Goal: Task Accomplishment & Management: Manage account settings

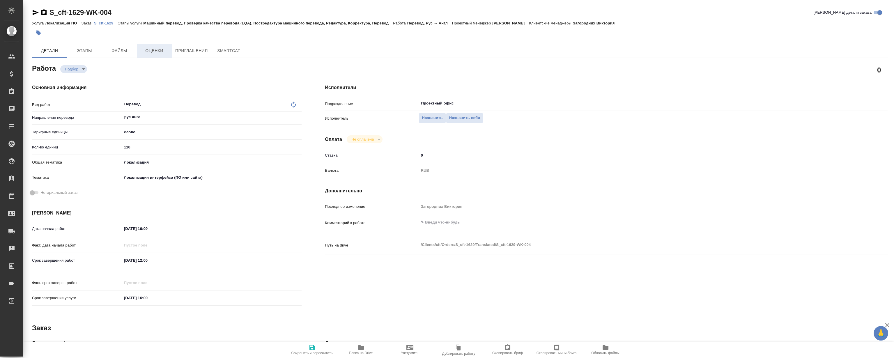
type textarea "x"
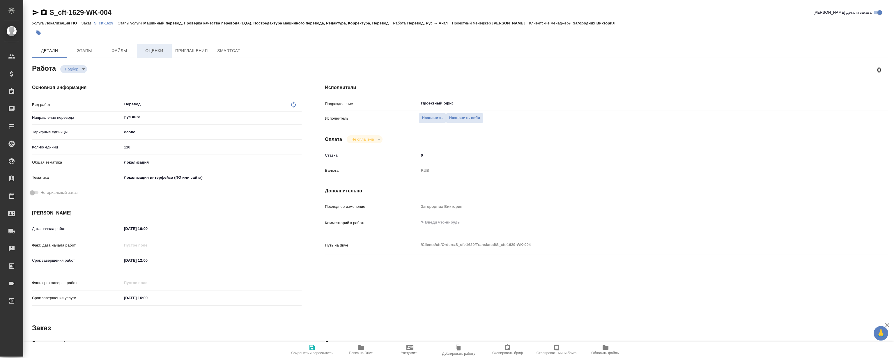
type textarea "x"
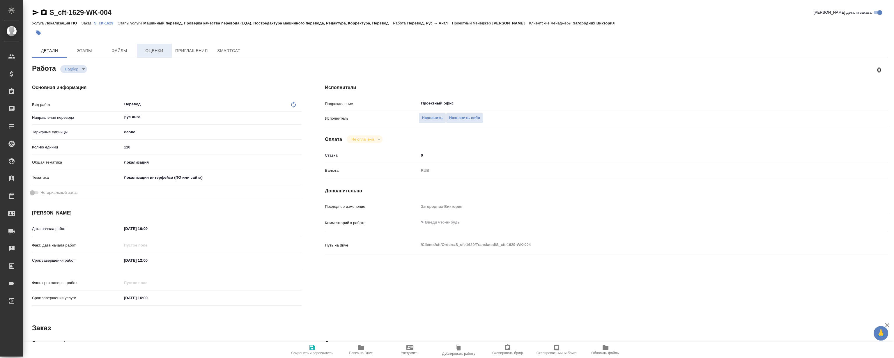
type textarea "x"
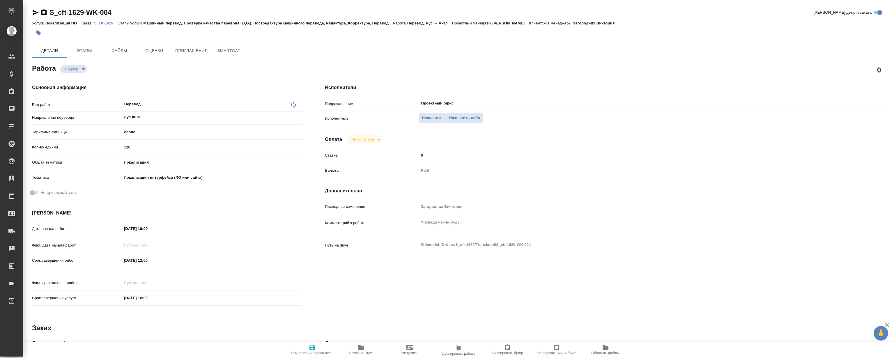
type textarea "x"
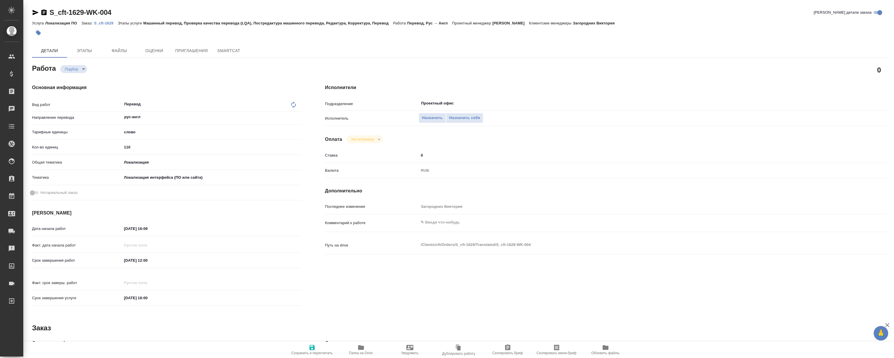
click at [104, 28] on div at bounding box center [317, 32] width 570 height 13
click at [108, 23] on p "S_cft-1629" at bounding box center [106, 23] width 24 height 4
type textarea "x"
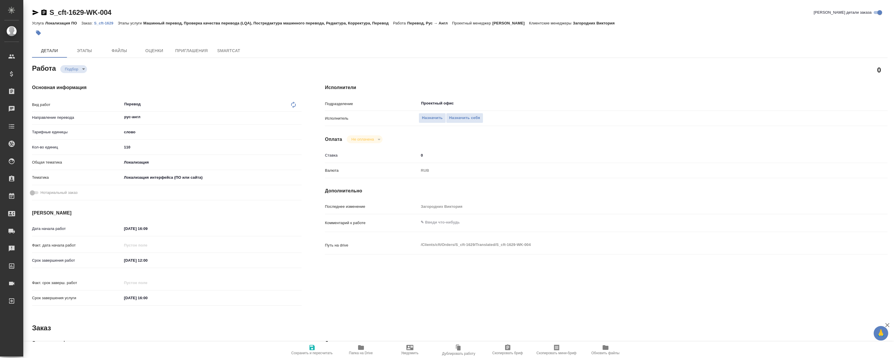
type textarea "x"
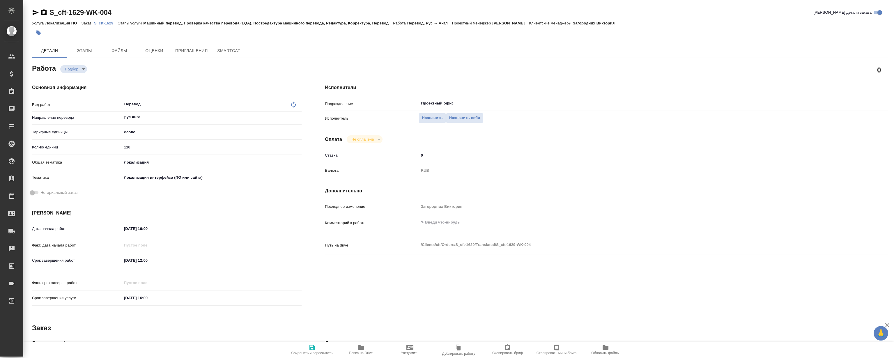
type textarea "x"
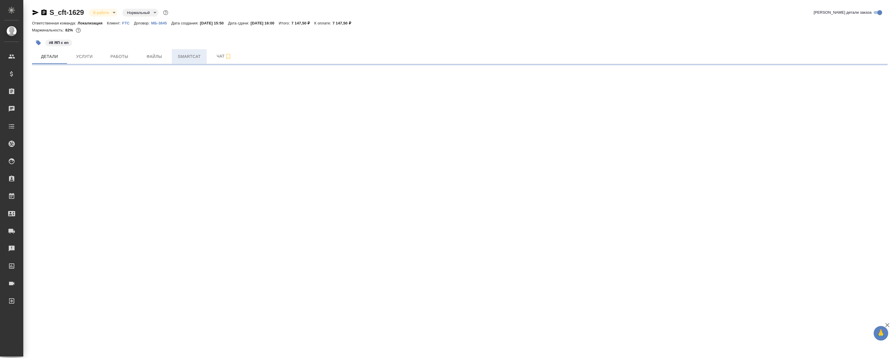
click at [182, 56] on span "Smartcat" at bounding box center [189, 56] width 28 height 7
select select "RU"
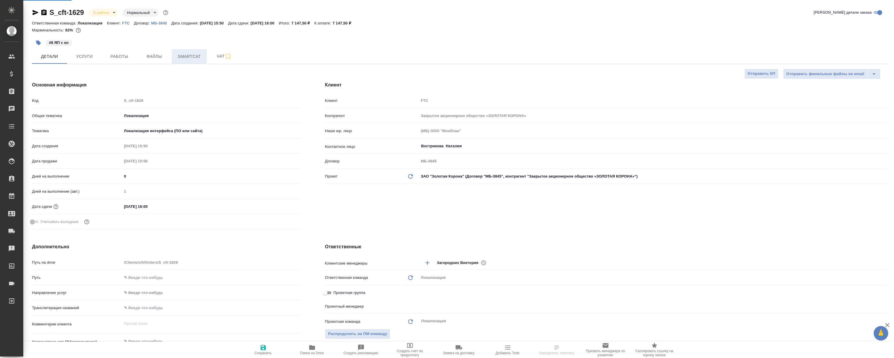
type textarea "x"
type input "[PERSON_NAME]"
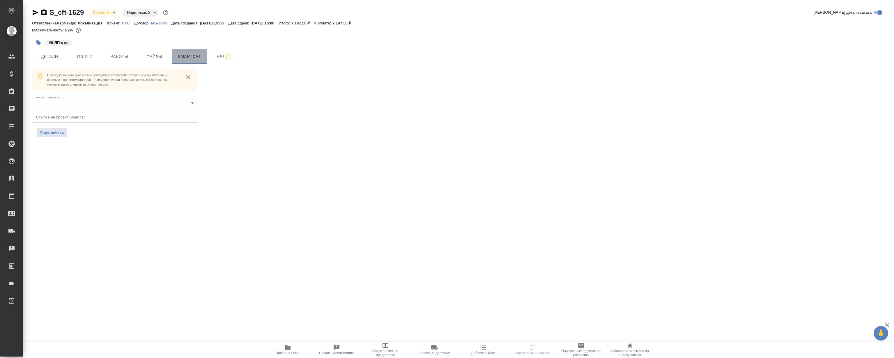
click at [182, 56] on span "Smartcat" at bounding box center [189, 56] width 28 height 7
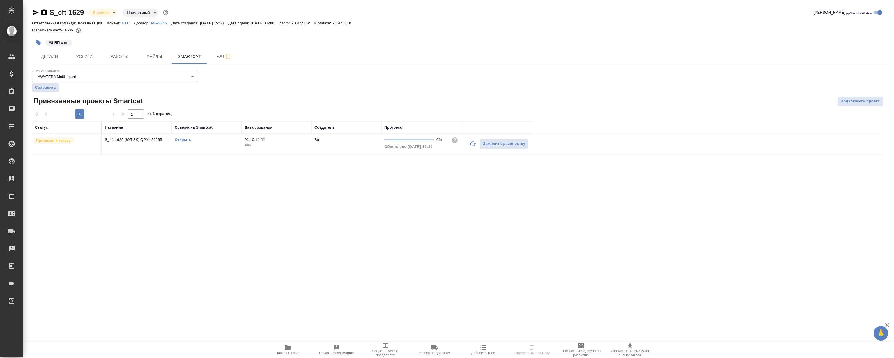
click at [185, 139] on link "Открыть" at bounding box center [183, 139] width 17 height 4
click at [128, 24] on p "FTC" at bounding box center [128, 23] width 12 height 4
click at [115, 51] on button "Работы" at bounding box center [119, 56] width 35 height 15
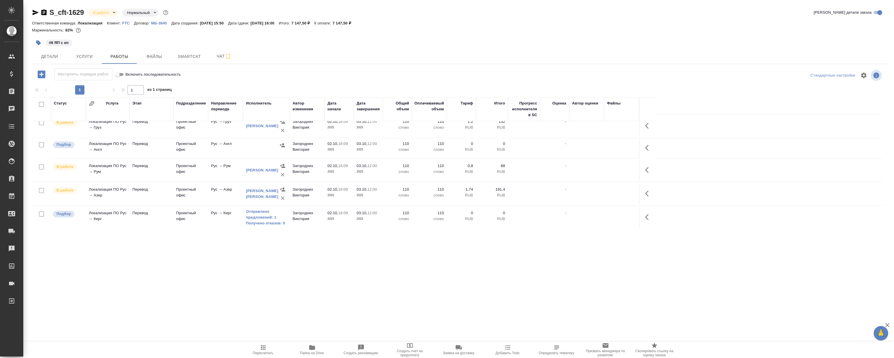
scroll to position [76, 0]
click at [644, 150] on button "button" at bounding box center [648, 150] width 14 height 14
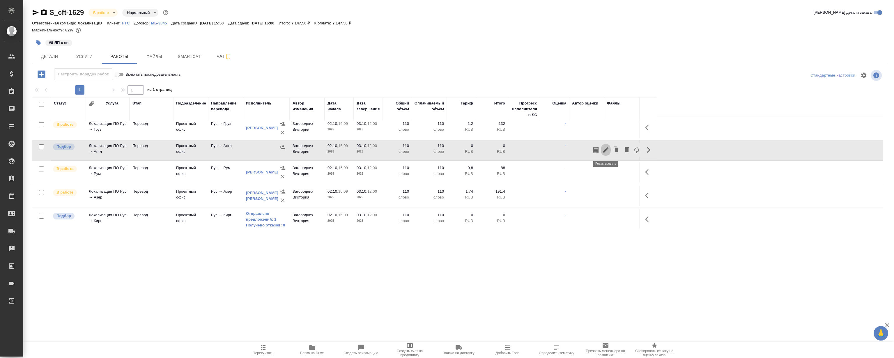
click at [606, 150] on icon "button" at bounding box center [605, 149] width 7 height 7
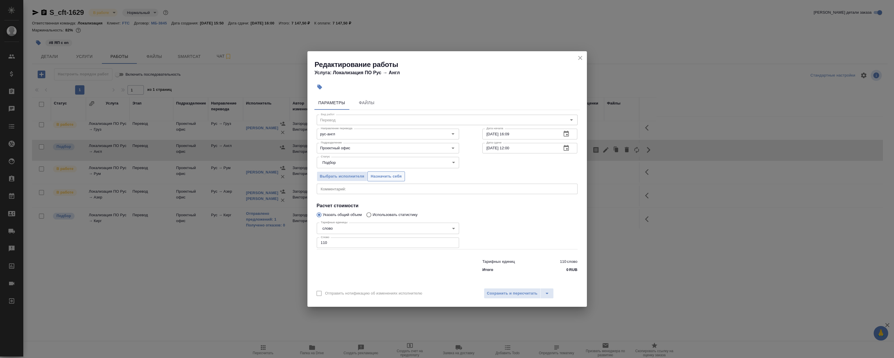
click at [396, 175] on span "Назначить себя" at bounding box center [386, 176] width 31 height 7
click at [581, 55] on icon "close" at bounding box center [580, 57] width 7 height 7
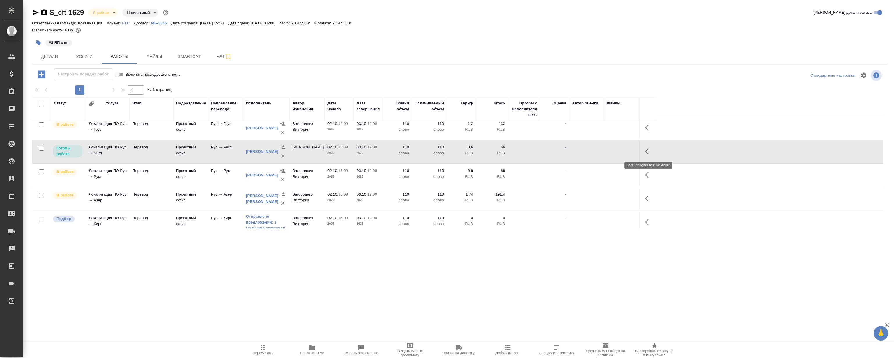
click at [647, 154] on icon "button" at bounding box center [648, 151] width 7 height 7
click at [607, 150] on icon "button" at bounding box center [605, 151] width 7 height 7
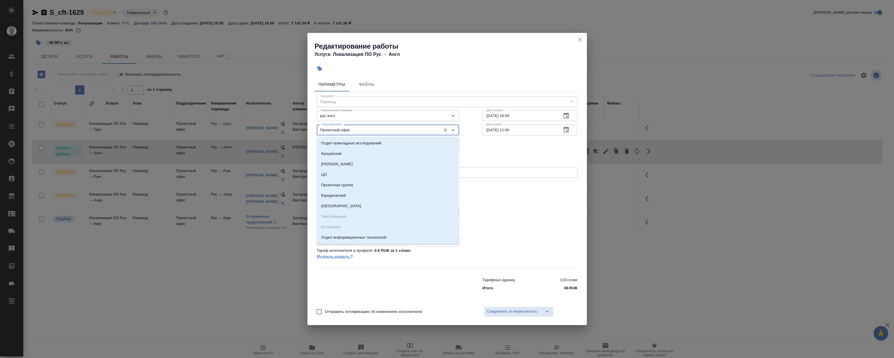
click at [380, 131] on input "Проектный офис" at bounding box center [377, 129] width 119 height 7
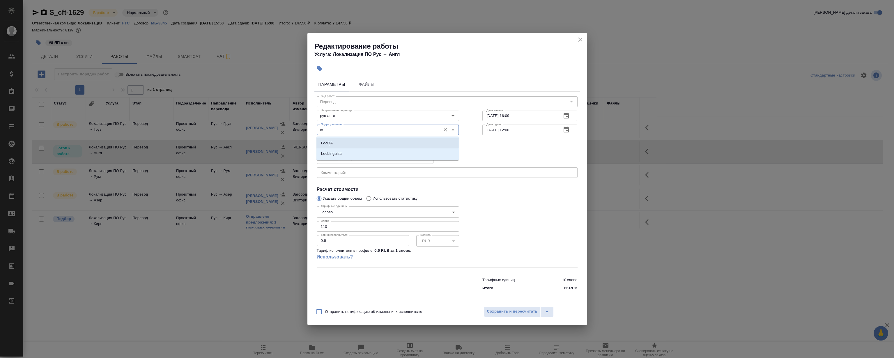
click at [344, 140] on li "LocQA" at bounding box center [387, 143] width 142 height 10
type input "LocQA"
click at [341, 141] on body "🙏 .cls-1 fill:#fff; AWATERA Magerramov Ruslan Клиенты Спецификации Заказы 0 Чат…" at bounding box center [447, 179] width 894 height 358
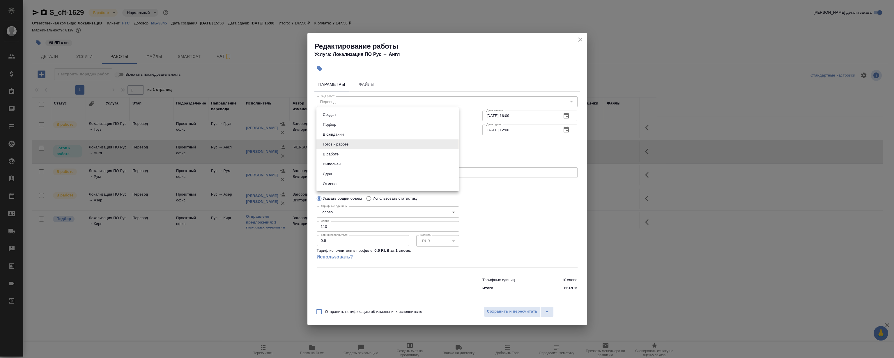
click at [347, 172] on li "Сдан" at bounding box center [387, 174] width 142 height 10
type input "closed"
click at [508, 310] on span "Сохранить и пересчитать" at bounding box center [512, 311] width 51 height 7
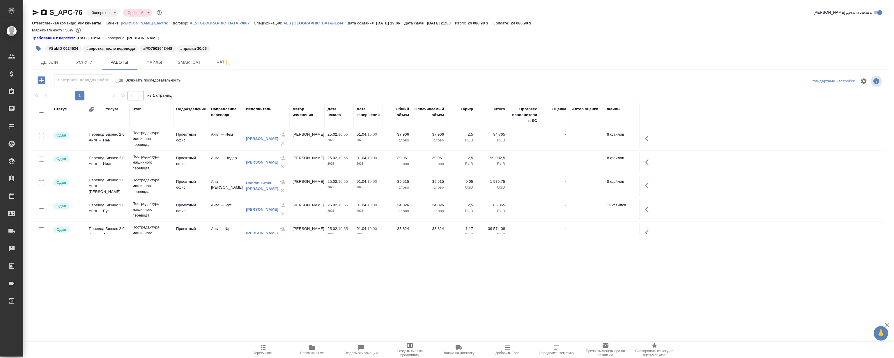
click at [145, 23] on p "Schneider Electric" at bounding box center [147, 23] width 52 height 4
click at [542, 42] on div "#SubID 0024534 #верстка после перевода #РО7501643448 #правки 30.06" at bounding box center [317, 48] width 570 height 13
click at [542, 40] on div "Требования к верстке: 19.01.2024 18:14 Проверено: Петрова Валерия" at bounding box center [459, 38] width 855 height 6
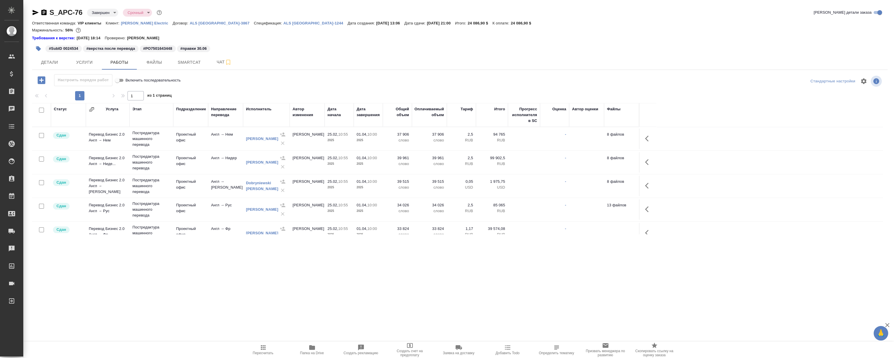
click at [538, 39] on div "Требования к верстке: 19.01.2024 18:14 Проверено: Петрова Валерия" at bounding box center [459, 38] width 855 height 6
click at [526, 40] on div "Требования к верстке: 19.01.2024 18:14 Проверено: Петрова Валерия" at bounding box center [459, 38] width 855 height 6
drag, startPoint x: 489, startPoint y: 23, endPoint x: 426, endPoint y: 20, distance: 62.9
click at [426, 20] on div "Ответственная команда: VIP клиенты Клиент: Schneider Electric Договор: ALS USA-…" at bounding box center [459, 23] width 855 height 7
click at [489, 34] on div "Требования к верстке: 19.01.2024 18:14 Проверено: Петрова Валерия" at bounding box center [459, 37] width 855 height 7
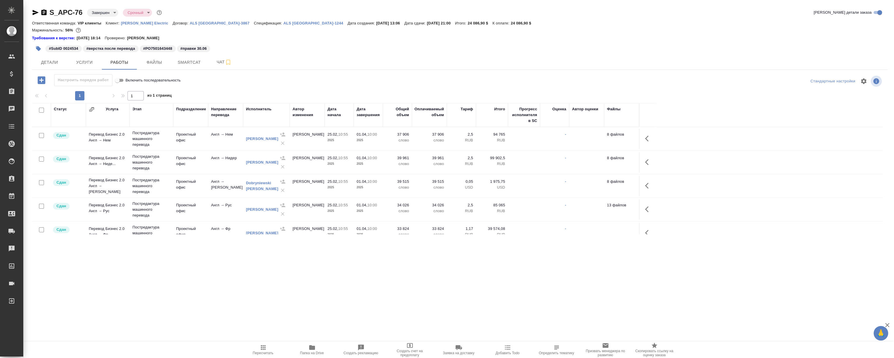
click at [506, 44] on div "#SubID 0024534 #верстка после перевода #РО7501643448 #правки 30.06" at bounding box center [317, 48] width 570 height 13
click at [54, 23] on p "Ответственная команда:" at bounding box center [55, 23] width 46 height 4
click at [501, 29] on div "Маржинальность: 56%" at bounding box center [459, 30] width 855 height 8
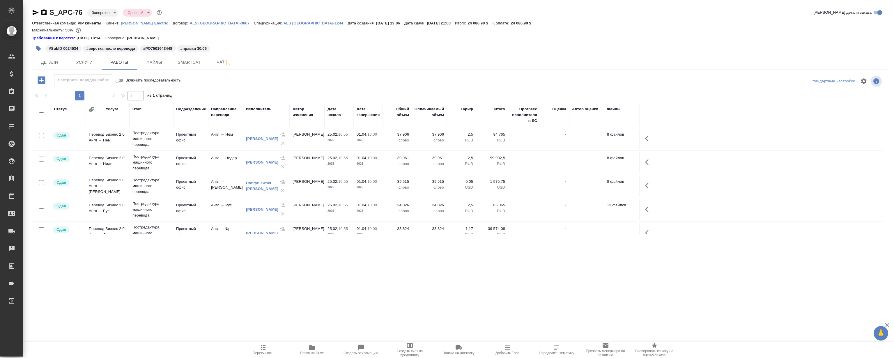
click at [535, 38] on div "Требования к верстке: 19.01.2024 18:14 Проверено: Петрова Валерия" at bounding box center [459, 38] width 855 height 6
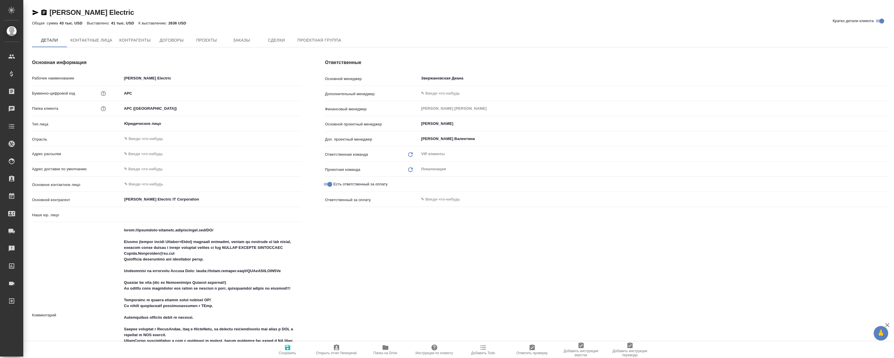
type textarea "x"
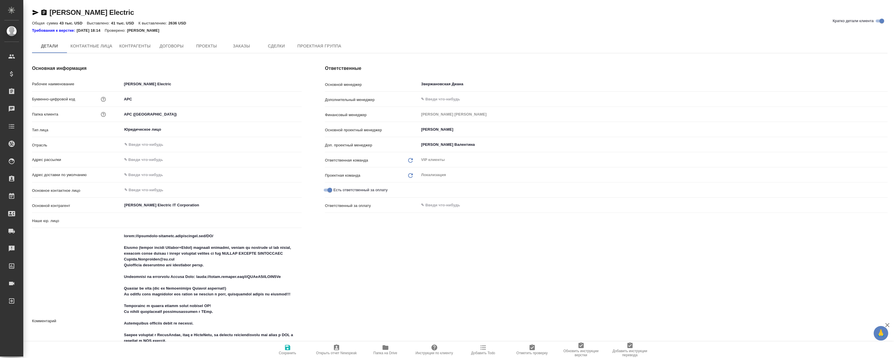
type textarea "x"
type input "(ALS USA) AWATERA LANGUAGE SOLUTIONS (ALS USA)"
type textarea "x"
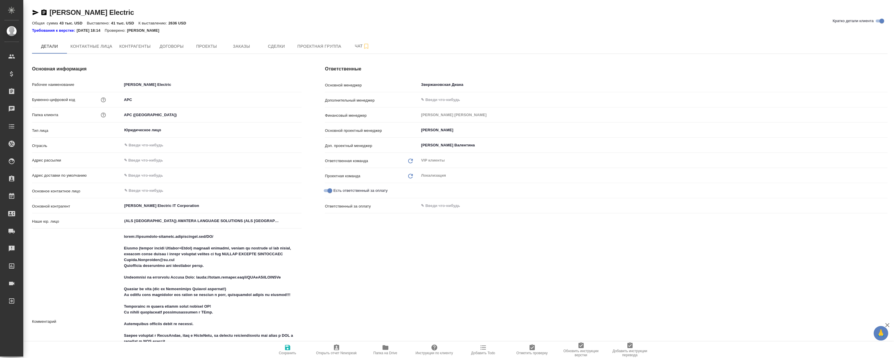
type textarea "x"
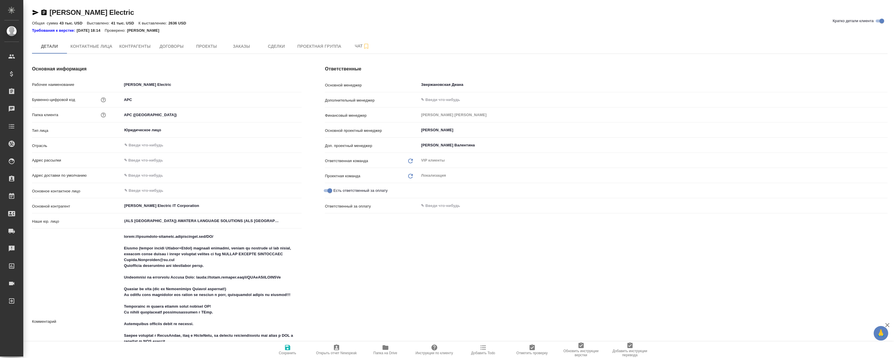
type textarea "x"
click at [226, 46] on button "Заказы" at bounding box center [241, 46] width 35 height 15
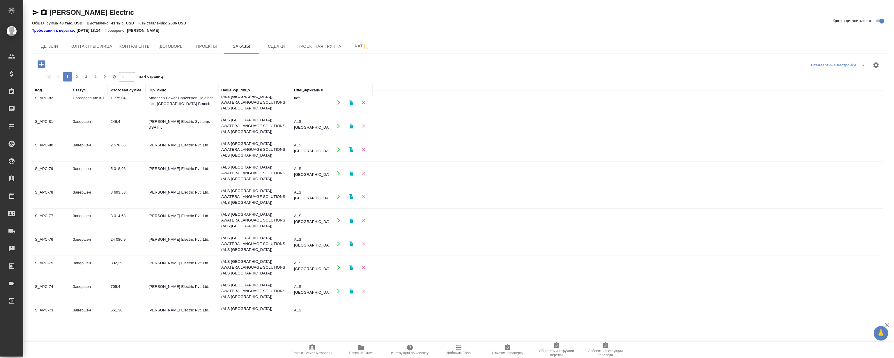
scroll to position [79, 0]
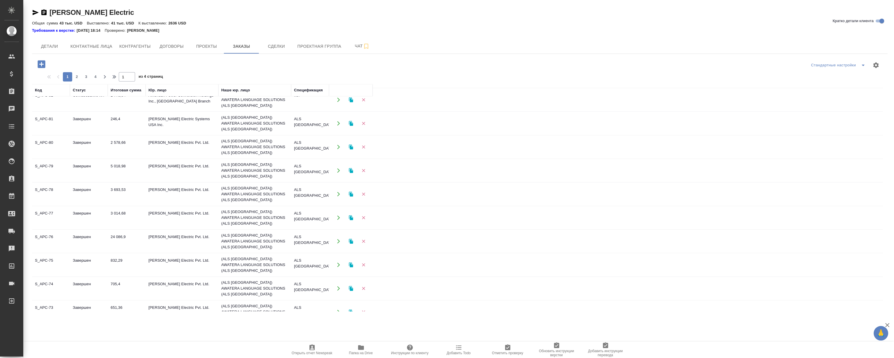
click at [50, 255] on td "S_APC-75" at bounding box center [51, 265] width 38 height 20
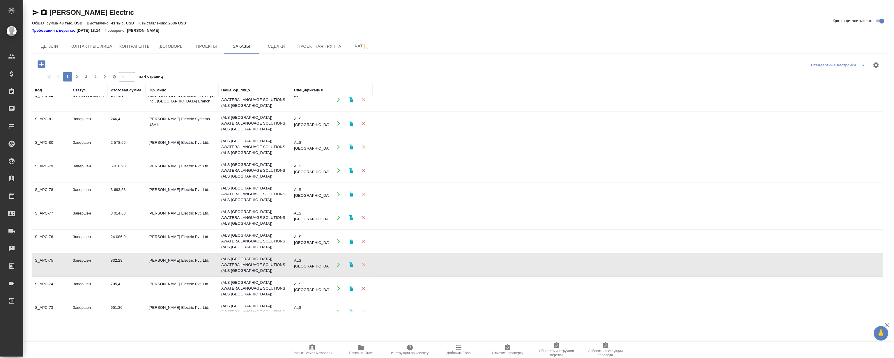
click at [50, 255] on td "S_APC-75" at bounding box center [51, 265] width 38 height 20
click at [42, 278] on td "S_APC-74" at bounding box center [51, 288] width 38 height 20
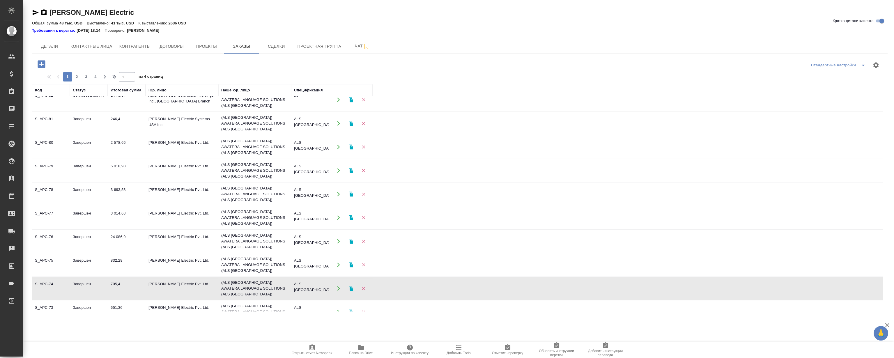
click at [42, 278] on td "S_APC-74" at bounding box center [51, 288] width 38 height 20
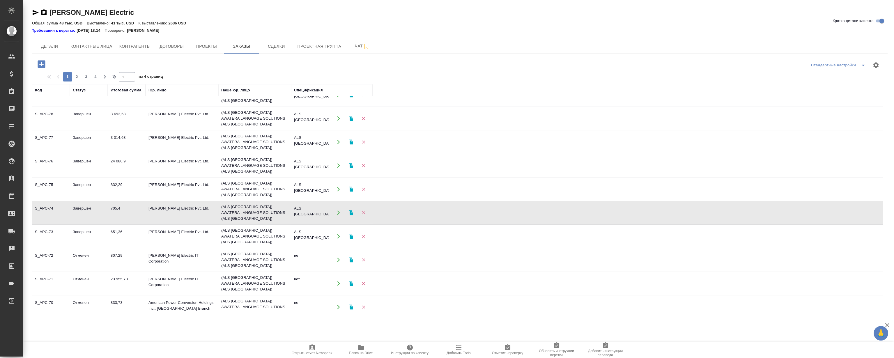
scroll to position [185, 0]
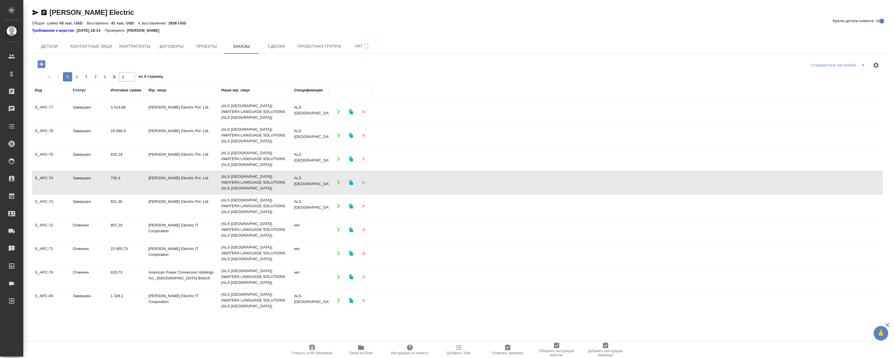
click at [48, 243] on td "S_APC-71" at bounding box center [51, 253] width 38 height 20
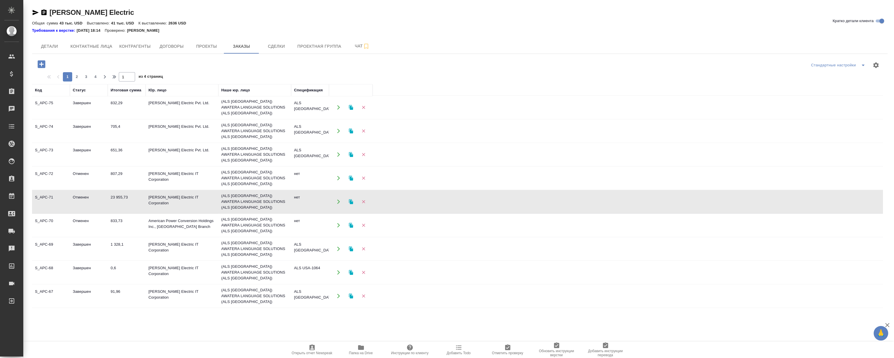
scroll to position [265, 0]
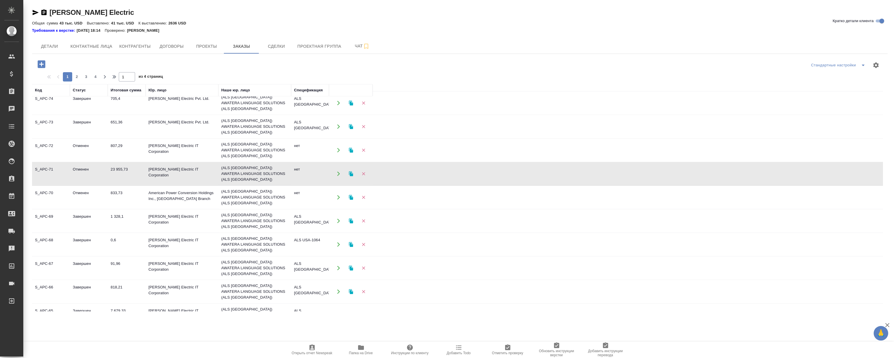
click at [50, 305] on td "S_APC-65" at bounding box center [51, 315] width 38 height 20
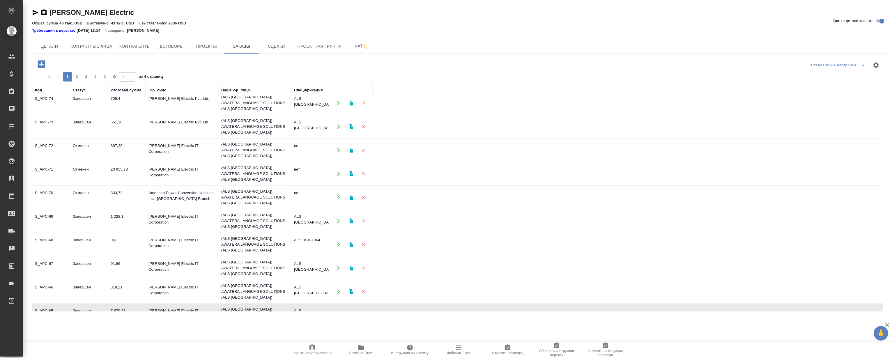
click at [50, 305] on td "S_APC-65" at bounding box center [51, 315] width 38 height 20
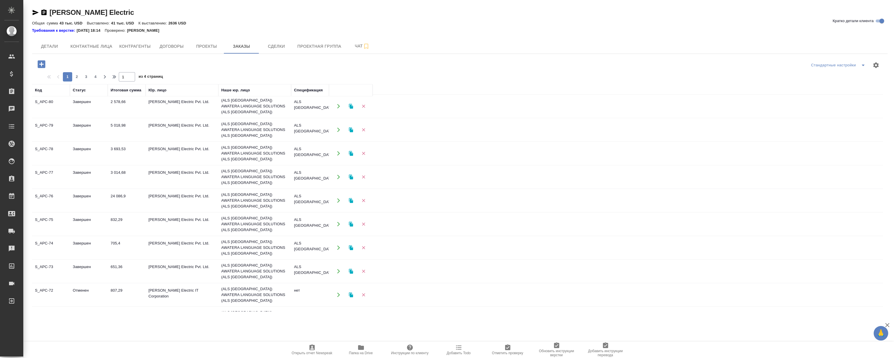
scroll to position [132, 0]
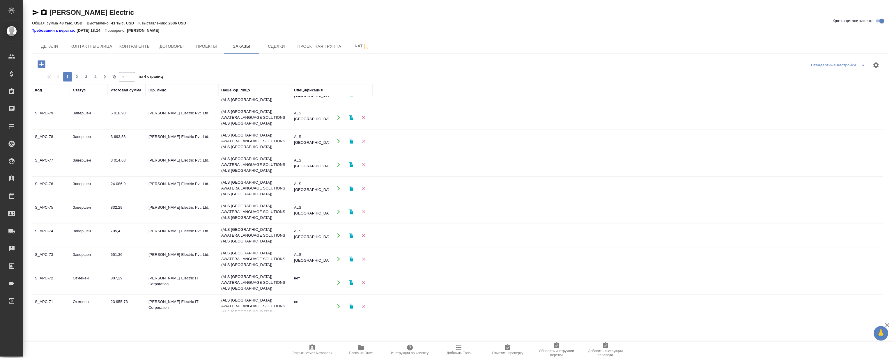
click at [46, 296] on td "S_APC-71" at bounding box center [51, 306] width 38 height 20
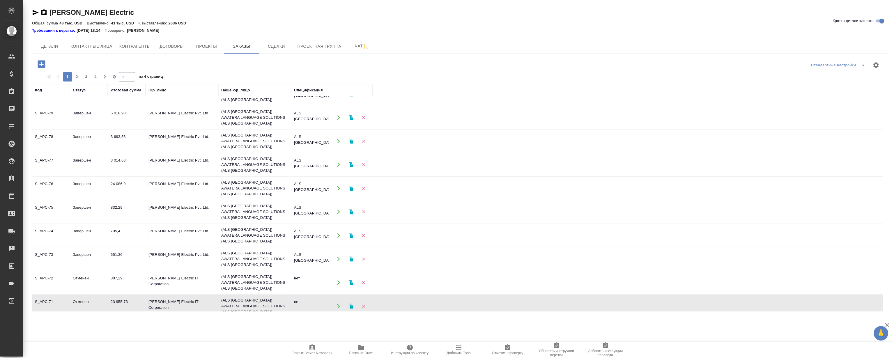
click at [48, 178] on td "S_APC-76" at bounding box center [51, 188] width 38 height 20
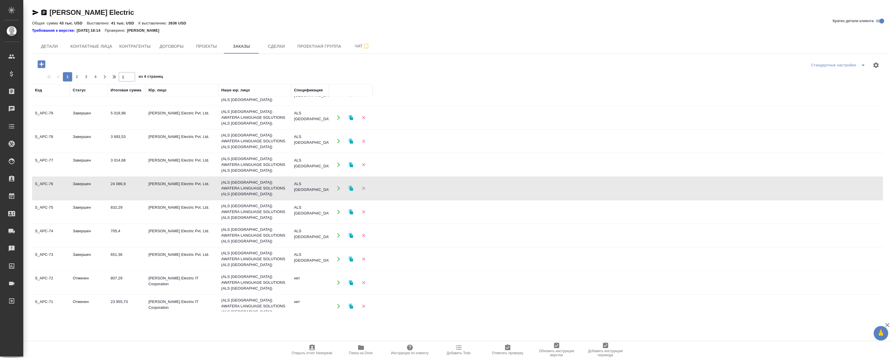
click at [48, 178] on td "S_APC-76" at bounding box center [51, 188] width 38 height 20
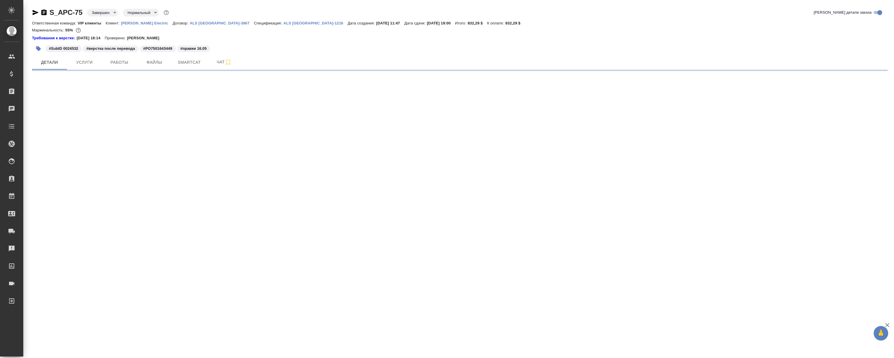
select select "RU"
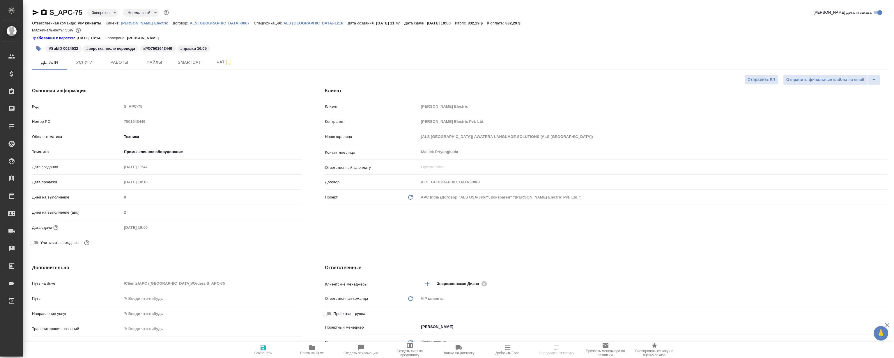
type textarea "x"
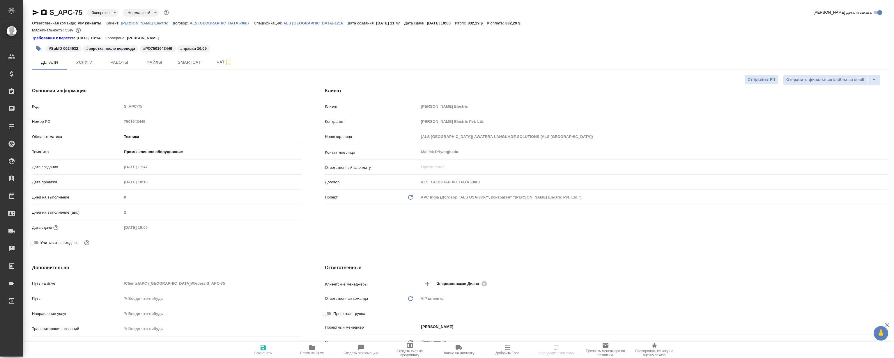
type textarea "x"
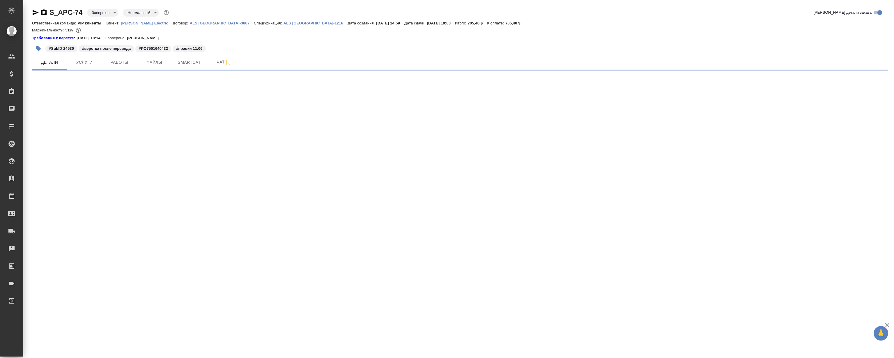
select select "RU"
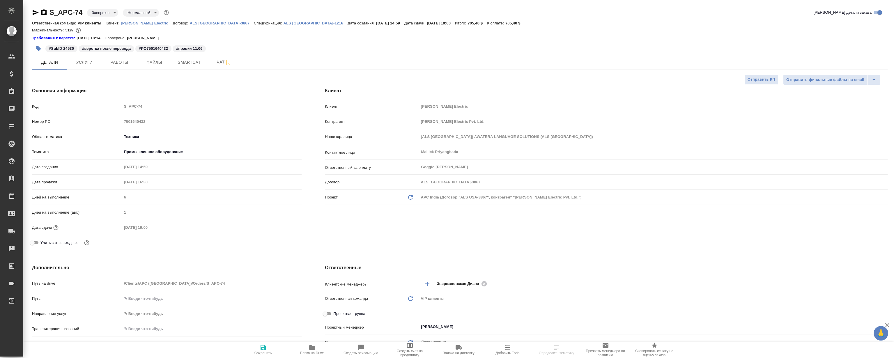
type textarea "x"
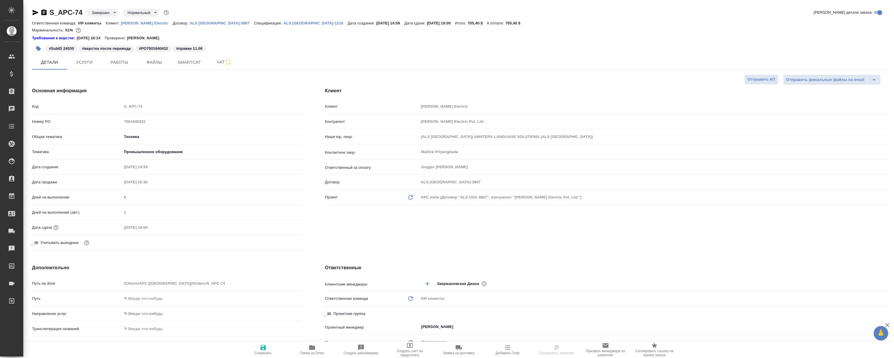
type textarea "x"
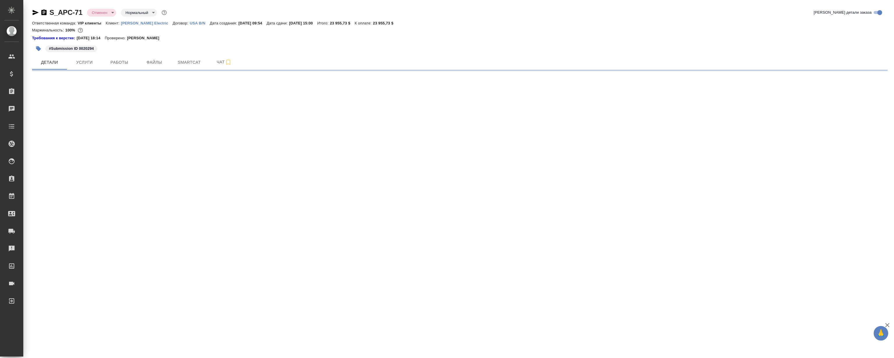
select select "RU"
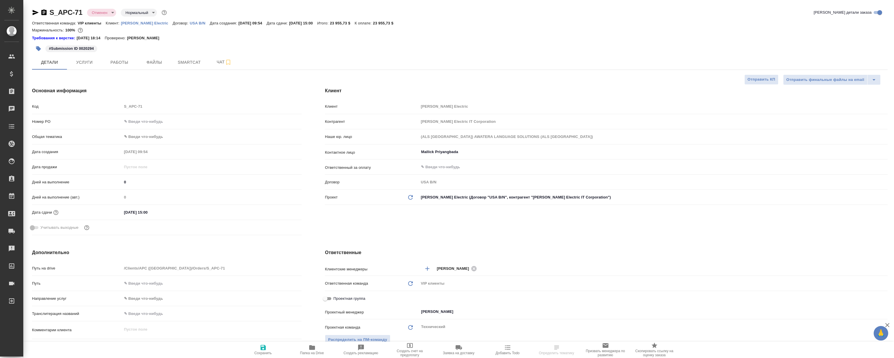
type textarea "x"
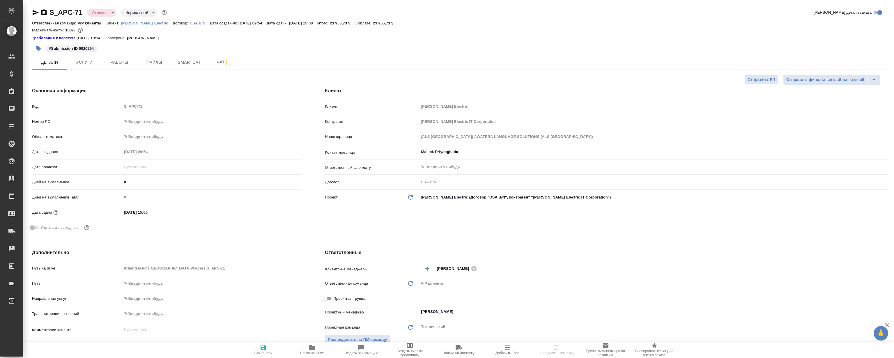
type textarea "x"
click at [118, 68] on button "Работы" at bounding box center [119, 62] width 35 height 15
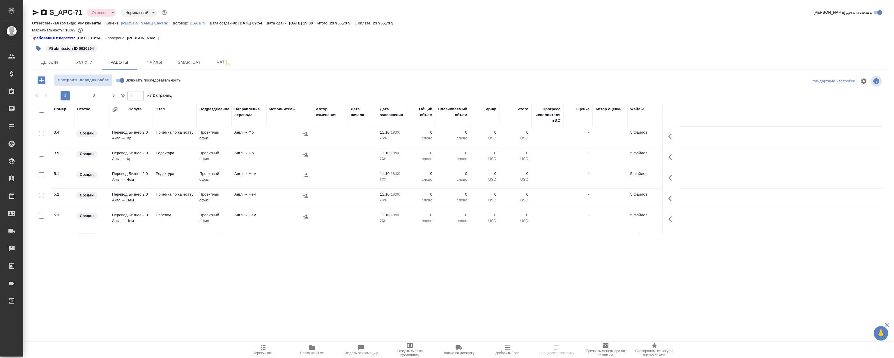
scroll to position [106, 0]
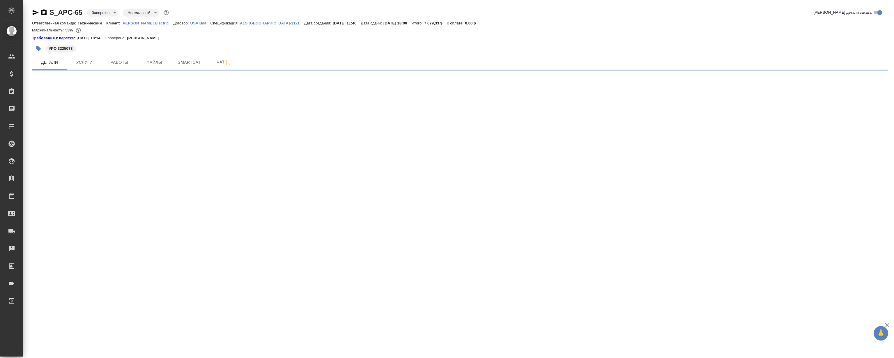
select select "RU"
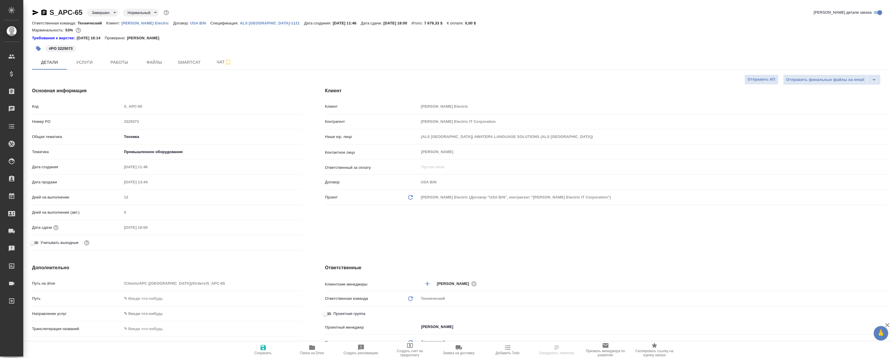
type textarea "x"
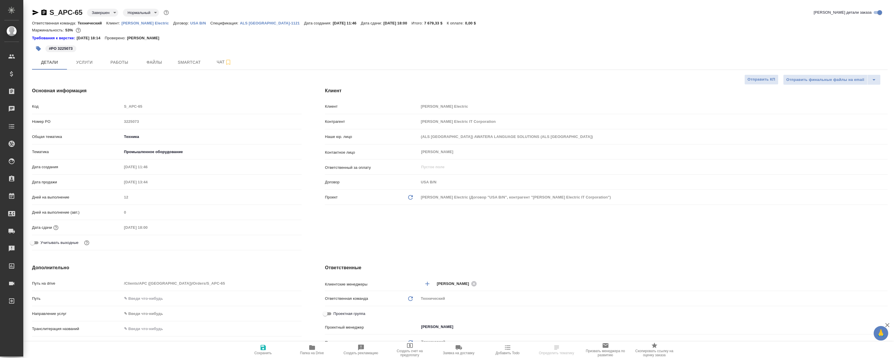
type textarea "x"
click at [113, 59] on span "Работы" at bounding box center [119, 62] width 28 height 7
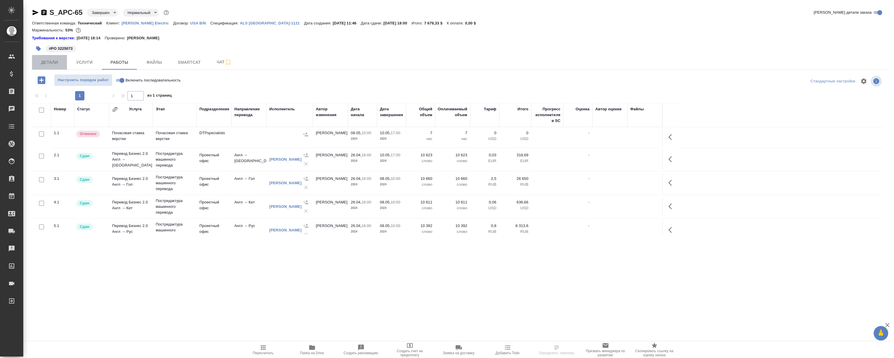
click at [53, 62] on span "Детали" at bounding box center [50, 62] width 28 height 7
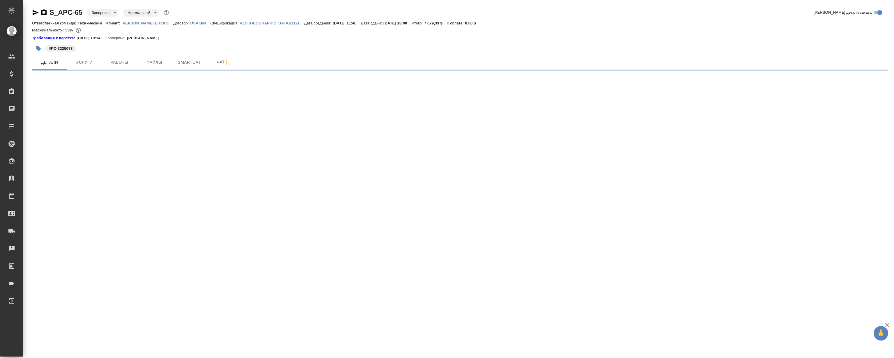
select select "RU"
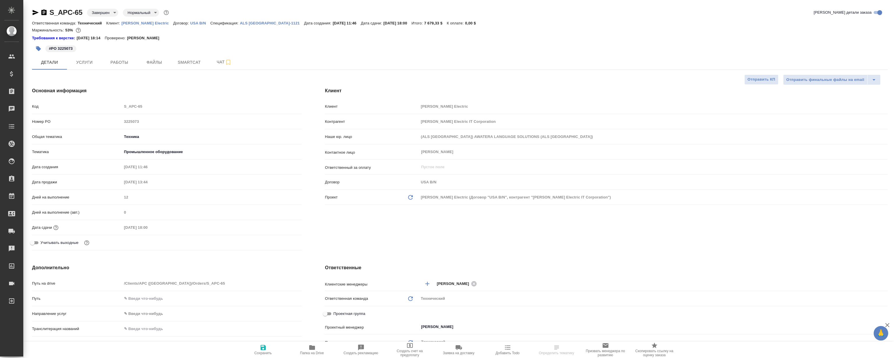
type textarea "x"
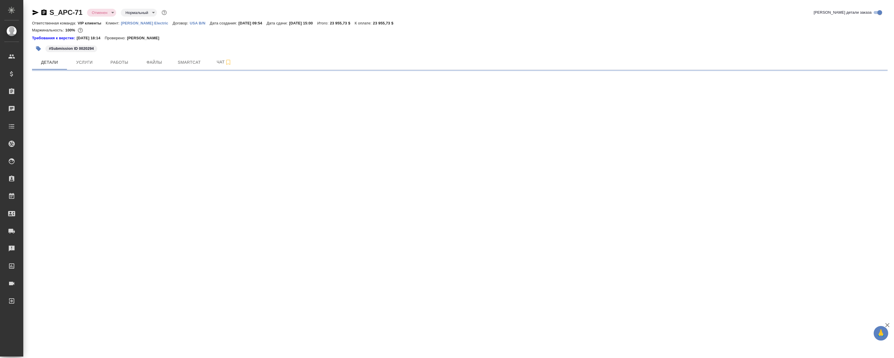
select select "RU"
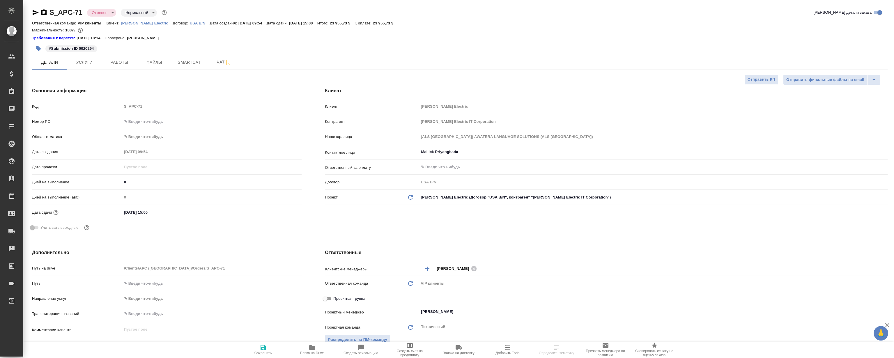
type textarea "x"
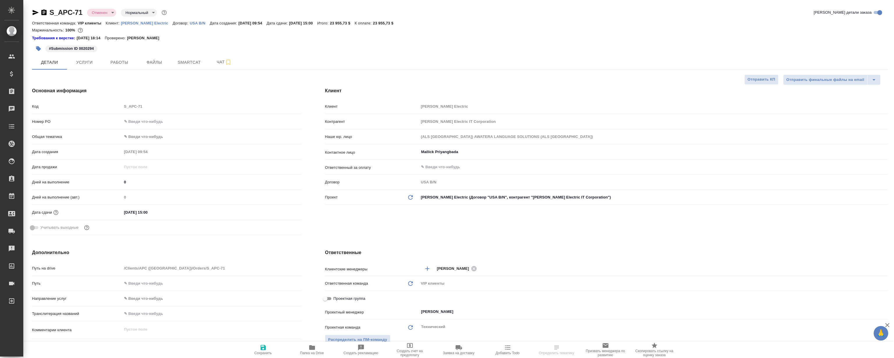
type textarea "x"
click at [120, 65] on span "Работы" at bounding box center [119, 62] width 28 height 7
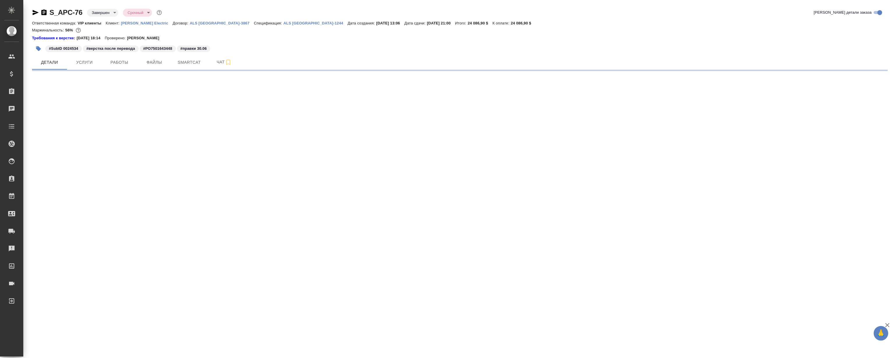
select select "RU"
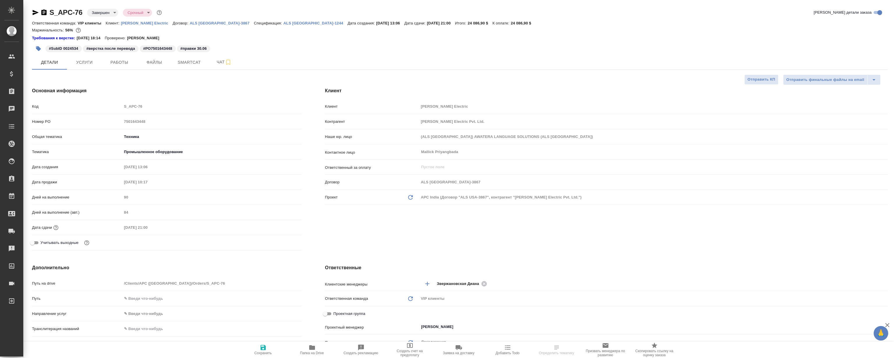
type textarea "x"
click at [117, 64] on span "Работы" at bounding box center [119, 62] width 28 height 7
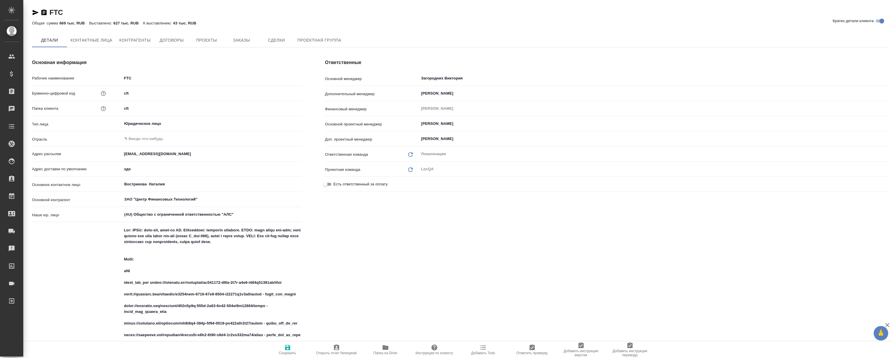
type textarea "x"
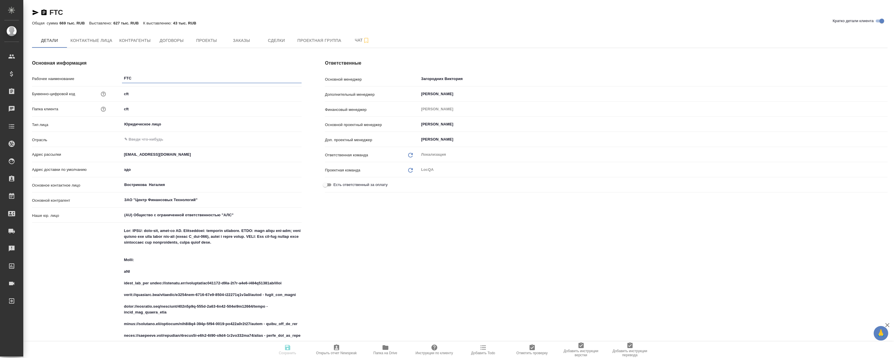
type textarea "x"
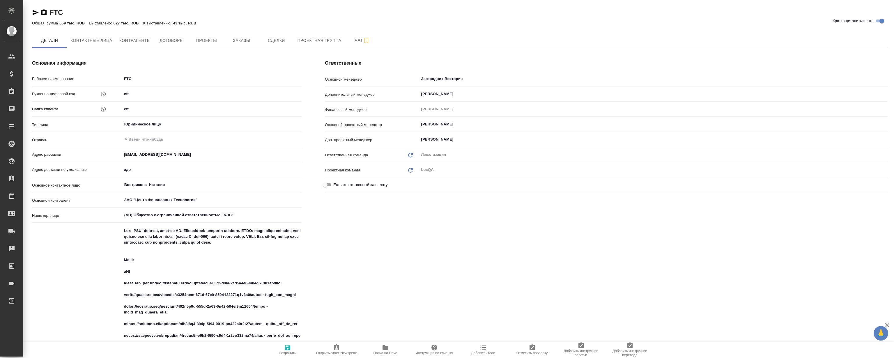
type textarea "x"
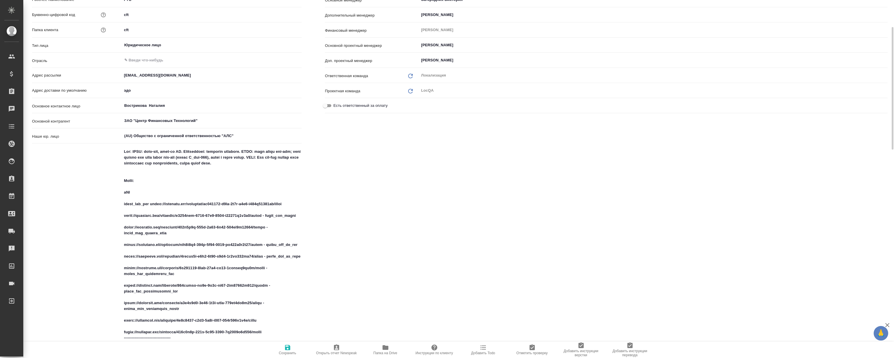
scroll to position [185, 0]
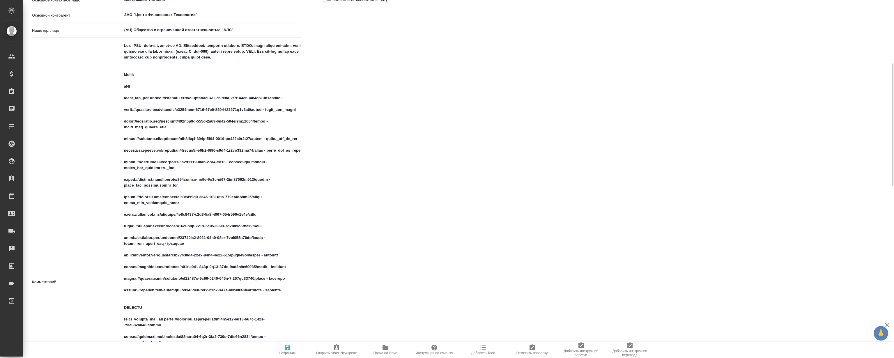
click at [389, 347] on span "Папка на Drive" at bounding box center [385, 349] width 42 height 11
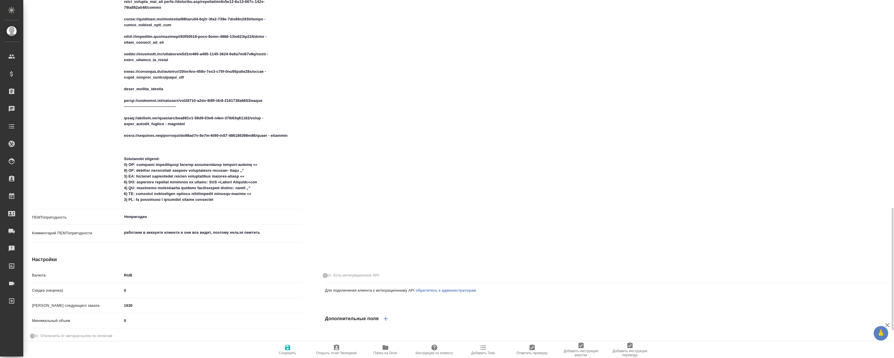
scroll to position [529, 0]
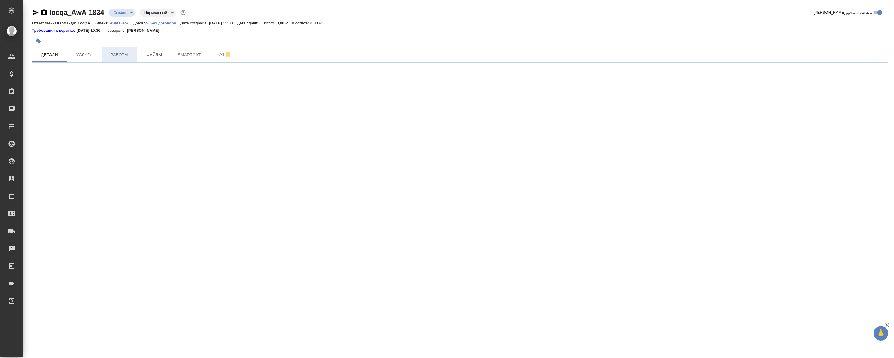
click at [126, 59] on button "Работы" at bounding box center [119, 54] width 35 height 15
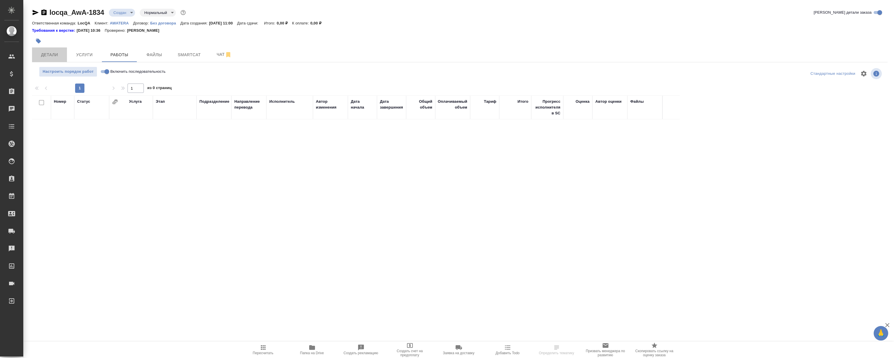
click at [60, 57] on span "Детали" at bounding box center [50, 54] width 28 height 7
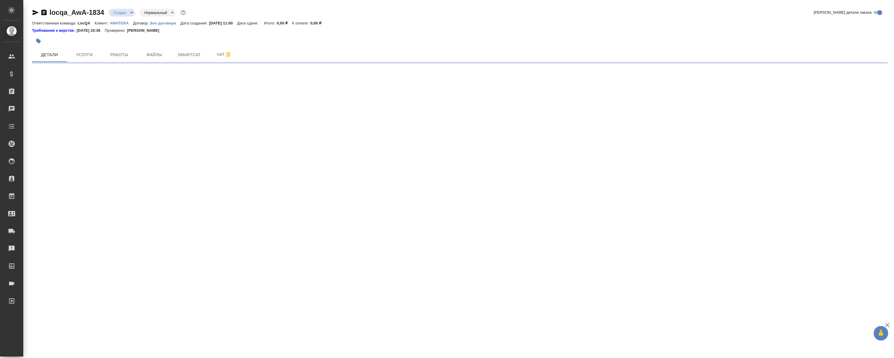
click at [122, 23] on p "AWATERA" at bounding box center [121, 23] width 23 height 4
select select "RU"
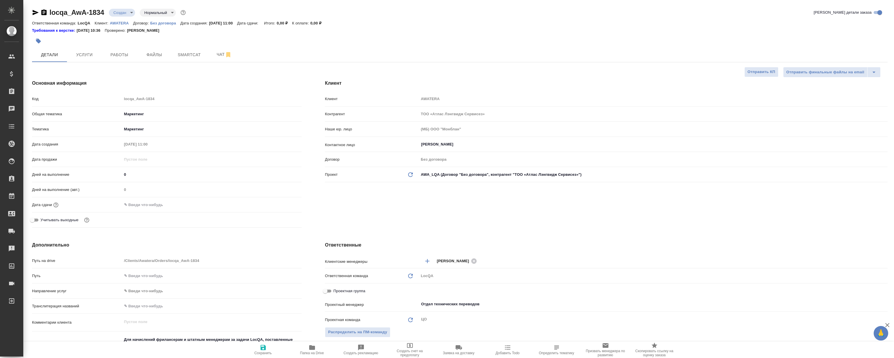
type textarea "x"
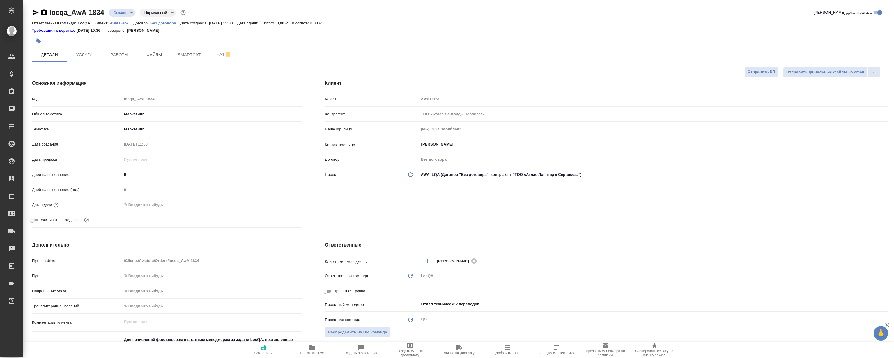
type textarea "x"
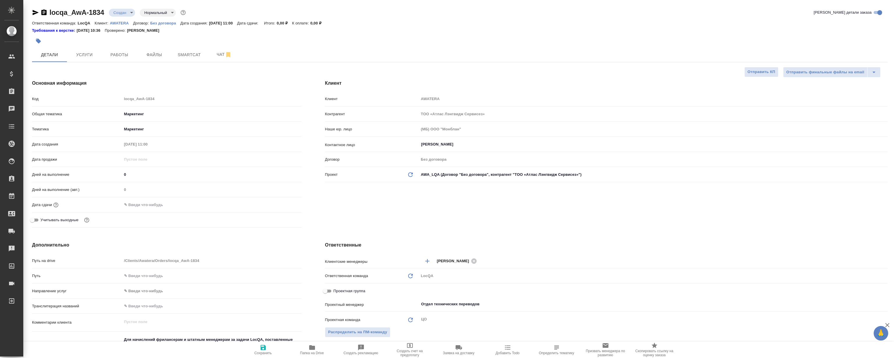
type textarea "x"
click at [88, 55] on span "Услуги" at bounding box center [84, 54] width 28 height 7
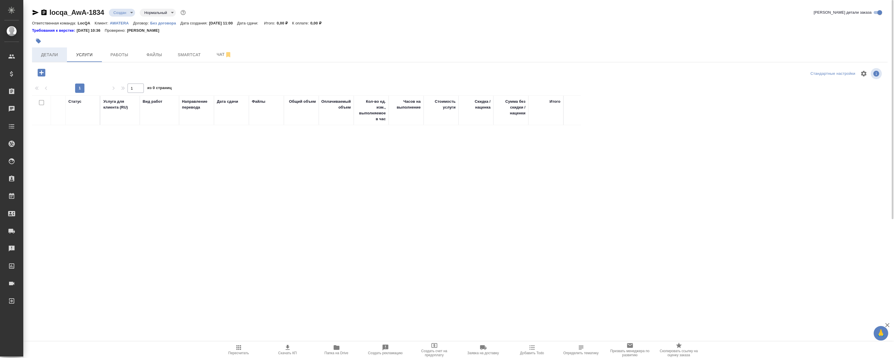
click at [62, 56] on span "Детали" at bounding box center [50, 54] width 28 height 7
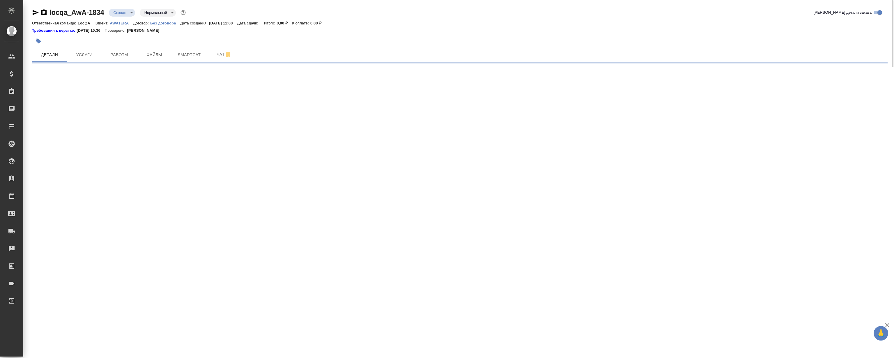
select select "RU"
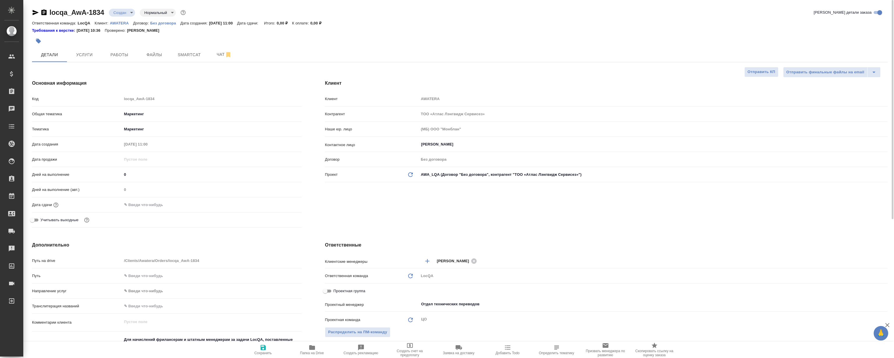
type textarea "x"
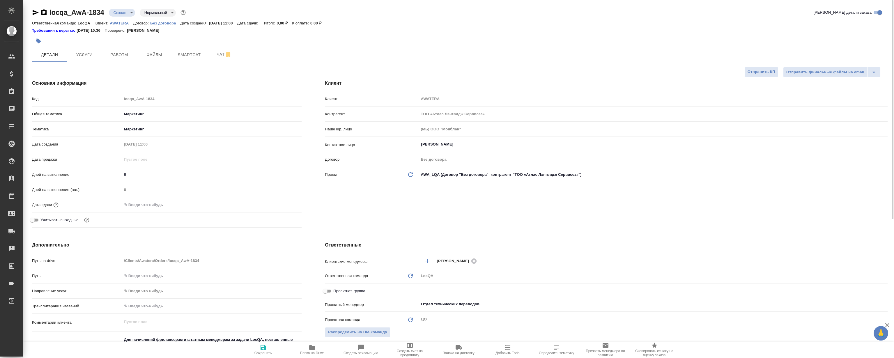
type textarea "x"
click at [146, 208] on input "text" at bounding box center [147, 205] width 51 height 8
click at [286, 204] on icon "button" at bounding box center [284, 204] width 7 height 7
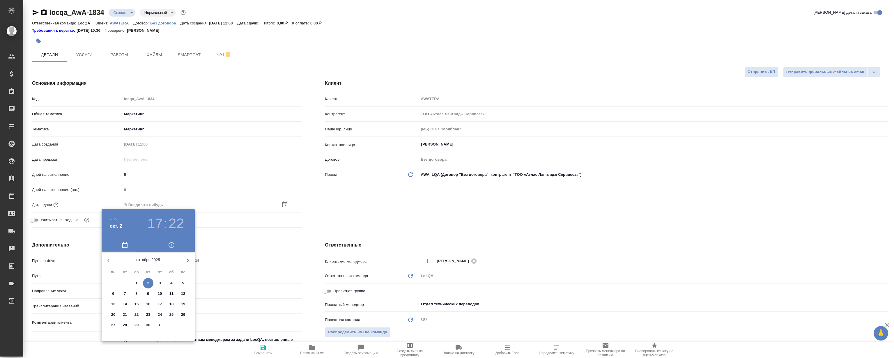
click at [108, 262] on icon "button" at bounding box center [108, 260] width 7 height 7
click at [127, 328] on button "30" at bounding box center [125, 325] width 10 height 10
type input "30.09.2025 17:22"
type textarea "x"
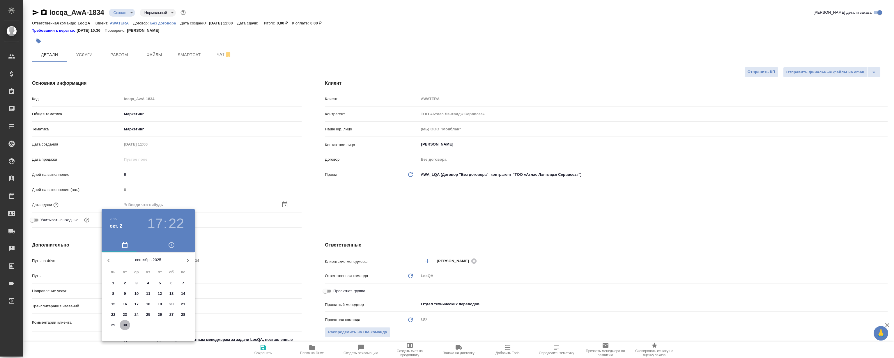
type textarea "x"
type input "30.09.2025 14:22"
type textarea "x"
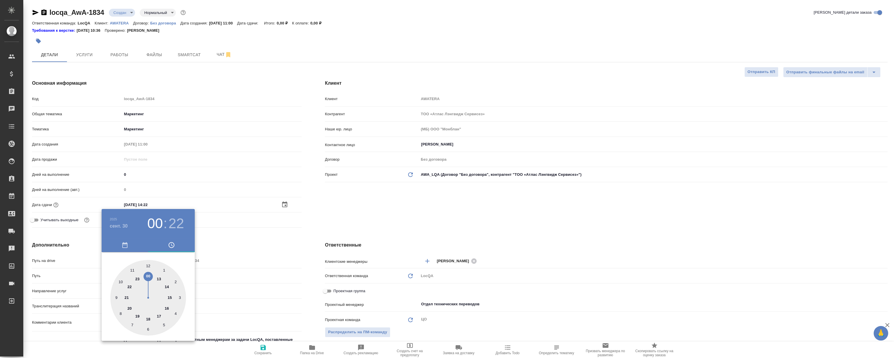
type input "30.09.2025 00:22"
type textarea "x"
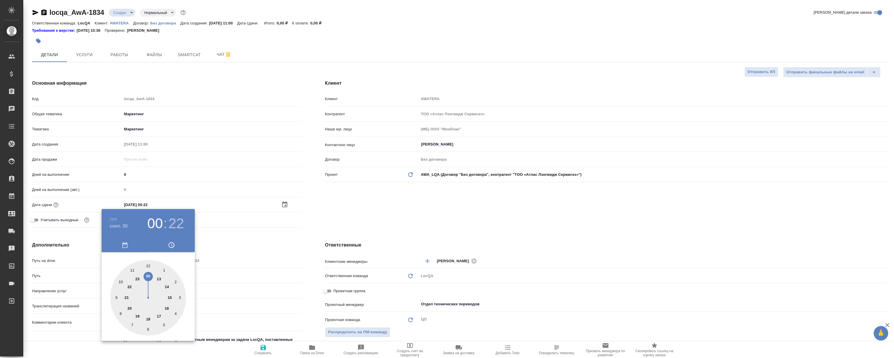
type textarea "x"
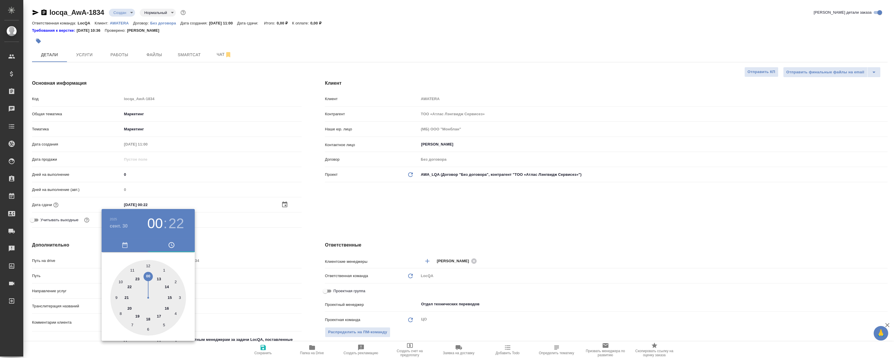
type textarea "x"
type input "30.09.2025 23:22"
type textarea "x"
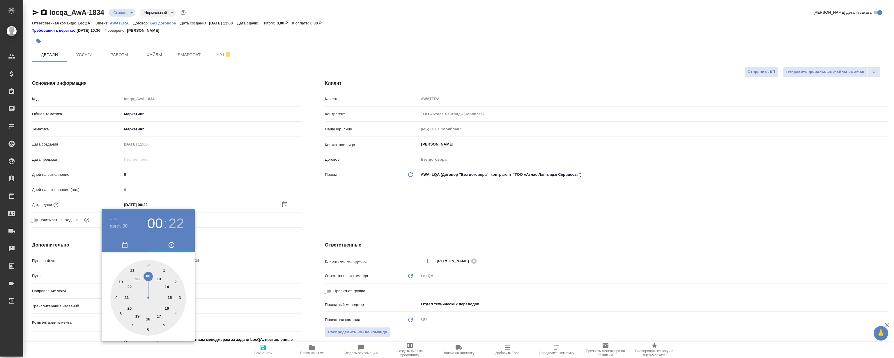
type textarea "x"
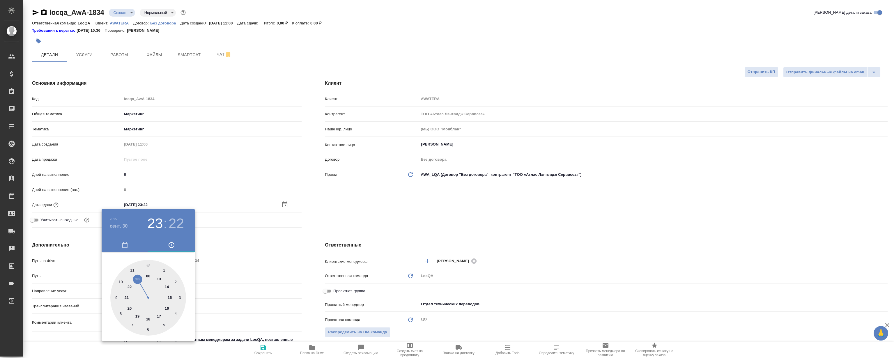
type textarea "x"
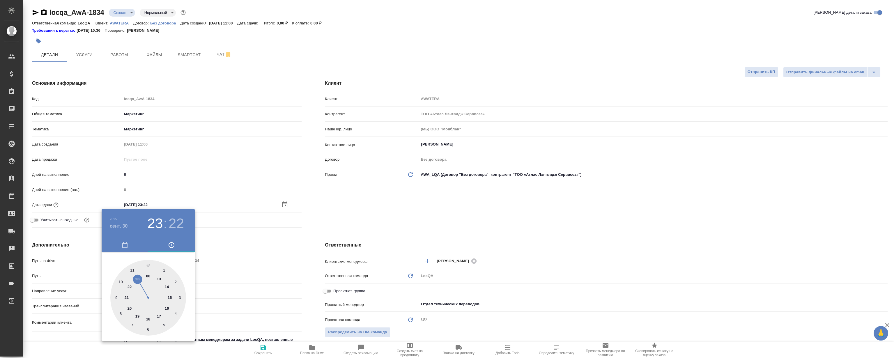
type textarea "x"
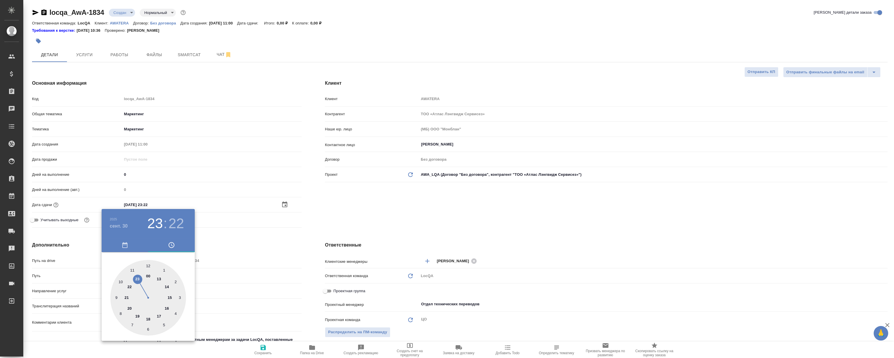
type textarea "x"
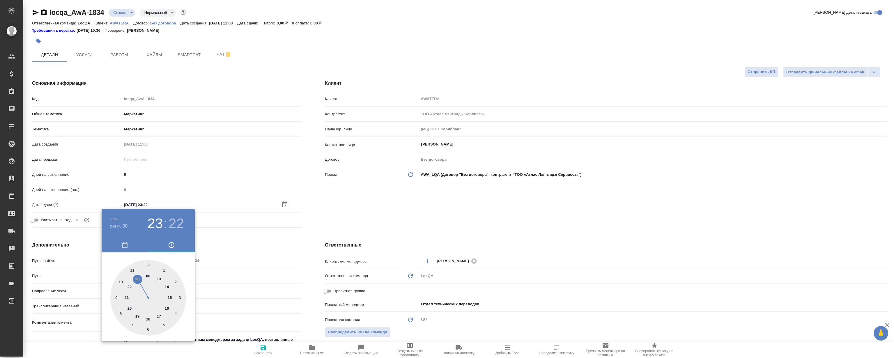
type textarea "x"
drag, startPoint x: 153, startPoint y: 274, endPoint x: 139, endPoint y: 283, distance: 15.8
click at [139, 283] on div at bounding box center [148, 298] width 76 height 76
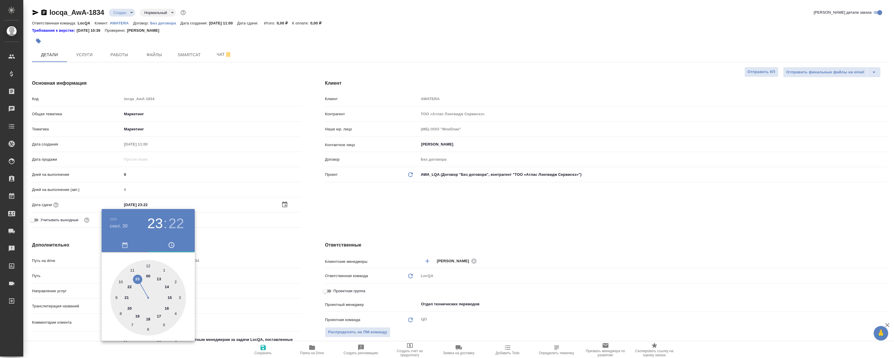
type textarea "x"
type input "30.09.2025 23:00"
type textarea "x"
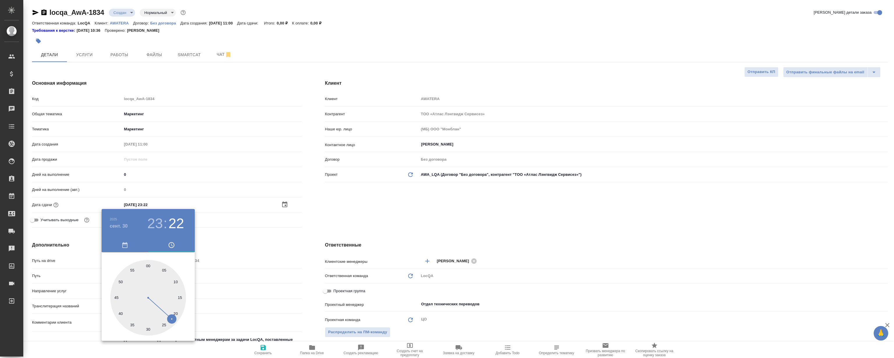
type textarea "x"
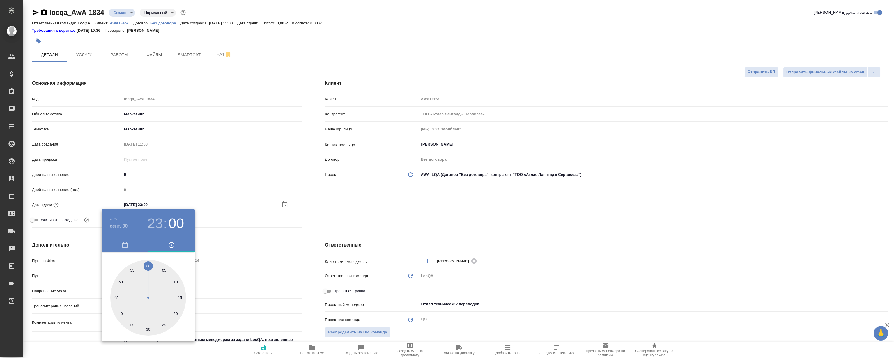
type textarea "x"
type input "30.09.2025 23:59"
type textarea "x"
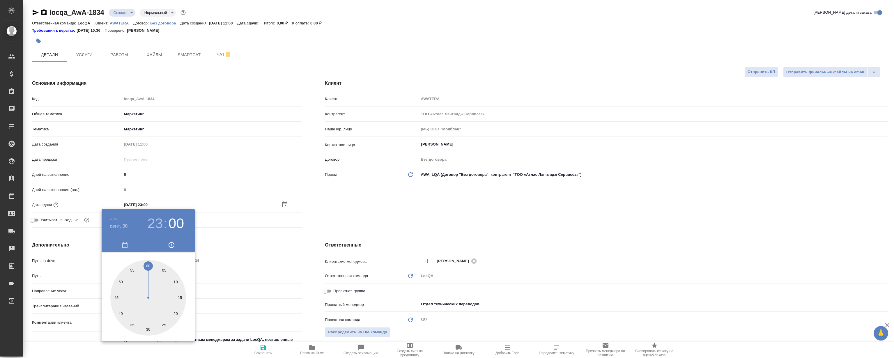
type textarea "x"
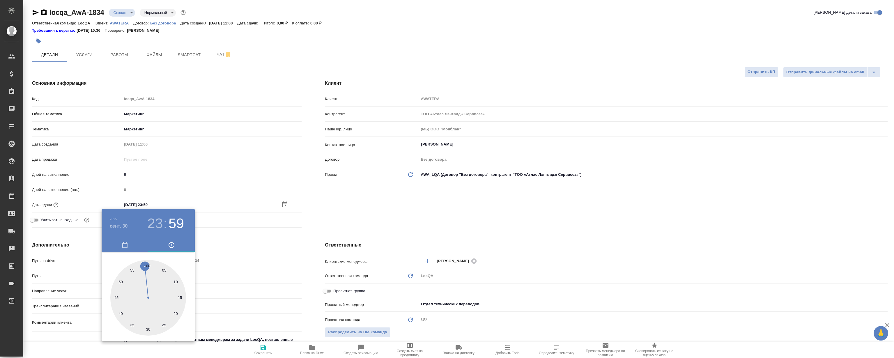
type textarea "x"
drag, startPoint x: 150, startPoint y: 269, endPoint x: 145, endPoint y: 267, distance: 5.0
click at [145, 267] on div at bounding box center [148, 298] width 76 height 76
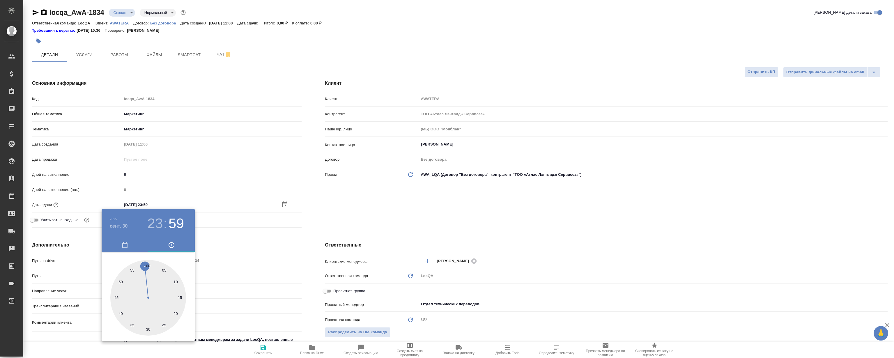
type textarea "x"
click at [311, 226] on div at bounding box center [447, 179] width 894 height 358
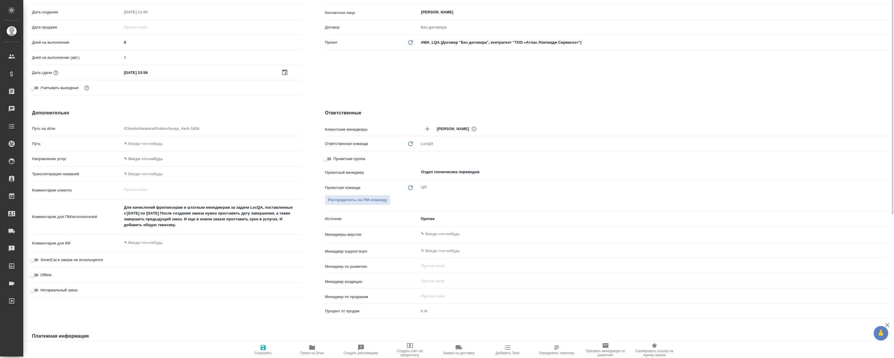
scroll to position [159, 0]
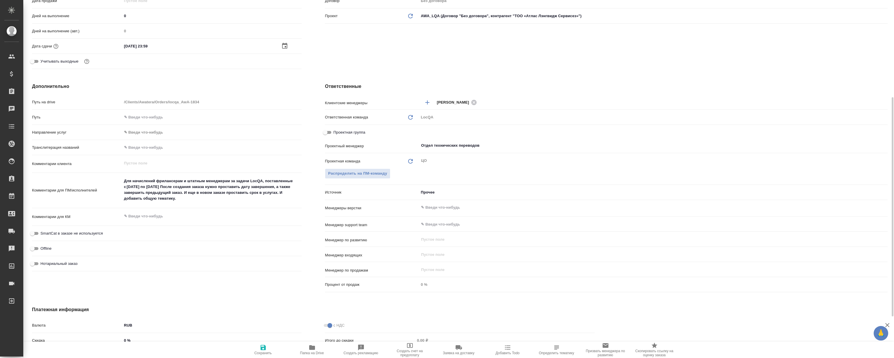
click at [268, 355] on button "Сохранить" at bounding box center [263, 350] width 49 height 16
type textarea "x"
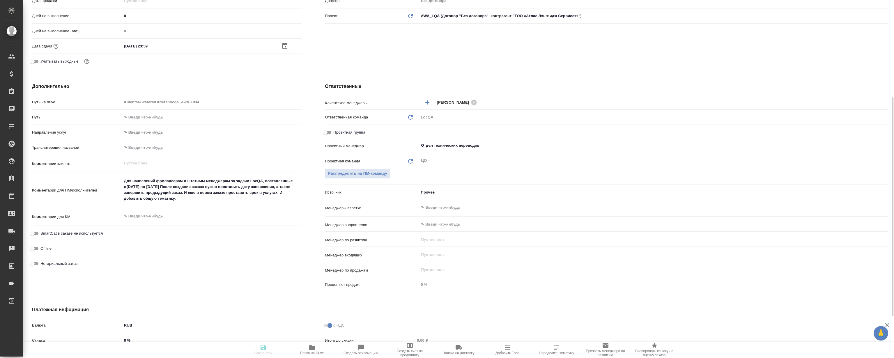
type textarea "x"
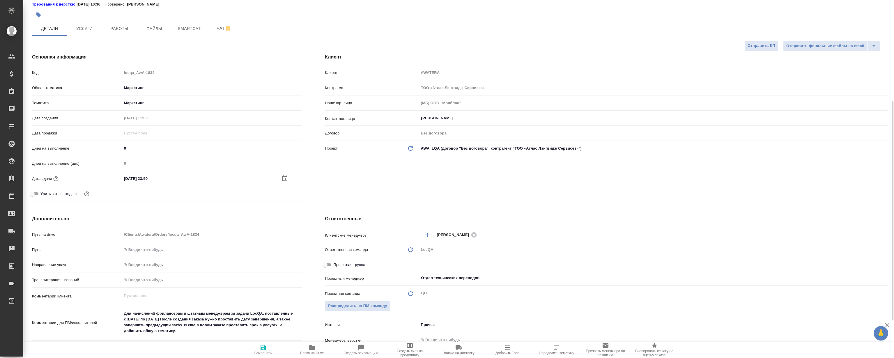
scroll to position [0, 0]
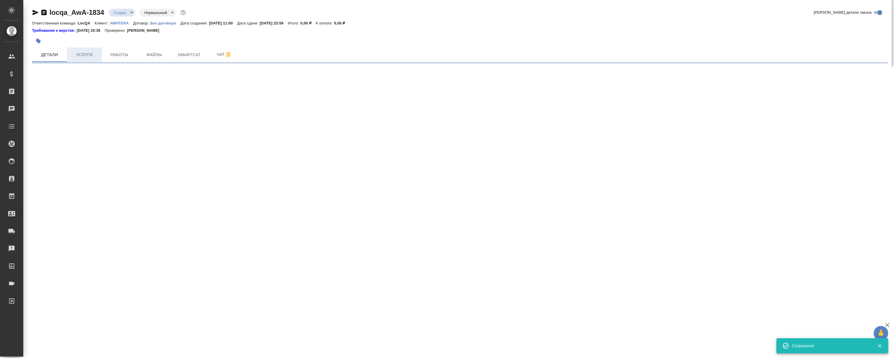
click at [80, 51] on span "Услуги" at bounding box center [84, 54] width 28 height 7
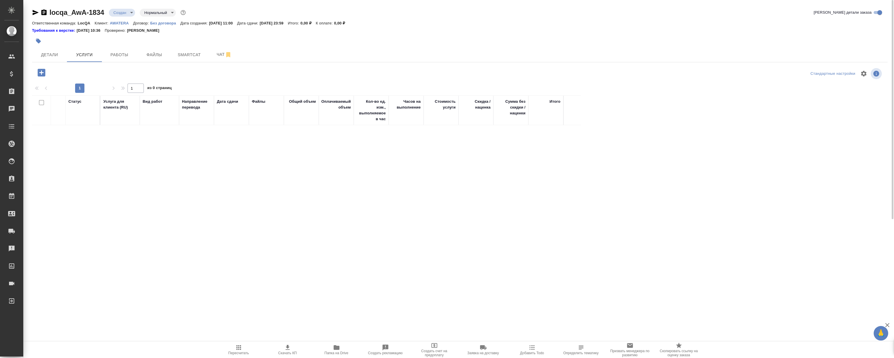
click at [39, 70] on icon "button" at bounding box center [42, 73] width 8 height 8
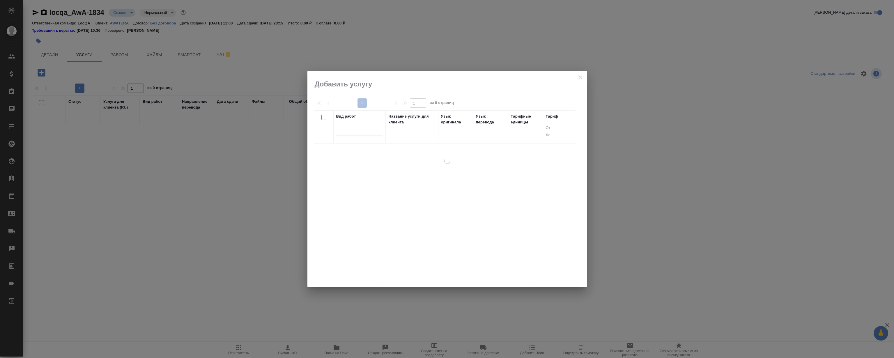
click at [356, 131] on div at bounding box center [359, 130] width 47 height 8
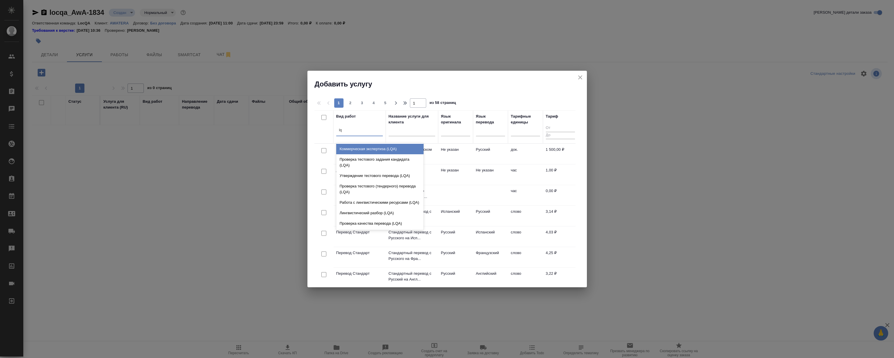
type input "lqa"
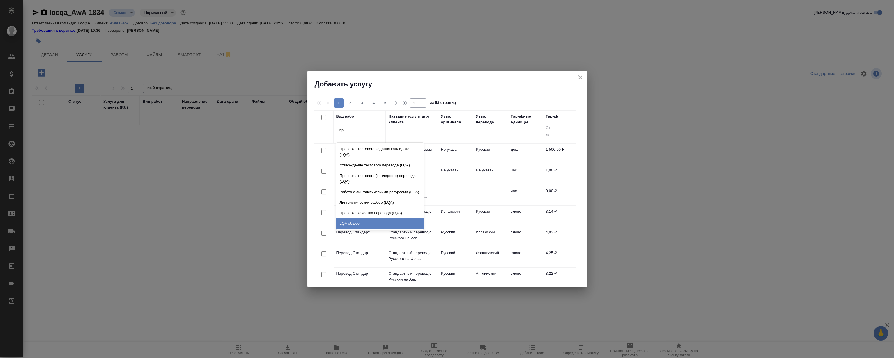
click at [360, 223] on div "LQA общее" at bounding box center [379, 223] width 87 height 10
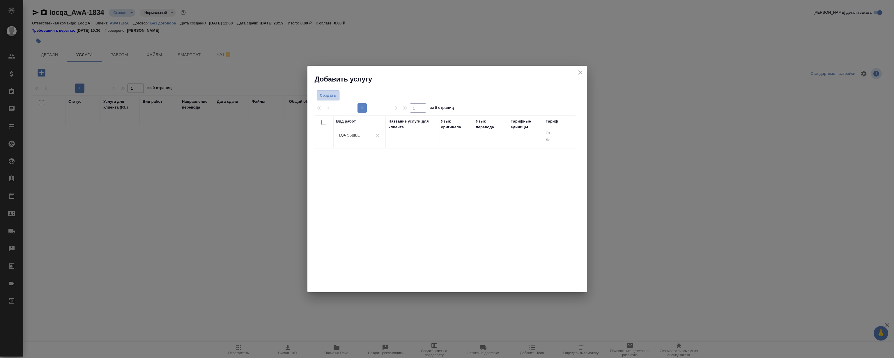
click at [320, 93] on span "Создать" at bounding box center [328, 95] width 16 height 7
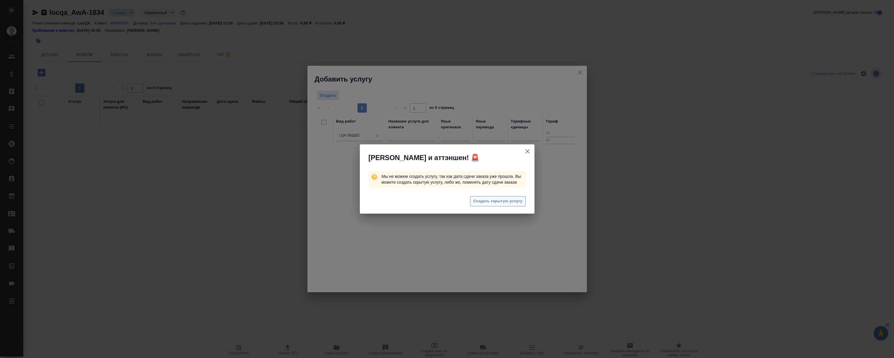
click at [521, 203] on span "Создать скрытую услугу" at bounding box center [497, 201] width 49 height 7
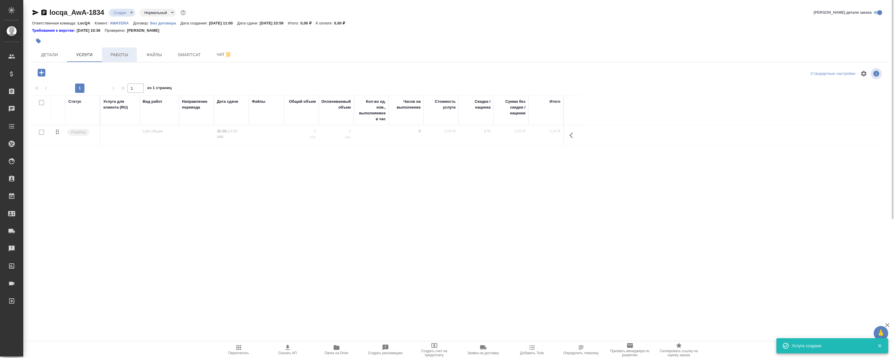
click at [125, 54] on span "Работы" at bounding box center [119, 54] width 28 height 7
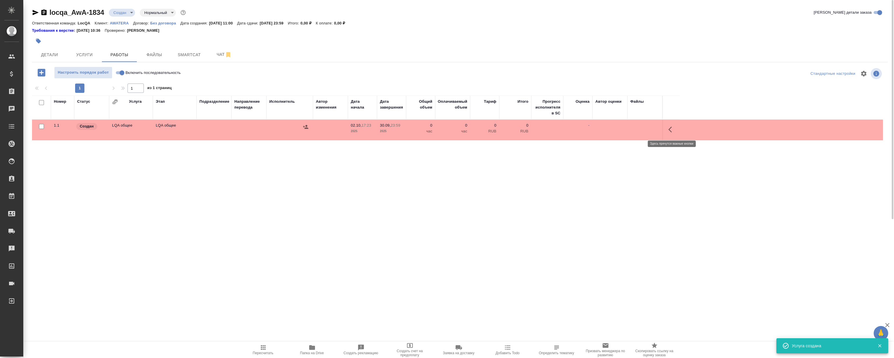
click at [669, 131] on icon "button" at bounding box center [671, 129] width 7 height 7
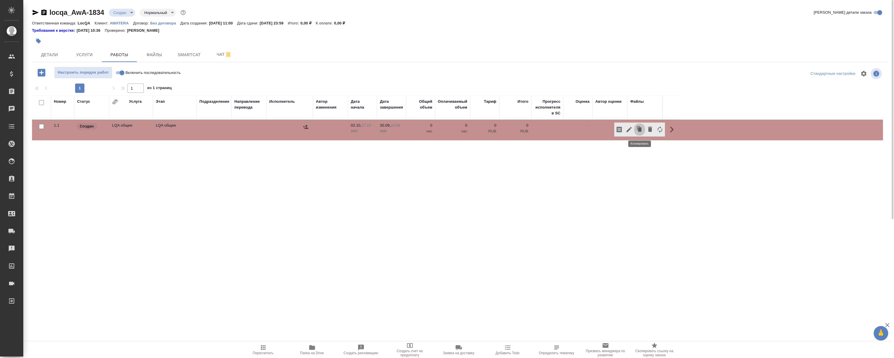
click at [636, 132] on icon "button" at bounding box center [639, 129] width 8 height 8
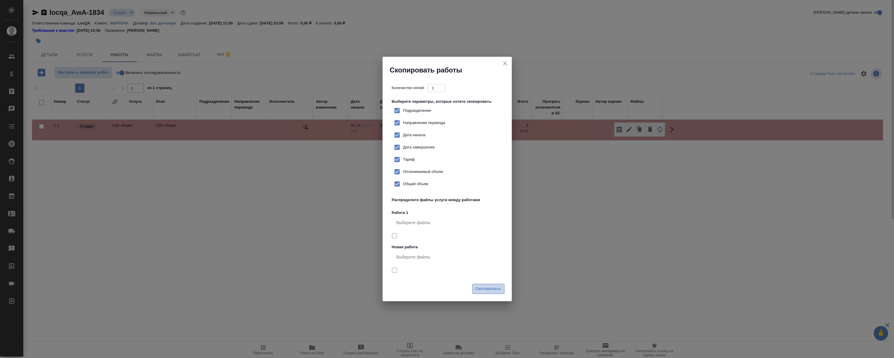
click at [488, 287] on span "Скопировать" at bounding box center [488, 289] width 26 height 7
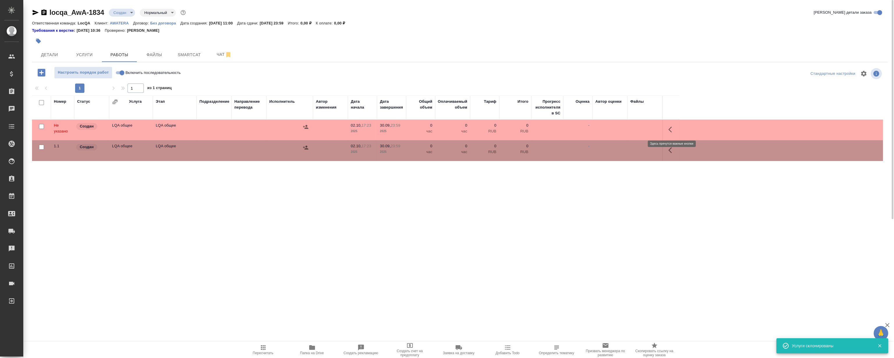
click at [673, 133] on icon "button" at bounding box center [671, 129] width 7 height 7
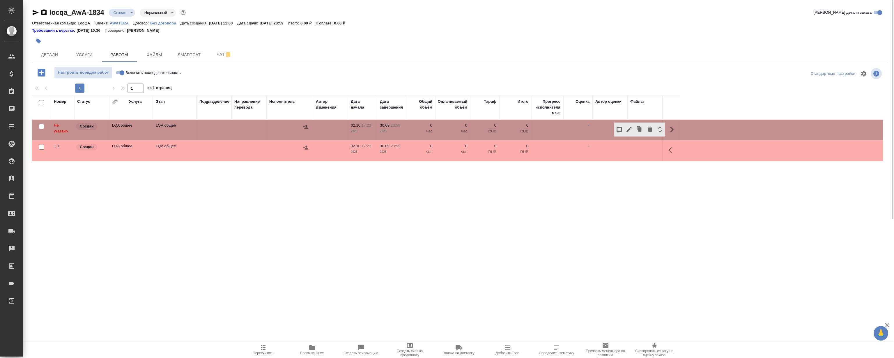
click at [119, 70] on input "Включить последовательность" at bounding box center [121, 72] width 21 height 7
checkbox input "true"
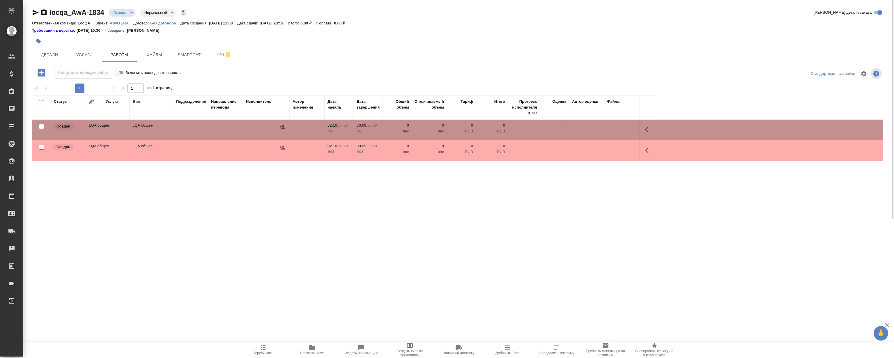
click at [647, 130] on icon "button" at bounding box center [648, 129] width 7 height 7
click at [608, 127] on icon "button" at bounding box center [605, 129] width 5 height 5
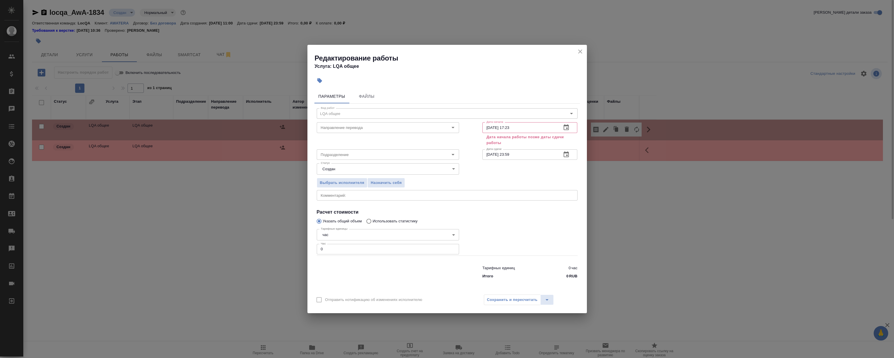
click at [364, 202] on div "Вид работ LQA общее Вид работ Направление перевода Направление перевода Дата на…" at bounding box center [446, 193] width 265 height 178
click at [366, 196] on textarea at bounding box center [447, 195] width 253 height 4
drag, startPoint x: 348, startPoint y: 245, endPoint x: 227, endPoint y: 238, distance: 121.2
click at [227, 238] on div "Редактирование работы Услуга: LQA общее Параметры Файлы Вид работ LQA общее Вид…" at bounding box center [447, 179] width 894 height 358
click at [335, 195] on textarea "Анализ маржи и прочих метрик команды." at bounding box center [447, 195] width 253 height 4
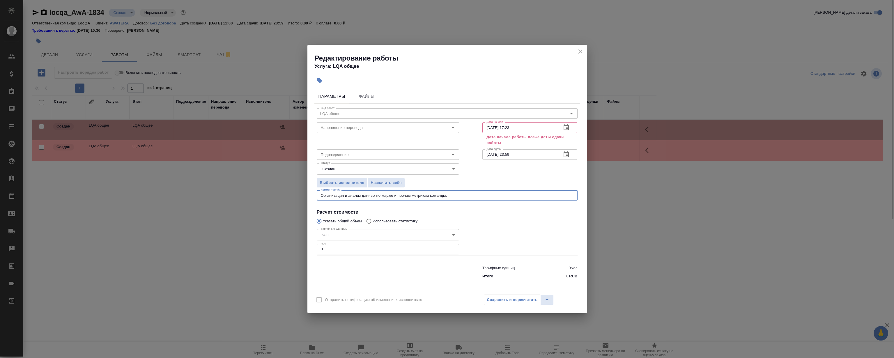
type textarea "Организация и анализ данных по марже и прочим метрикам команды."
click at [569, 126] on icon "button" at bounding box center [566, 127] width 7 height 7
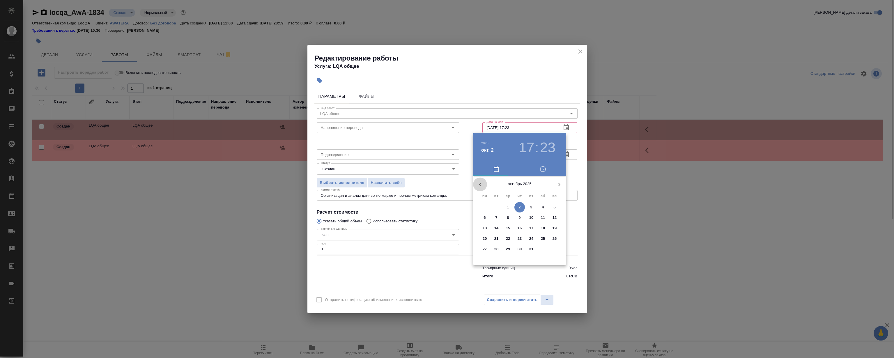
click at [477, 185] on icon "button" at bounding box center [479, 184] width 7 height 7
click at [506, 205] on span "3" at bounding box center [508, 207] width 10 height 6
type input "03.09.2025 17:23"
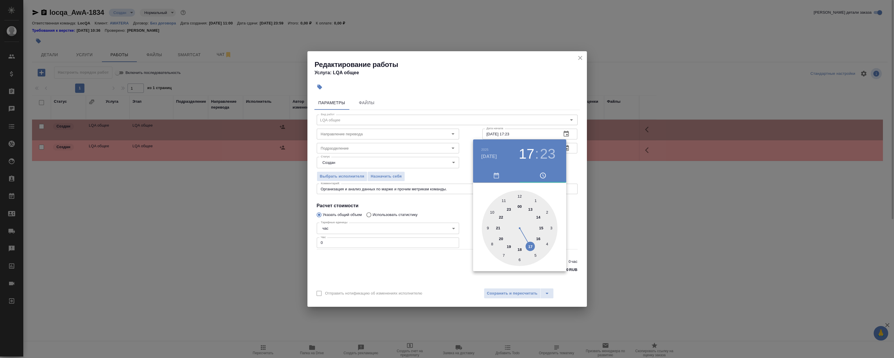
click at [510, 100] on div at bounding box center [447, 179] width 894 height 358
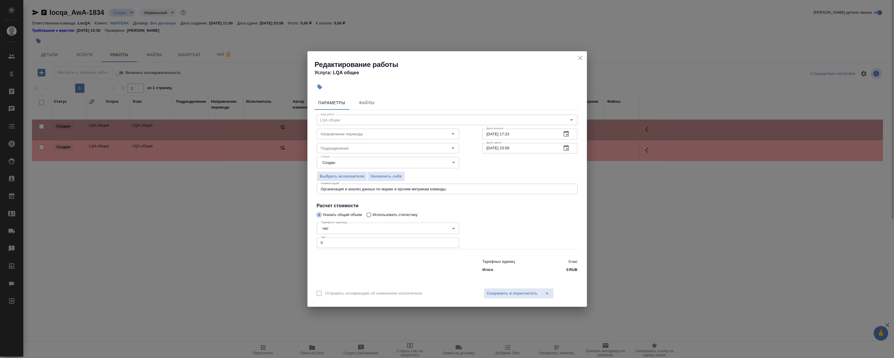
drag, startPoint x: 340, startPoint y: 241, endPoint x: 208, endPoint y: 250, distance: 131.9
click at [213, 251] on div "Редактирование работы Услуга: LQA общее Параметры Файлы Вид работ LQA общее Вид…" at bounding box center [447, 179] width 894 height 358
type input "3"
click at [517, 219] on div at bounding box center [530, 235] width 118 height 52
click at [395, 150] on input "Подразделение" at bounding box center [377, 148] width 119 height 7
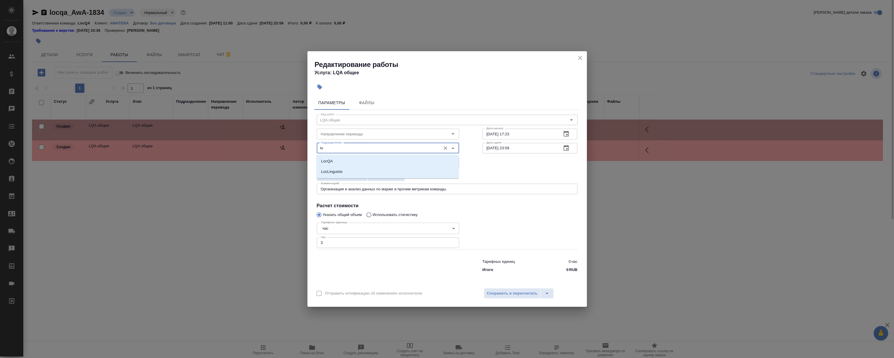
click at [346, 161] on li "LocQA" at bounding box center [387, 161] width 142 height 10
type input "LocQA"
click at [505, 292] on span "Сохранить и пересчитать" at bounding box center [512, 293] width 51 height 7
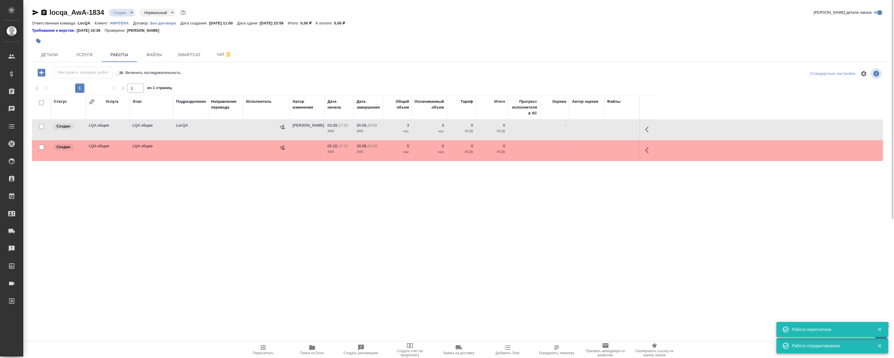
click at [487, 226] on div "Статус Услуга Этап Подразделение Направление перевода Исполнитель Автор изменен…" at bounding box center [457, 160] width 851 height 131
click at [536, 220] on div "Статус Услуга Этап Подразделение Направление перевода Исполнитель Автор изменен…" at bounding box center [457, 160] width 851 height 131
click at [645, 148] on icon "button" at bounding box center [648, 150] width 7 height 7
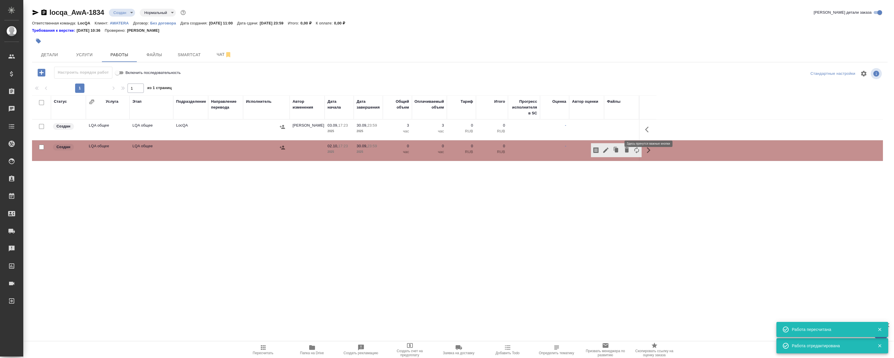
click at [651, 129] on icon "button" at bounding box center [648, 129] width 7 height 7
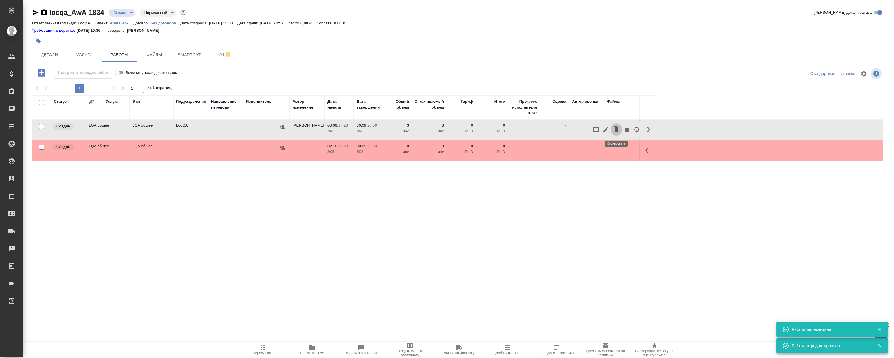
click at [616, 127] on icon "button" at bounding box center [616, 129] width 8 height 8
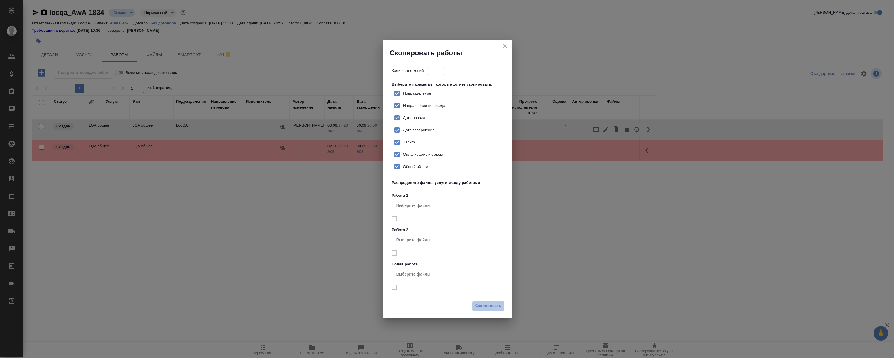
drag, startPoint x: 489, startPoint y: 307, endPoint x: 524, endPoint y: 263, distance: 56.1
click at [489, 307] on span "Скопировать" at bounding box center [488, 306] width 26 height 7
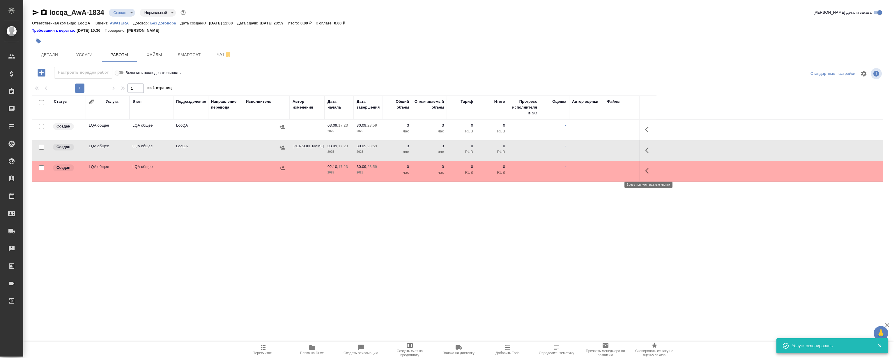
click at [648, 169] on icon "button" at bounding box center [648, 170] width 7 height 7
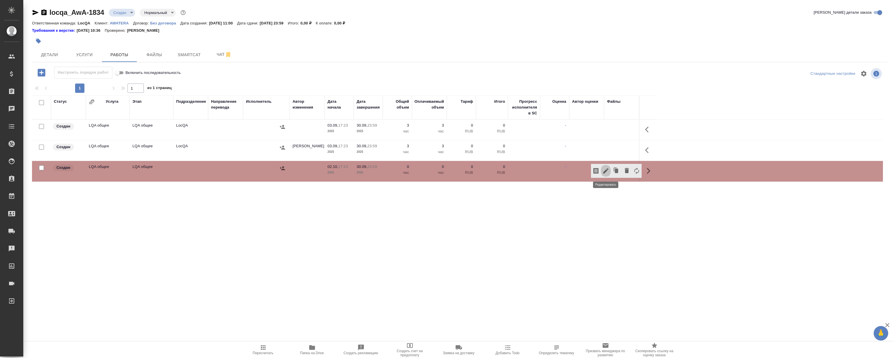
click at [603, 170] on icon "button" at bounding box center [605, 170] width 7 height 7
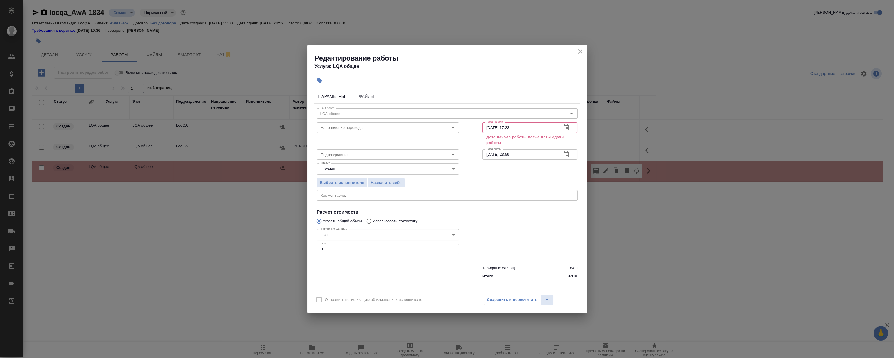
click at [562, 128] on button "button" at bounding box center [566, 127] width 14 height 14
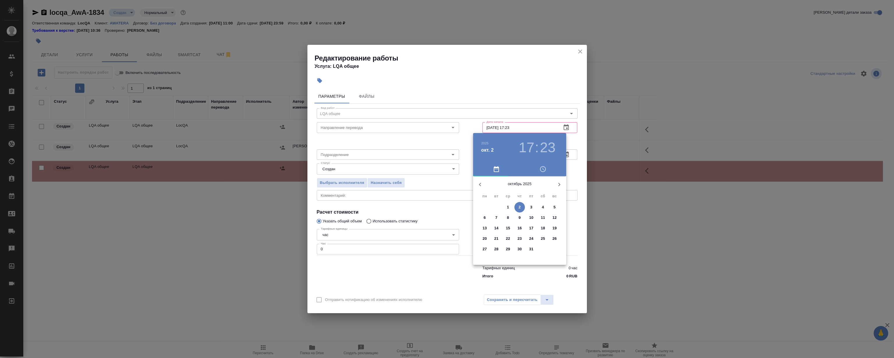
click at [475, 185] on button "button" at bounding box center [480, 185] width 14 height 14
click at [505, 230] on span "17" at bounding box center [508, 228] width 10 height 6
type input "17.09.2025 17:23"
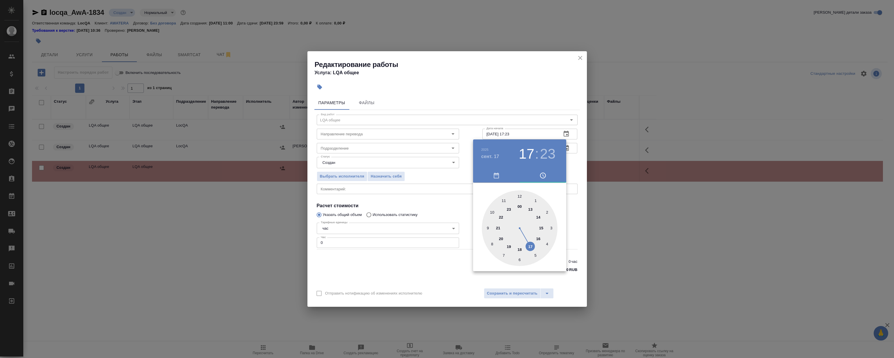
click at [506, 67] on div at bounding box center [447, 179] width 894 height 358
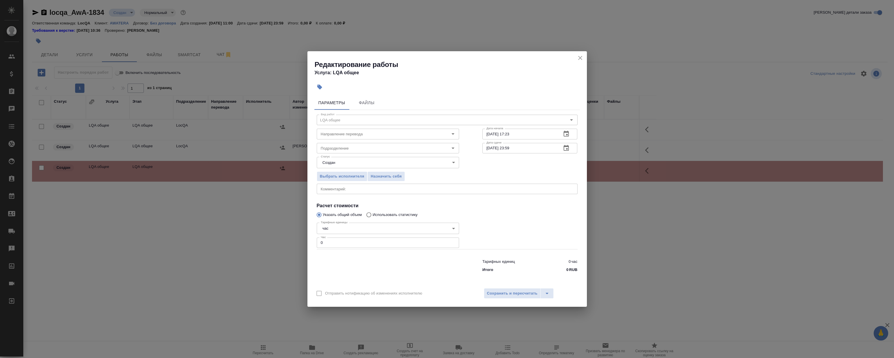
click at [344, 190] on textarea at bounding box center [447, 189] width 253 height 4
type textarea "Проработка заказа сметтер. Ответы на вопросы клиента, перепроверка."
drag, startPoint x: 362, startPoint y: 240, endPoint x: 202, endPoint y: 237, distance: 160.7
click at [224, 239] on div "Редактирование работы Услуга: LQA общее Параметры Файлы Вид работ LQA общее Вид…" at bounding box center [447, 179] width 894 height 358
type input "6"
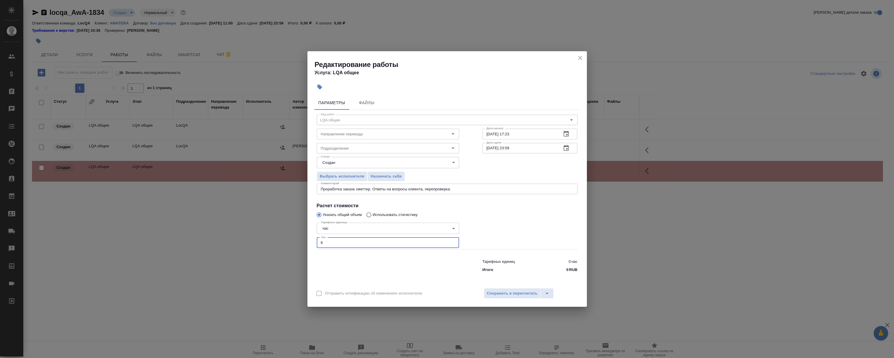
click at [482, 229] on div at bounding box center [530, 235] width 118 height 52
click at [364, 150] on input "Подразделение" at bounding box center [377, 148] width 119 height 7
click at [343, 165] on li "LocQA" at bounding box center [387, 161] width 142 height 10
type input "LocQA"
click at [515, 299] on div "Отправить нотификацию об изменениях исполнителю Сохранить и пересчитать" at bounding box center [446, 295] width 279 height 22
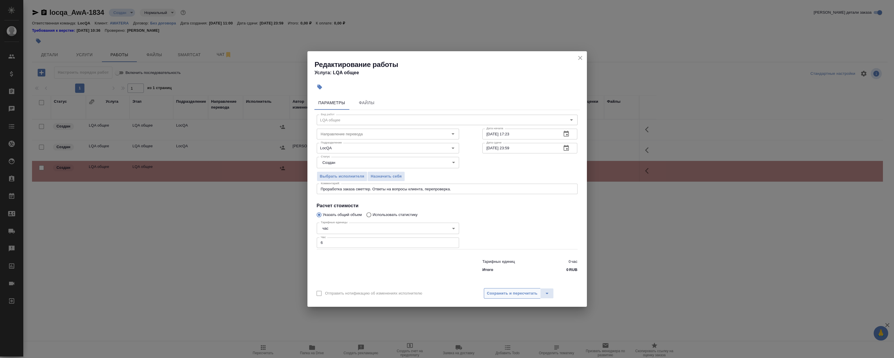
click at [516, 293] on span "Сохранить и пересчитать" at bounding box center [512, 293] width 51 height 7
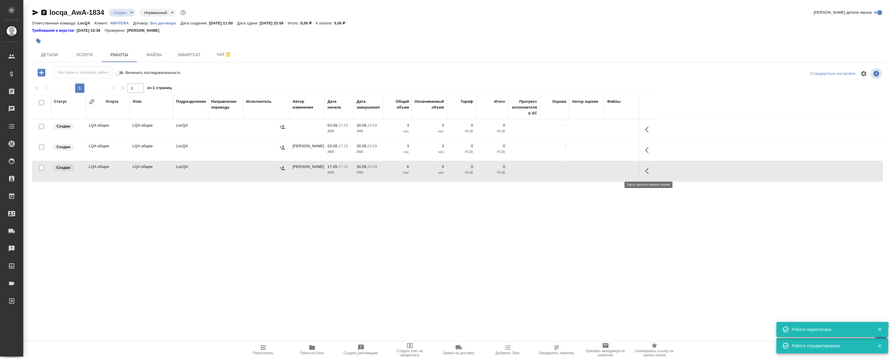
click at [648, 172] on icon "button" at bounding box center [648, 170] width 7 height 7
click at [606, 169] on icon "button" at bounding box center [605, 170] width 5 height 5
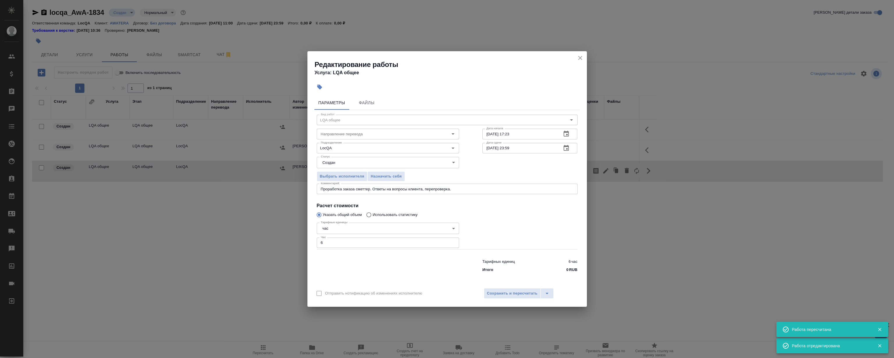
click at [516, 225] on div at bounding box center [530, 235] width 118 height 52
click at [582, 58] on icon "close" at bounding box center [580, 57] width 7 height 7
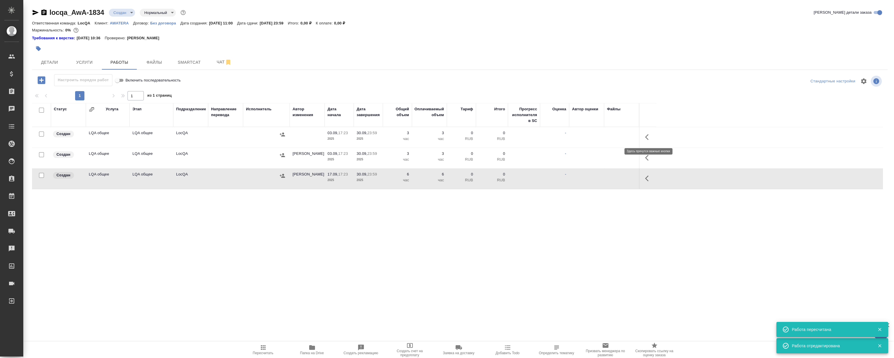
click at [648, 139] on icon "button" at bounding box center [646, 137] width 3 height 6
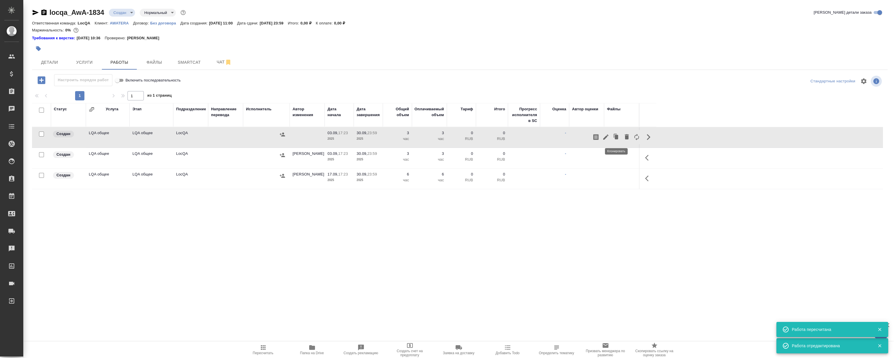
click at [616, 136] on icon "button" at bounding box center [616, 137] width 3 height 4
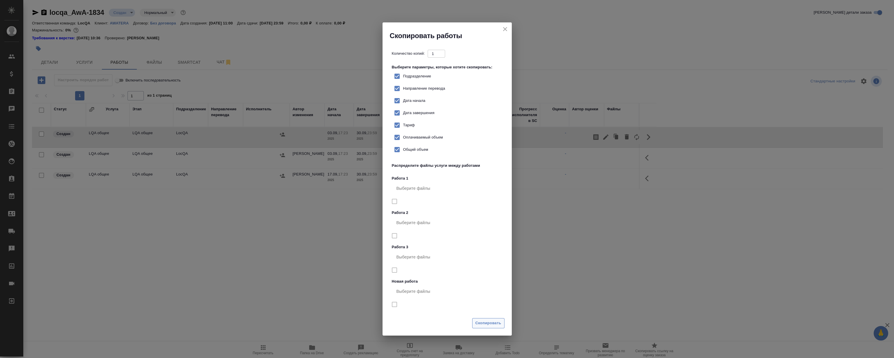
click at [488, 323] on span "Скопировать" at bounding box center [488, 323] width 26 height 7
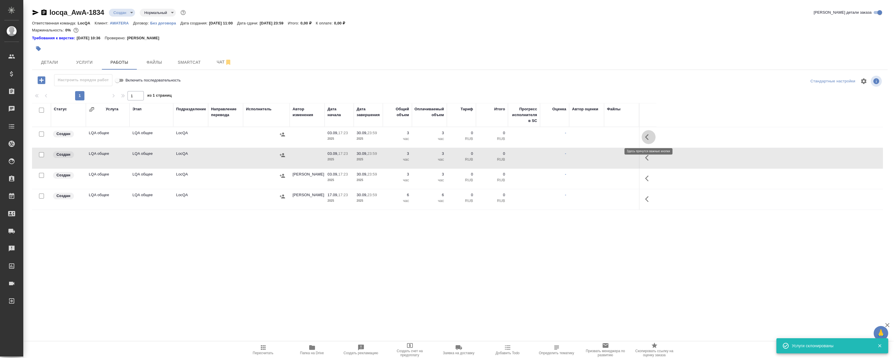
click at [651, 138] on icon "button" at bounding box center [648, 137] width 7 height 7
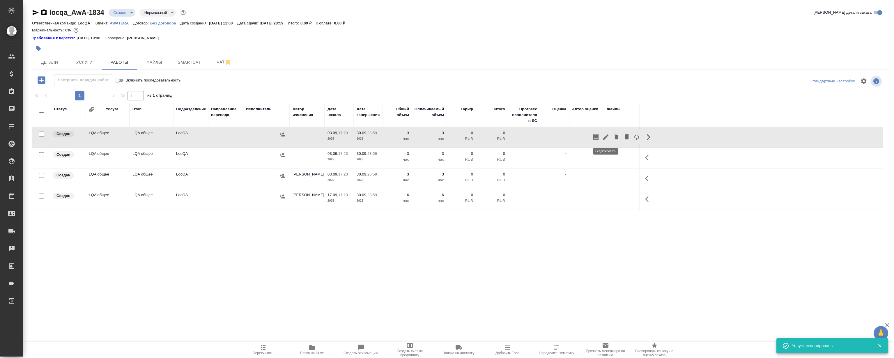
click at [606, 139] on icon "button" at bounding box center [605, 137] width 7 height 7
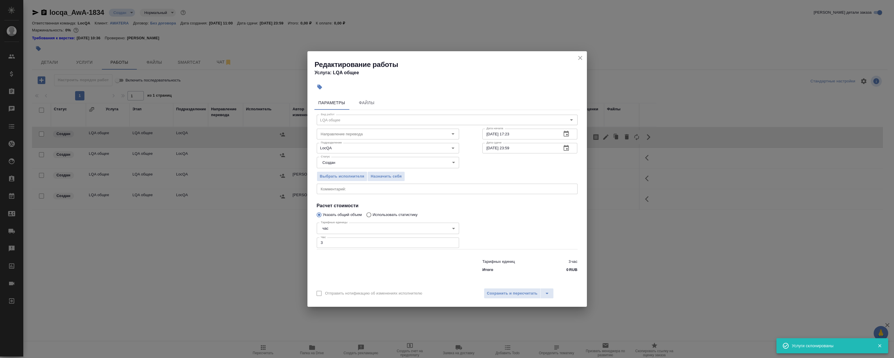
drag, startPoint x: 343, startPoint y: 244, endPoint x: 212, endPoint y: 235, distance: 131.0
click at [213, 236] on div "Редактирование работы Услуга: LQA общее Параметры Файлы Вид работ LQA общее Вид…" at bounding box center [447, 179] width 894 height 358
type input "2"
click at [375, 189] on textarea at bounding box center [447, 189] width 253 height 4
type textarea "J"
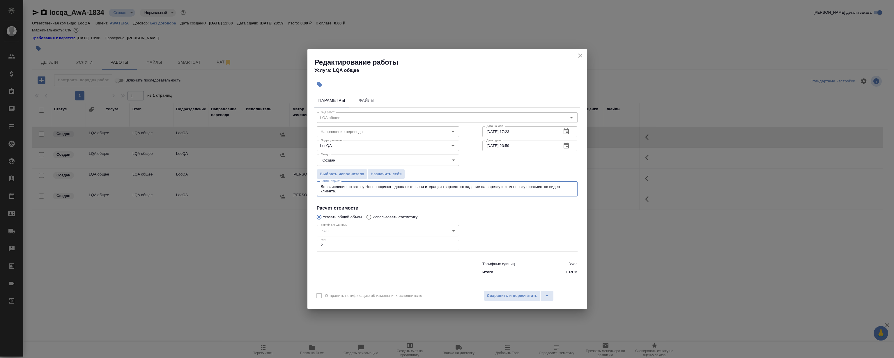
type textarea "Доначисление по заказу Новонордиска - дополнительная итерация творческого задан…"
click at [510, 234] on div at bounding box center [530, 237] width 118 height 52
click at [502, 235] on div at bounding box center [530, 237] width 118 height 52
click at [509, 296] on span "Сохранить и пересчитать" at bounding box center [512, 296] width 51 height 7
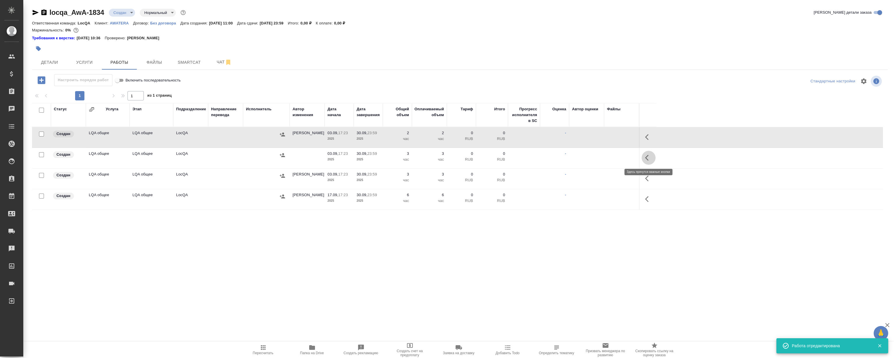
click at [645, 160] on icon "button" at bounding box center [648, 157] width 7 height 7
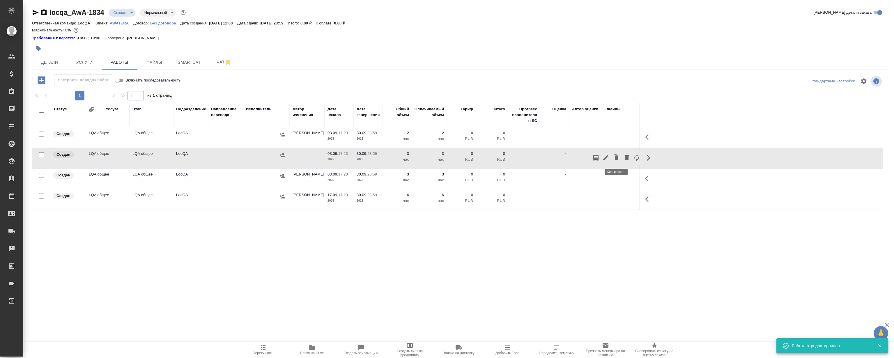
click at [616, 157] on icon "button" at bounding box center [616, 157] width 3 height 4
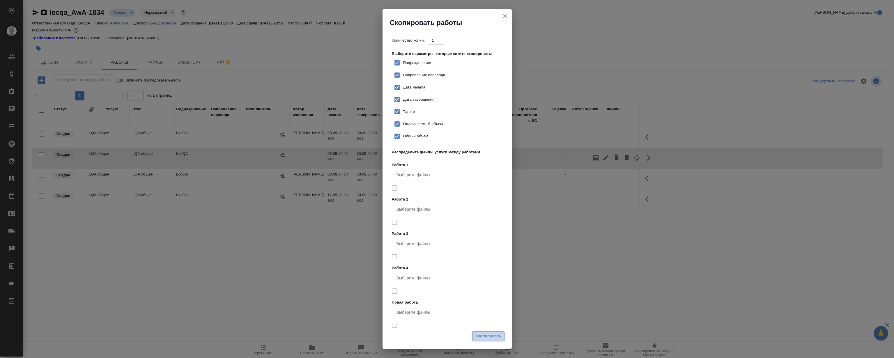
click at [497, 338] on span "Скопировать" at bounding box center [488, 336] width 26 height 7
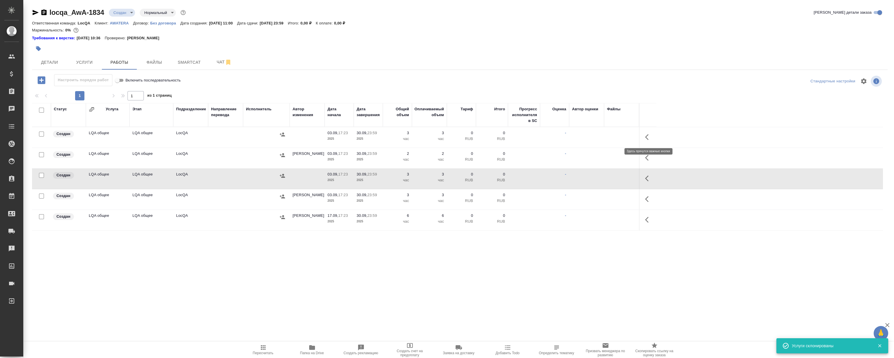
click at [645, 138] on icon "button" at bounding box center [648, 137] width 7 height 7
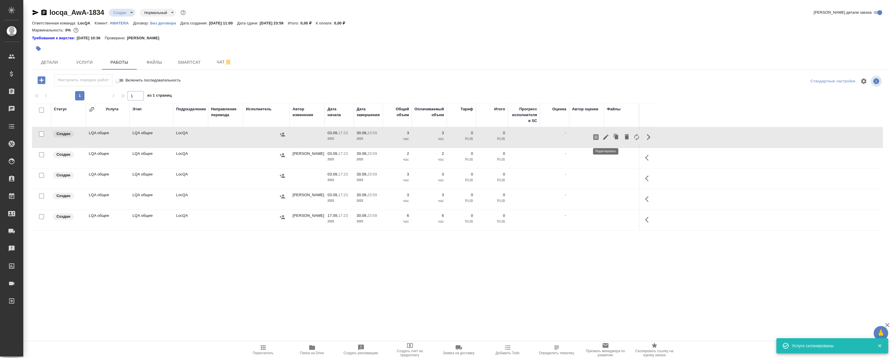
click at [604, 135] on icon "button" at bounding box center [605, 137] width 7 height 7
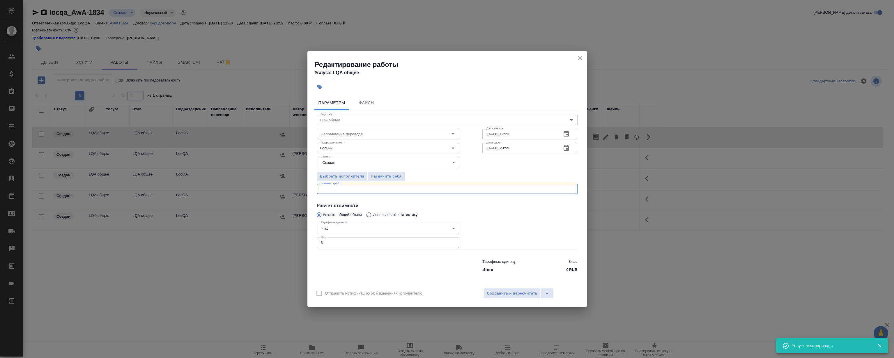
click at [399, 187] on textarea at bounding box center [447, 189] width 253 height 4
type textarea "Д"
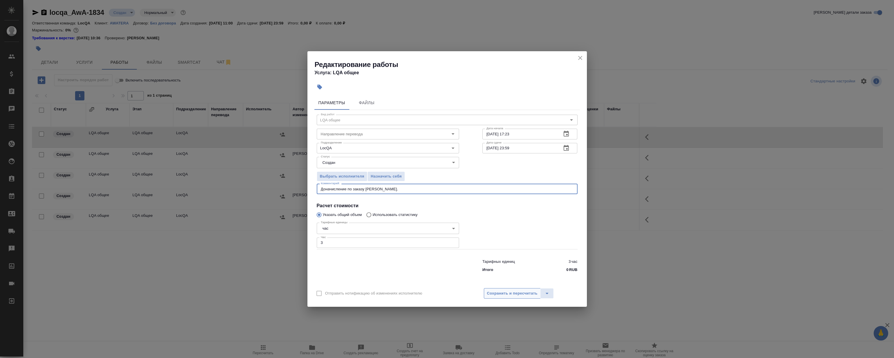
type textarea "Доначисление по заказу Русала."
click at [505, 290] on button "Сохранить и пересчитать" at bounding box center [512, 293] width 57 height 10
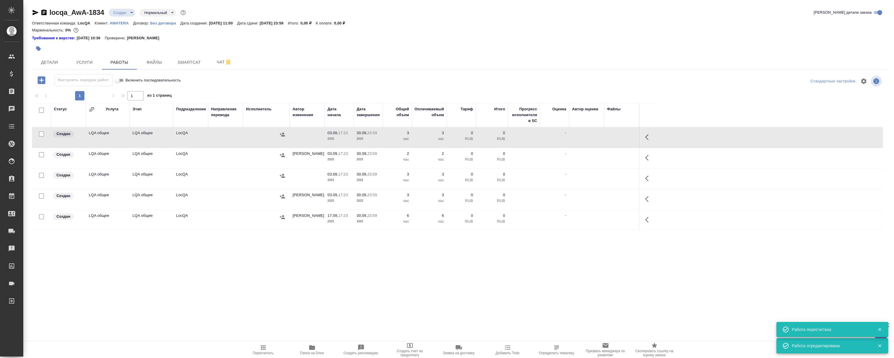
scroll to position [26, 0]
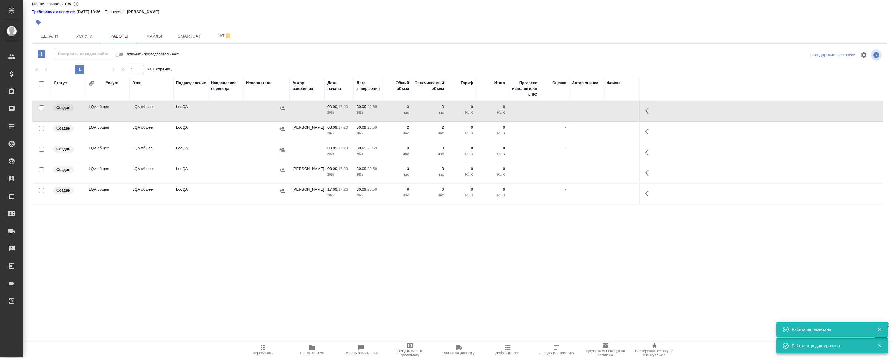
click at [650, 109] on icon "button" at bounding box center [648, 110] width 7 height 7
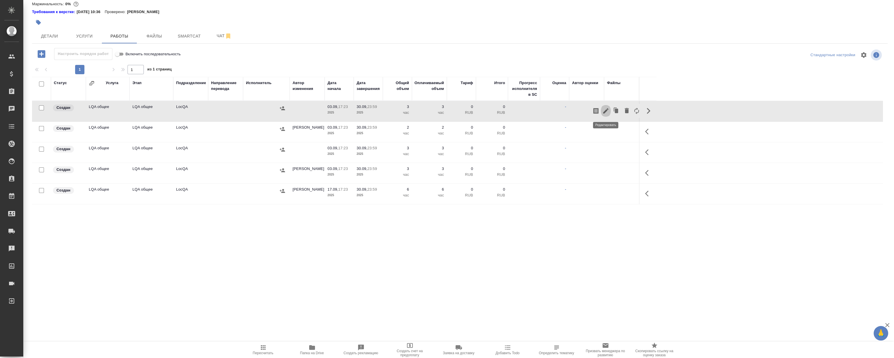
click at [606, 111] on icon "button" at bounding box center [605, 110] width 5 height 5
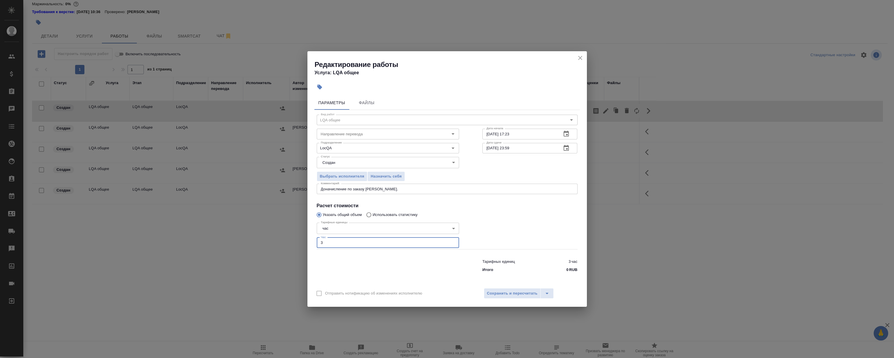
drag, startPoint x: 389, startPoint y: 245, endPoint x: 265, endPoint y: 230, distance: 125.1
click at [203, 243] on div "Редактирование работы Услуга: LQA общее Параметры Файлы Вид работ LQA общее Вид…" at bounding box center [447, 179] width 894 height 358
type input "1"
drag, startPoint x: 384, startPoint y: 192, endPoint x: 352, endPoint y: 192, distance: 32.0
click at [347, 192] on div "Доначисление по заказу Русала. x Комментарий:" at bounding box center [447, 189] width 261 height 10
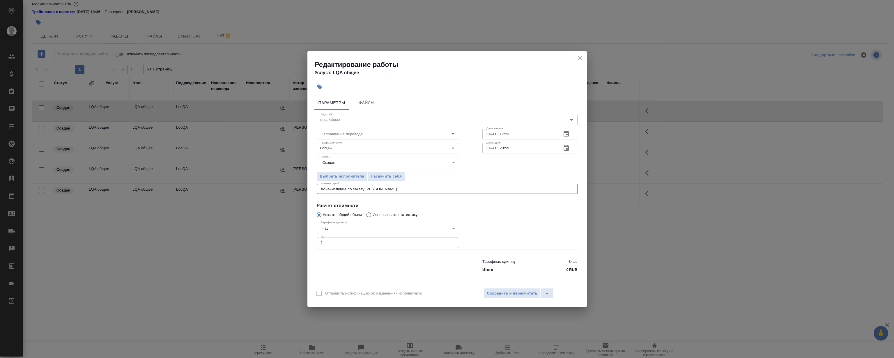
drag, startPoint x: 353, startPoint y: 191, endPoint x: 616, endPoint y: 194, distance: 262.8
click at [569, 186] on div "Доначисление по заказу Русала. x Комментарий:" at bounding box center [447, 189] width 261 height 10
type textarea "Доначисление по всем мелким заказам (в частности АФЛ) для отражения объективно …"
drag, startPoint x: 326, startPoint y: 245, endPoint x: 260, endPoint y: 247, distance: 65.5
click at [260, 247] on div "Редактирование работы Услуга: LQA общее Параметры Файлы Вид работ LQA общее Вид…" at bounding box center [447, 179] width 894 height 358
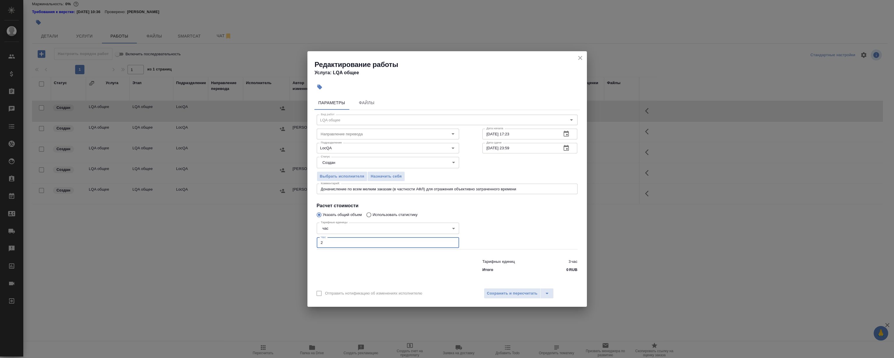
type input "2"
click at [426, 187] on textarea "Доначисление по всем мелким заказам (в частности АФЛ) для отражения объективно …" at bounding box center [447, 189] width 253 height 4
type textarea "Доначисление по всем мелким заказам (в частности АФЛ) за месяц для отражения об…"
click at [530, 226] on div at bounding box center [530, 235] width 118 height 52
click at [512, 294] on span "Сохранить и пересчитать" at bounding box center [512, 293] width 51 height 7
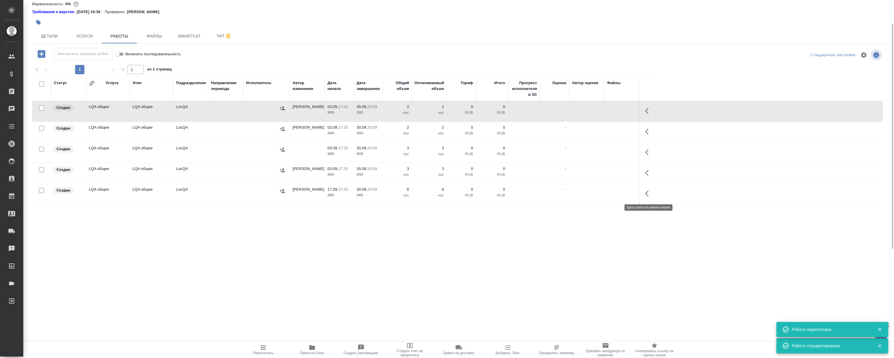
drag, startPoint x: 648, startPoint y: 195, endPoint x: 642, endPoint y: 196, distance: 6.4
click at [648, 195] on icon "button" at bounding box center [648, 193] width 7 height 7
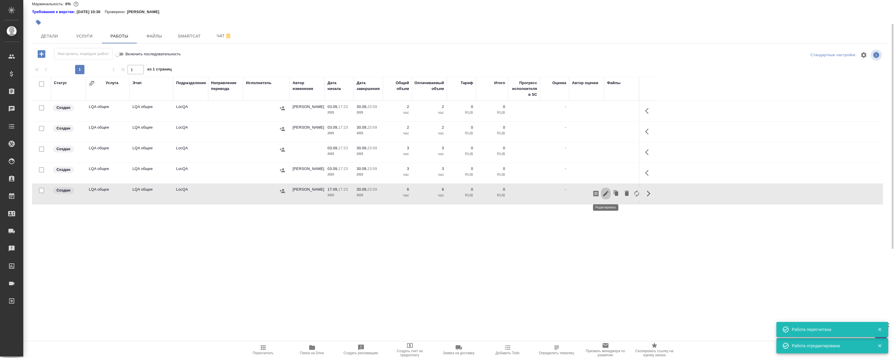
click at [606, 195] on icon "button" at bounding box center [605, 193] width 7 height 7
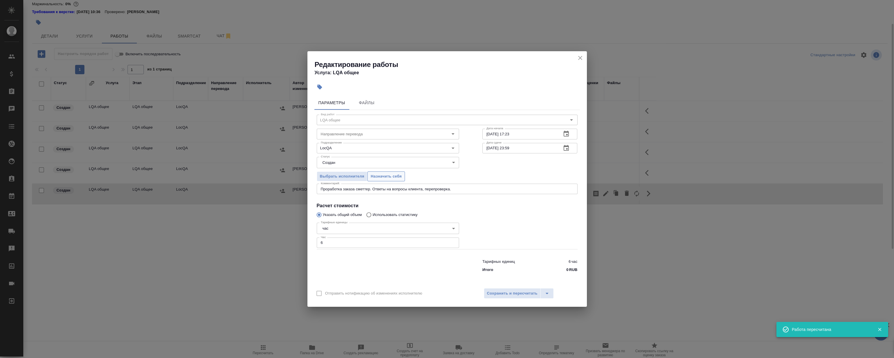
click at [374, 175] on span "Назначить себя" at bounding box center [386, 176] width 31 height 7
click at [575, 57] on div "Редактирование работы Услуга: LQA общее" at bounding box center [446, 65] width 279 height 29
click at [582, 61] on icon "close" at bounding box center [580, 57] width 7 height 7
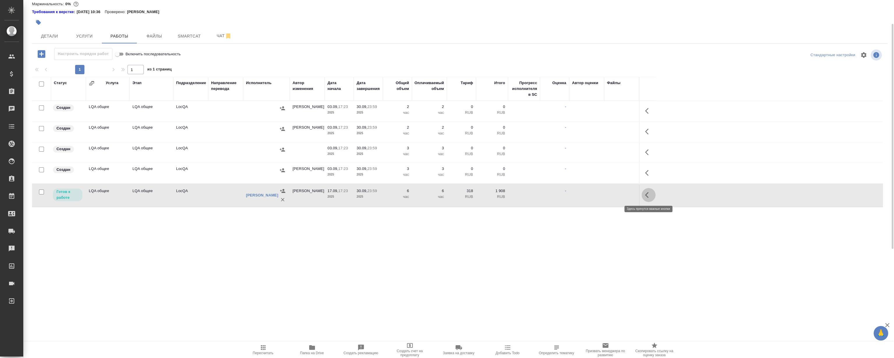
click at [649, 193] on icon "button" at bounding box center [648, 195] width 7 height 7
click at [605, 192] on icon "button" at bounding box center [605, 195] width 7 height 7
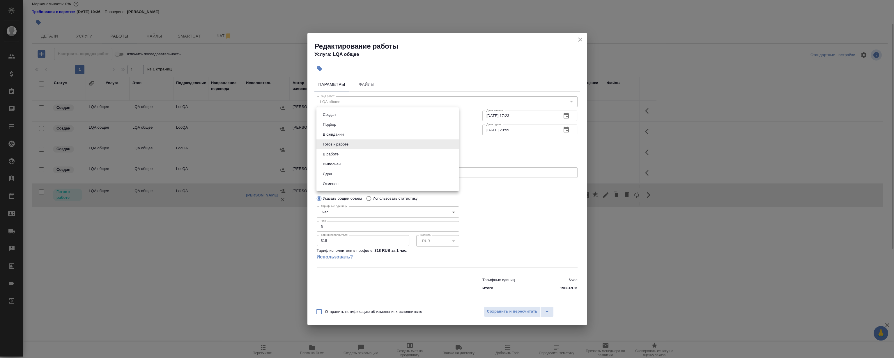
click at [359, 143] on body "🙏 .cls-1 fill:#fff; AWATERA Magerramov Ruslan Клиенты Спецификации Заказы 0 Чат…" at bounding box center [447, 179] width 894 height 358
click at [334, 175] on li "Сдан" at bounding box center [387, 174] width 142 height 10
type input "closed"
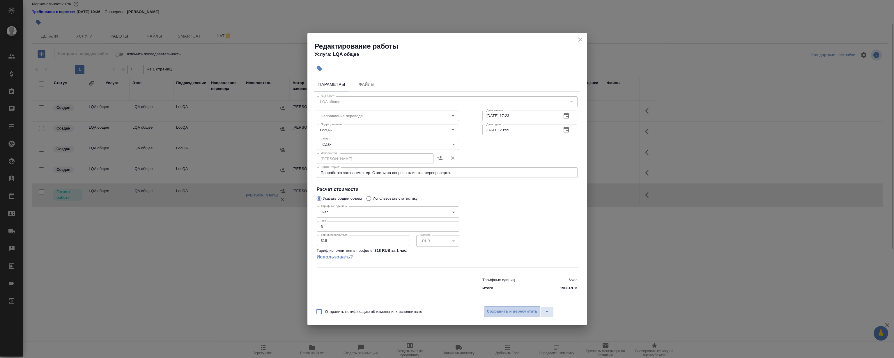
click at [501, 309] on span "Сохранить и пересчитать" at bounding box center [512, 311] width 51 height 7
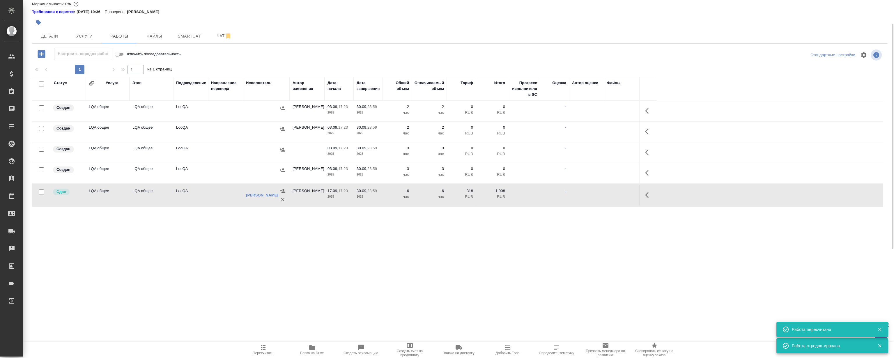
click at [649, 171] on icon "button" at bounding box center [648, 172] width 7 height 7
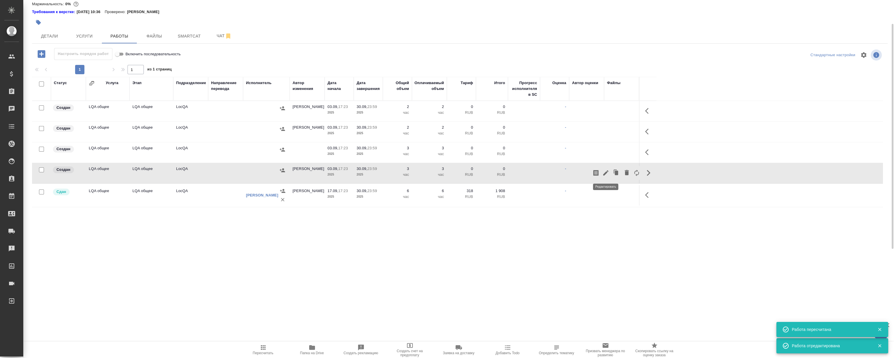
click at [605, 173] on icon "button" at bounding box center [605, 172] width 5 height 5
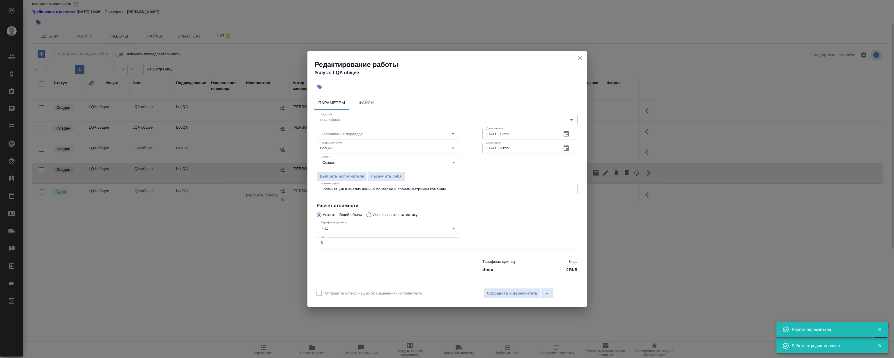
click at [353, 166] on body "🙏 .cls-1 fill:#fff; AWATERA Magerramov Ruslan Клиенты Спецификации Заказы 0 Чат…" at bounding box center [447, 179] width 894 height 358
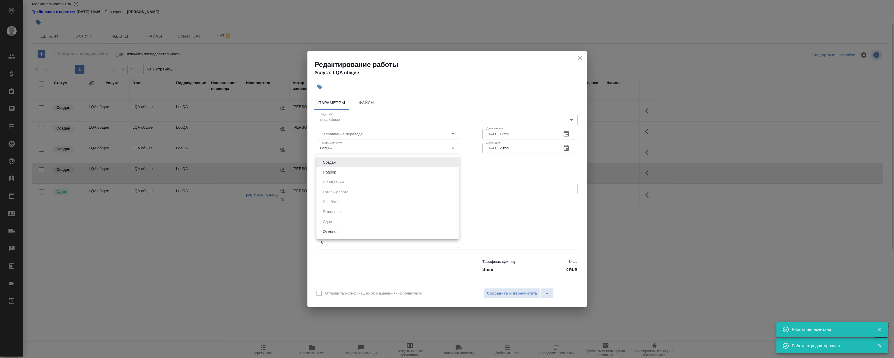
click at [535, 214] on div at bounding box center [447, 179] width 894 height 358
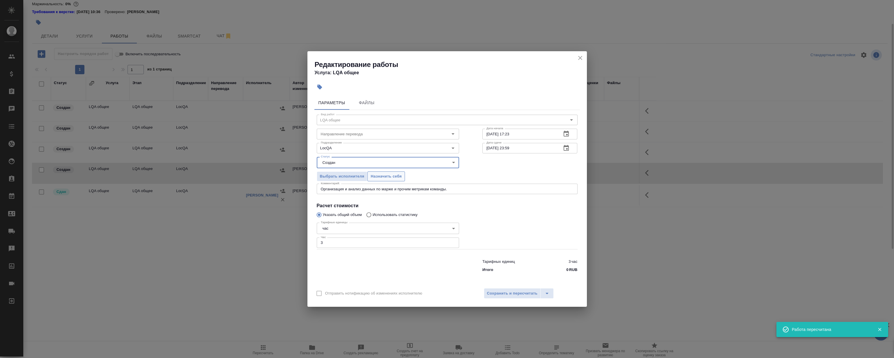
click at [384, 175] on span "Назначить себя" at bounding box center [386, 176] width 31 height 7
click at [577, 55] on icon "close" at bounding box center [580, 57] width 7 height 7
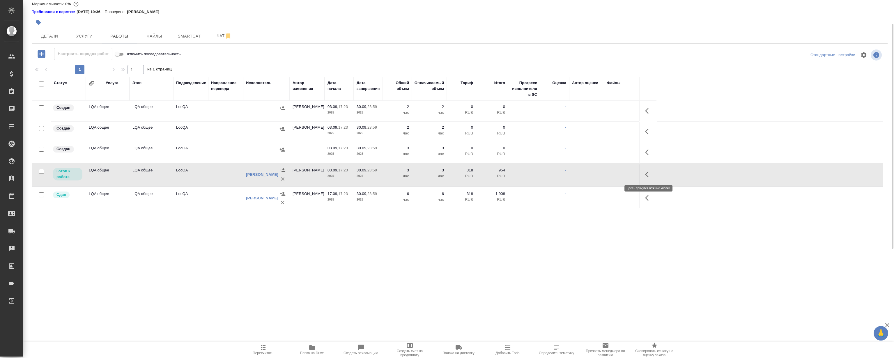
click at [648, 171] on icon "button" at bounding box center [648, 174] width 7 height 7
click at [608, 174] on icon "button" at bounding box center [605, 174] width 7 height 7
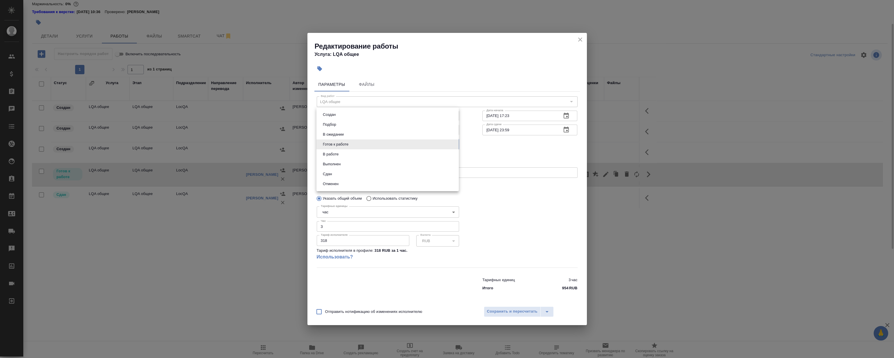
click at [349, 147] on body "🙏 .cls-1 fill:#fff; AWATERA Magerramov Ruslan Клиенты Спецификации Заказы 0 Чат…" at bounding box center [447, 179] width 894 height 358
click at [337, 178] on li "Сдан" at bounding box center [387, 174] width 142 height 10
type input "closed"
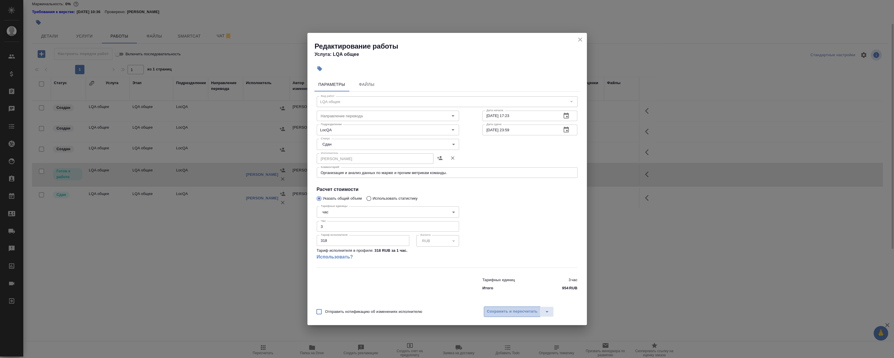
click at [513, 308] on button "Сохранить и пересчитать" at bounding box center [512, 311] width 57 height 10
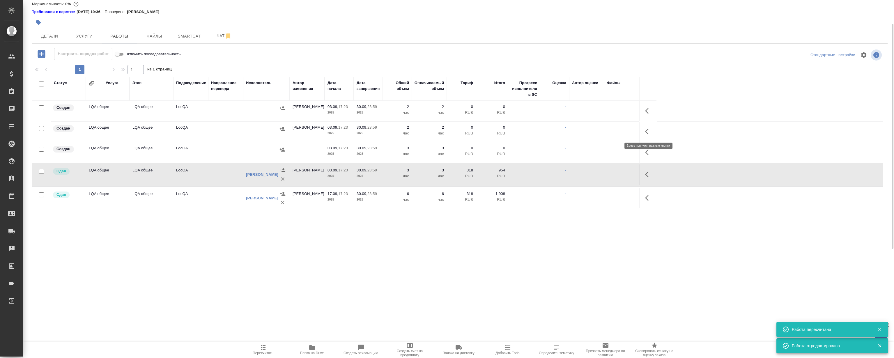
click at [646, 132] on icon "button" at bounding box center [648, 131] width 7 height 7
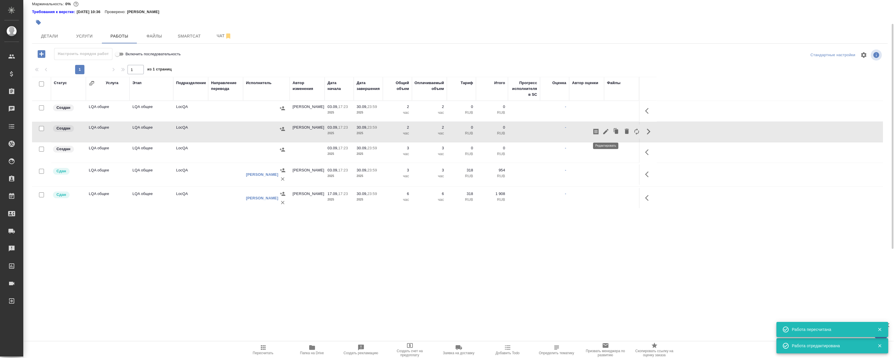
click at [604, 130] on icon "button" at bounding box center [605, 131] width 7 height 7
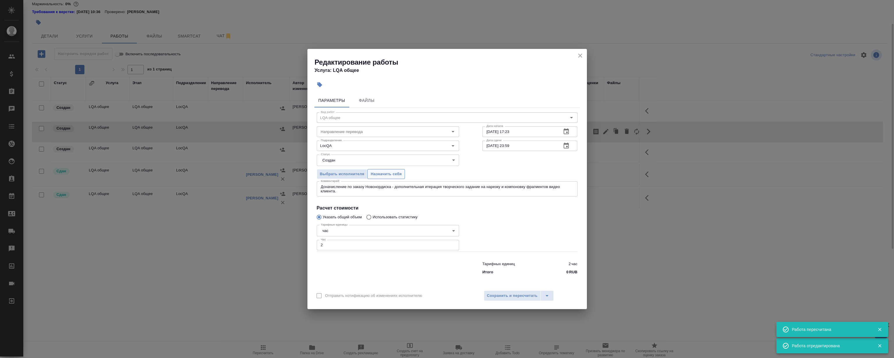
click at [379, 172] on span "Назначить себя" at bounding box center [386, 174] width 31 height 7
click at [582, 52] on icon "close" at bounding box center [580, 55] width 7 height 7
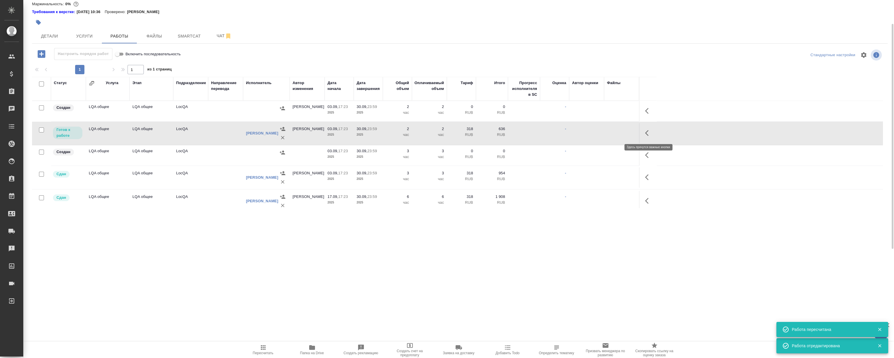
click at [645, 132] on button "button" at bounding box center [648, 133] width 14 height 14
click at [611, 133] on button "button" at bounding box center [616, 133] width 11 height 14
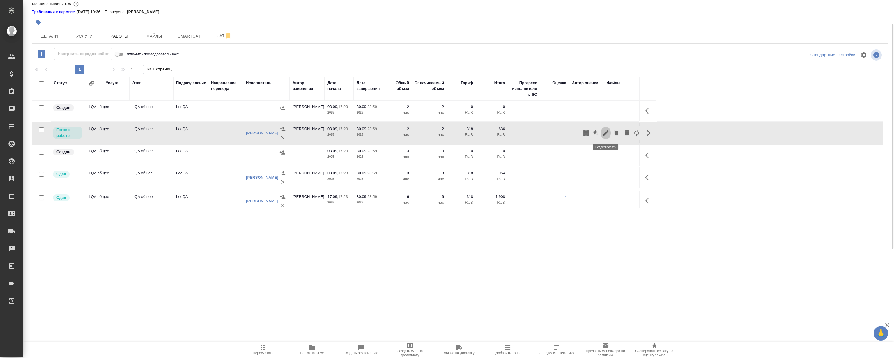
click at [606, 133] on icon "button" at bounding box center [605, 132] width 5 height 5
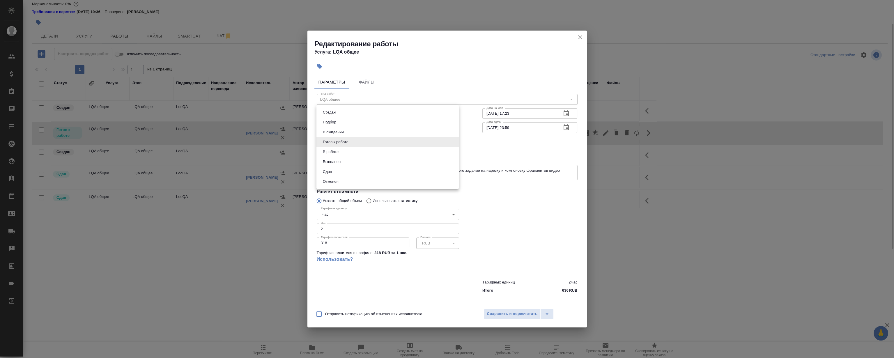
click at [363, 138] on body "🙏 .cls-1 fill:#fff; AWATERA Magerramov Ruslan Клиенты Спецификации Заказы 0 Чат…" at bounding box center [447, 179] width 894 height 358
click at [345, 173] on li "Сдан" at bounding box center [387, 172] width 142 height 10
type input "closed"
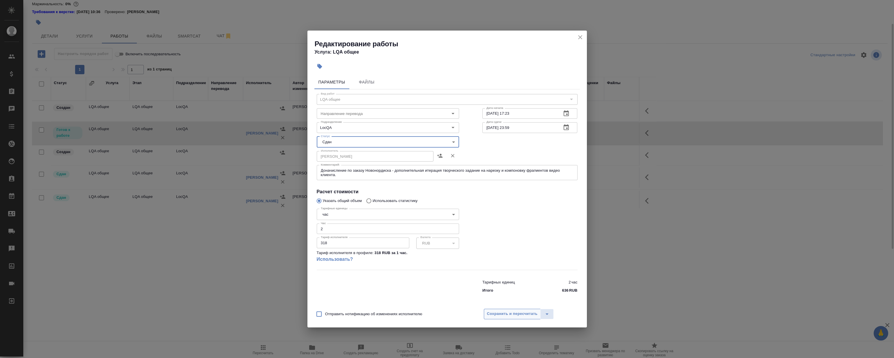
click at [530, 314] on span "Сохранить и пересчитать" at bounding box center [512, 314] width 51 height 7
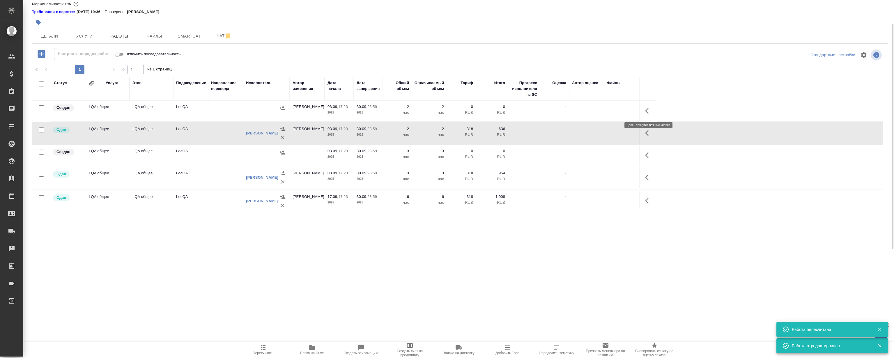
click at [649, 109] on icon "button" at bounding box center [648, 110] width 7 height 7
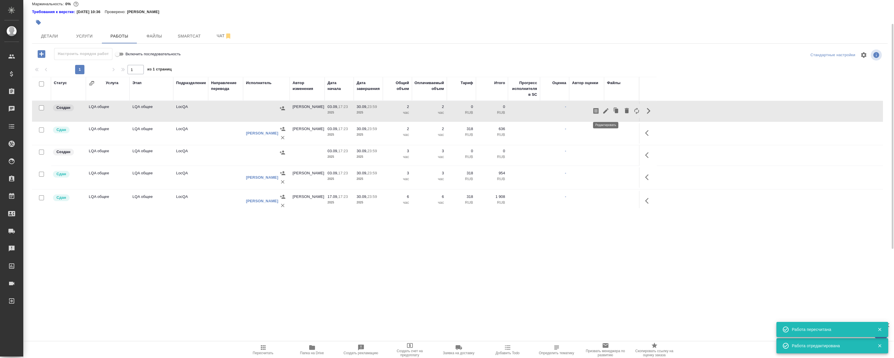
click at [607, 111] on icon "button" at bounding box center [605, 110] width 7 height 7
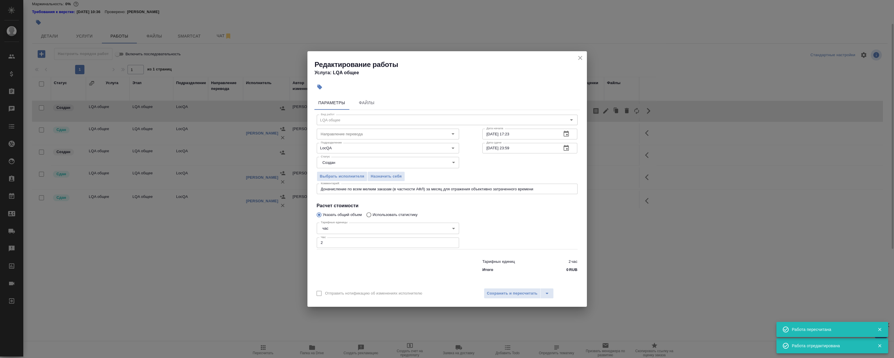
click at [363, 154] on div "Статус Создан created Статус" at bounding box center [388, 162] width 166 height 38
click at [349, 161] on body "🙏 .cls-1 fill:#fff; AWATERA Magerramov Ruslan Клиенты Спецификации Заказы 0 Чат…" at bounding box center [447, 179] width 894 height 358
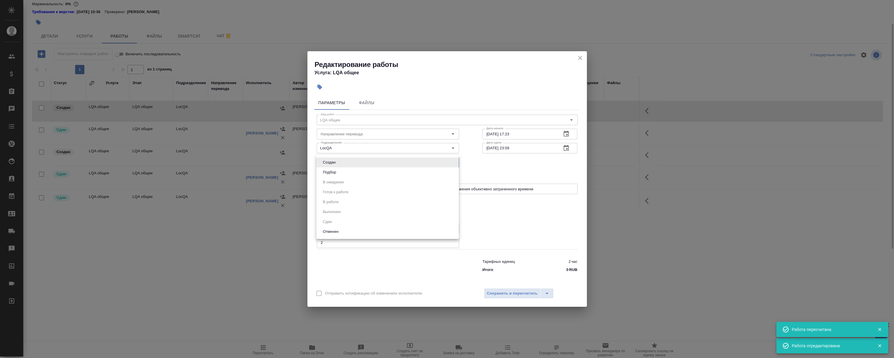
click at [521, 214] on div at bounding box center [447, 179] width 894 height 358
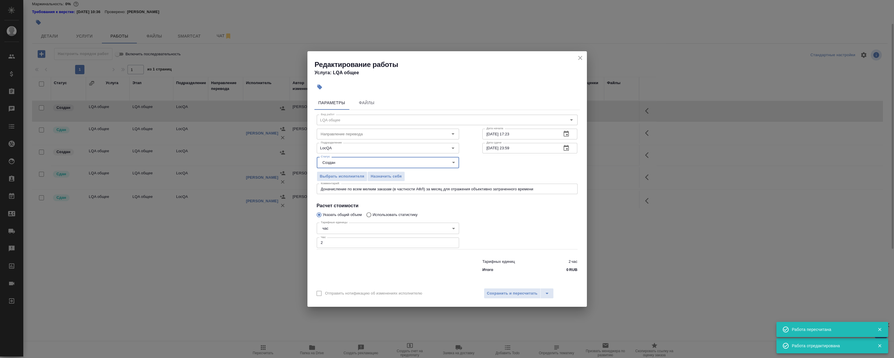
drag, startPoint x: 510, startPoint y: 231, endPoint x: 462, endPoint y: 215, distance: 50.0
click at [510, 231] on div at bounding box center [530, 235] width 118 height 52
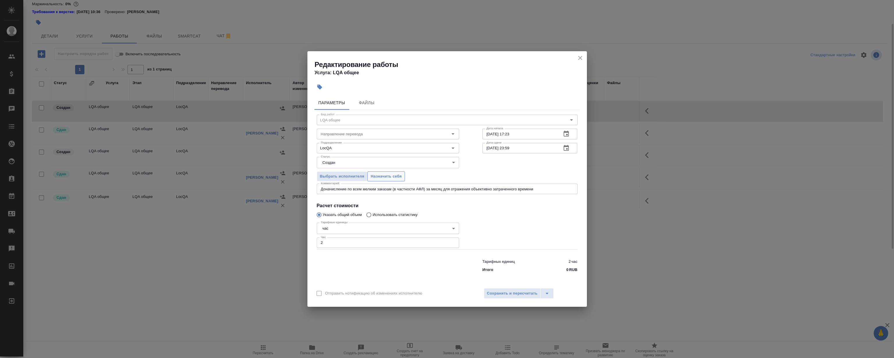
click at [380, 176] on span "Назначить себя" at bounding box center [386, 176] width 31 height 7
click at [578, 59] on icon "close" at bounding box center [580, 57] width 7 height 7
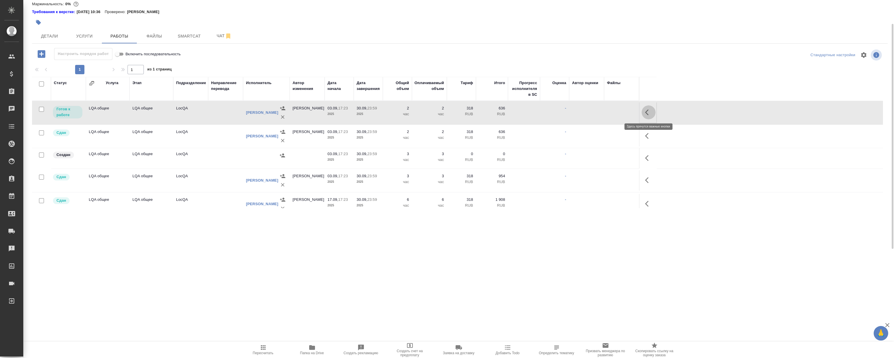
click at [646, 115] on icon "button" at bounding box center [648, 112] width 7 height 7
click at [606, 113] on icon "button" at bounding box center [605, 112] width 5 height 5
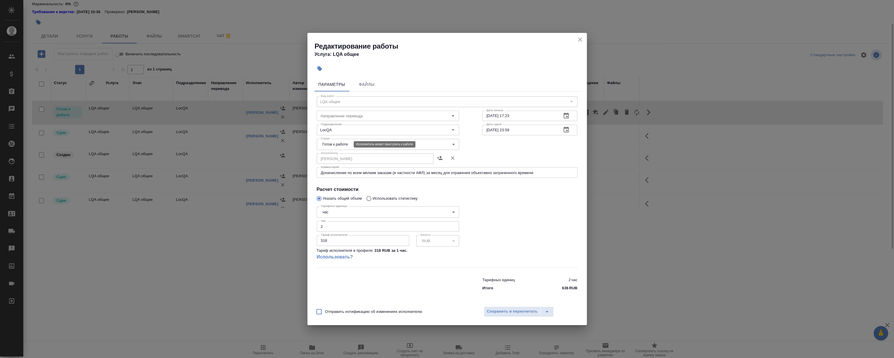
click at [334, 146] on body "🙏 .cls-1 fill:#fff; AWATERA Magerramov Ruslan Клиенты Спецификации Заказы 0 Чат…" at bounding box center [447, 179] width 894 height 358
click at [341, 172] on li "Сдан" at bounding box center [387, 174] width 142 height 10
type input "closed"
click at [519, 310] on span "Сохранить и пересчитать" at bounding box center [512, 311] width 51 height 7
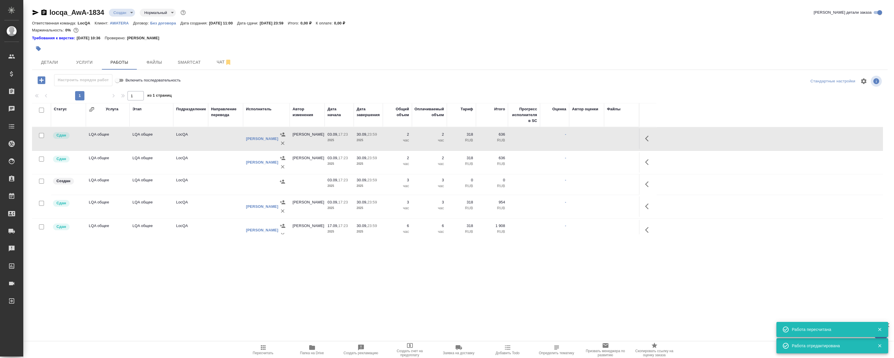
scroll to position [0, 0]
drag, startPoint x: 308, startPoint y: 282, endPoint x: 311, endPoint y: 290, distance: 8.8
click at [308, 282] on div ".cls-1 fill:#fff; AWATERA Magerramov Ruslan Клиенты Спецификации Заказы 0 Чаты …" at bounding box center [447, 179] width 894 height 358
drag, startPoint x: 310, startPoint y: 291, endPoint x: 304, endPoint y: 291, distance: 6.7
click at [304, 291] on div ".cls-1 fill:#fff; AWATERA Magerramov Ruslan Клиенты Спецификации Заказы 0 Чаты …" at bounding box center [447, 179] width 894 height 358
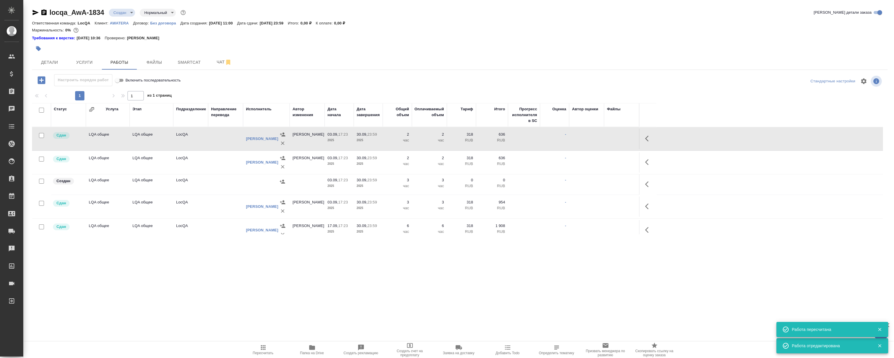
click at [310, 291] on div ".cls-1 fill:#fff; AWATERA Magerramov Ruslan Клиенты Спецификации Заказы 0 Чаты …" at bounding box center [447, 179] width 894 height 358
click at [307, 288] on div ".cls-1 fill:#fff; AWATERA Magerramov Ruslan Клиенты Спецификации Заказы 0 Чаты …" at bounding box center [447, 179] width 894 height 358
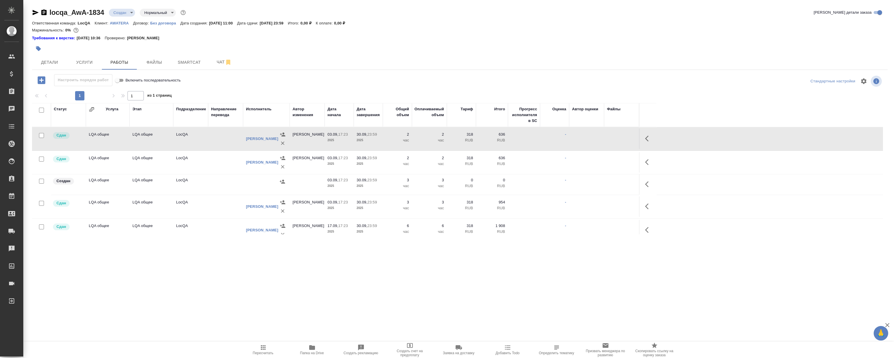
click at [231, 274] on div ".cls-1 fill:#fff; AWATERA Magerramov Ruslan Клиенты Спецификации Заказы 0 Чаты …" at bounding box center [447, 179] width 894 height 358
click at [650, 184] on icon "button" at bounding box center [648, 184] width 7 height 7
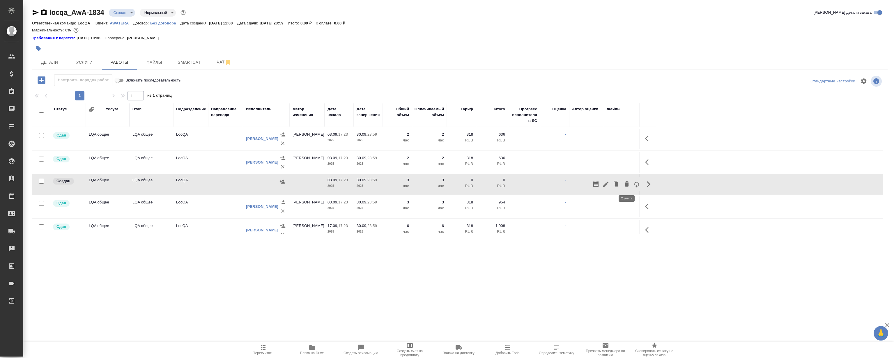
click at [623, 183] on icon "button" at bounding box center [626, 183] width 7 height 7
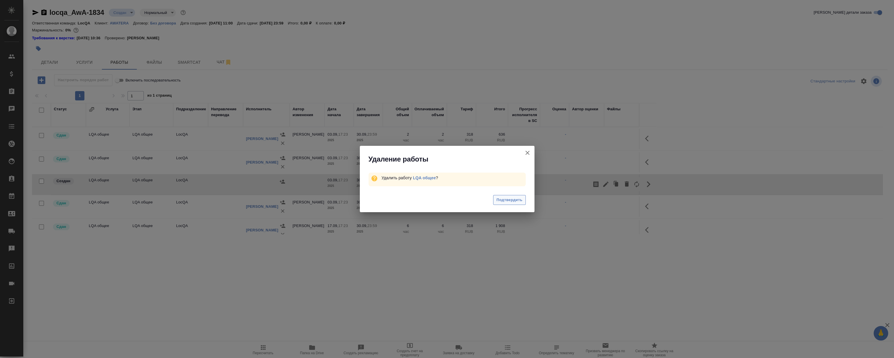
click at [516, 198] on span "Подтвердить" at bounding box center [509, 200] width 26 height 7
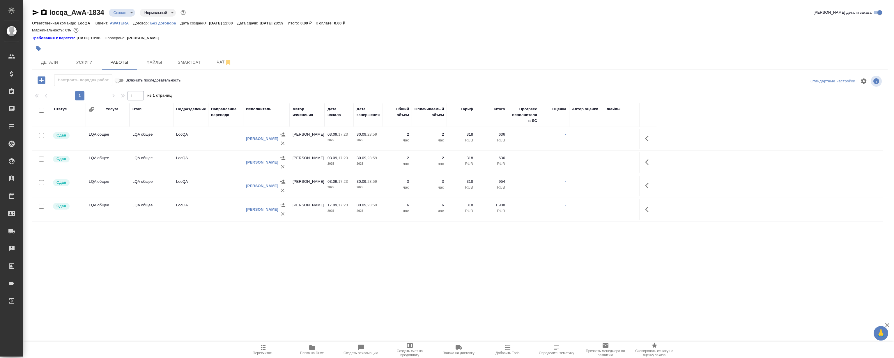
click at [121, 11] on body "🙏 .cls-1 fill:#fff; AWATERA Magerramov Ruslan Клиенты Спецификации Заказы 0 Чат…" at bounding box center [447, 179] width 894 height 358
click at [138, 54] on button "Подтвержден" at bounding box center [126, 52] width 27 height 6
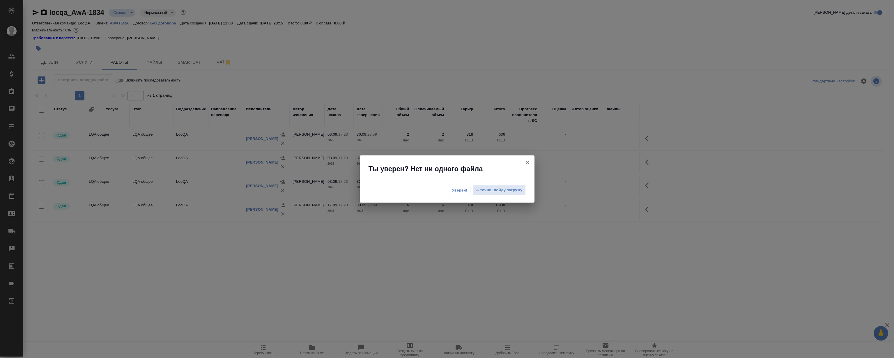
click at [462, 189] on span "Уверен!" at bounding box center [459, 190] width 15 height 6
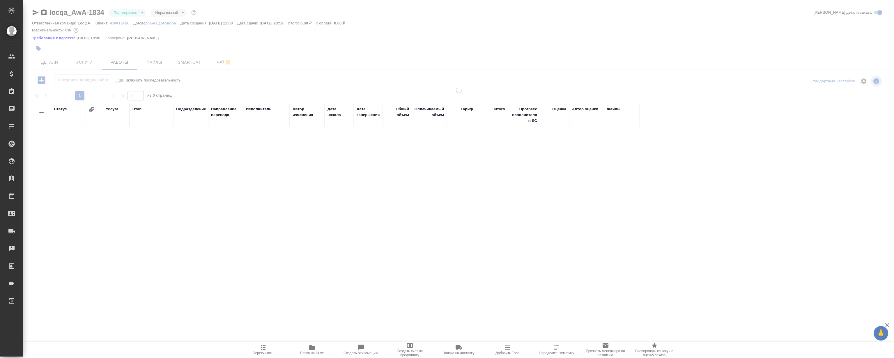
click at [128, 13] on body "🙏 .cls-1 fill:#fff; AWATERA Magerramov Ruslan Клиенты Спецификации Заказы 0 Чат…" at bounding box center [447, 179] width 894 height 358
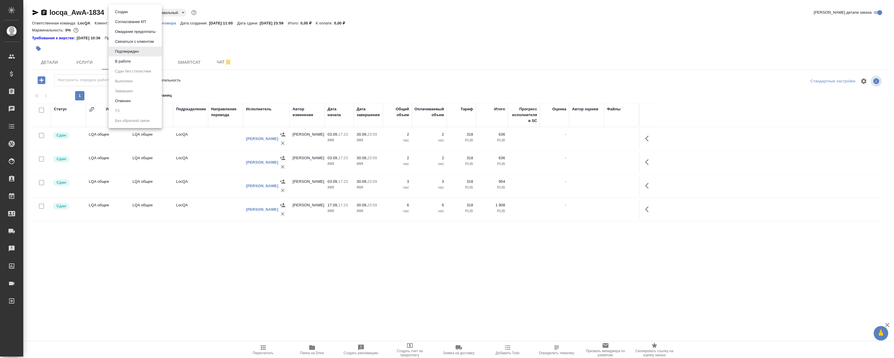
click at [143, 63] on li "В работе" at bounding box center [135, 61] width 53 height 10
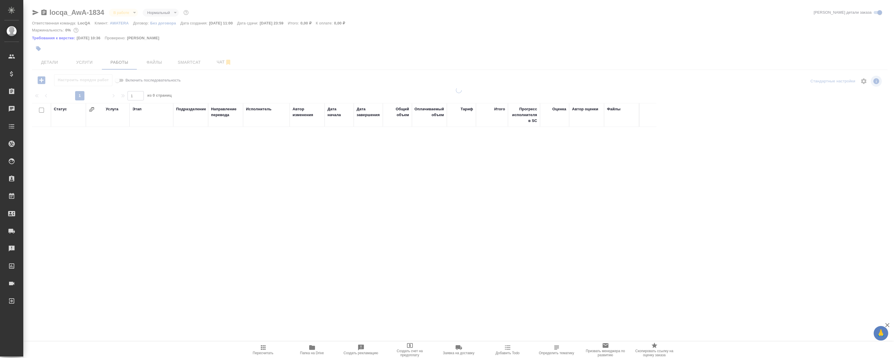
click at [125, 11] on div at bounding box center [458, 124] width 871 height 249
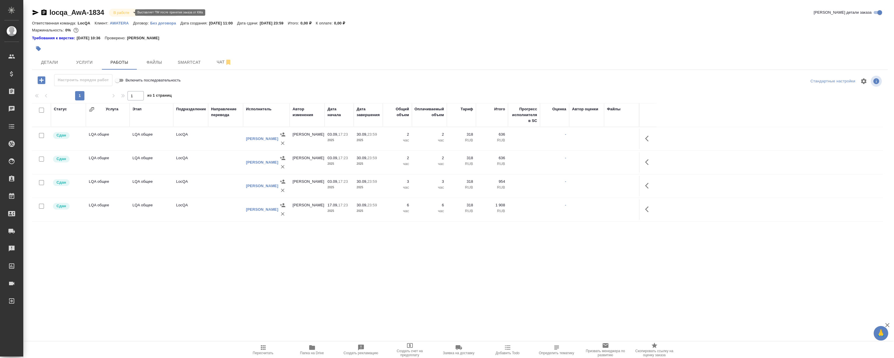
click at [128, 14] on body "🙏 .cls-1 fill:#fff; AWATERA Magerramov Ruslan Клиенты Спецификации Заказы 0 Чат…" at bounding box center [447, 179] width 894 height 358
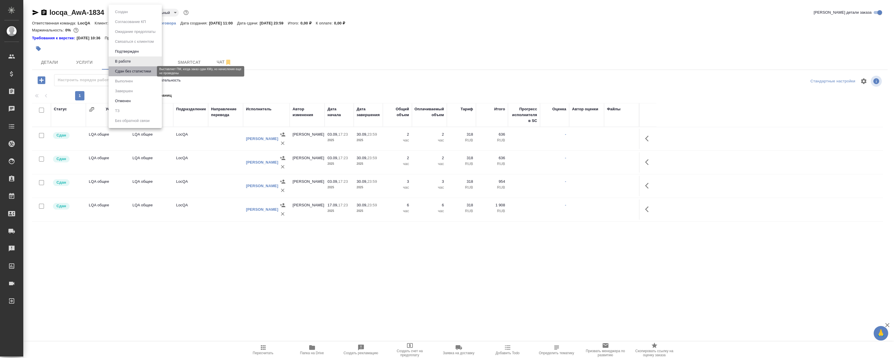
click at [139, 72] on button "Сдан без статистики" at bounding box center [133, 71] width 40 height 6
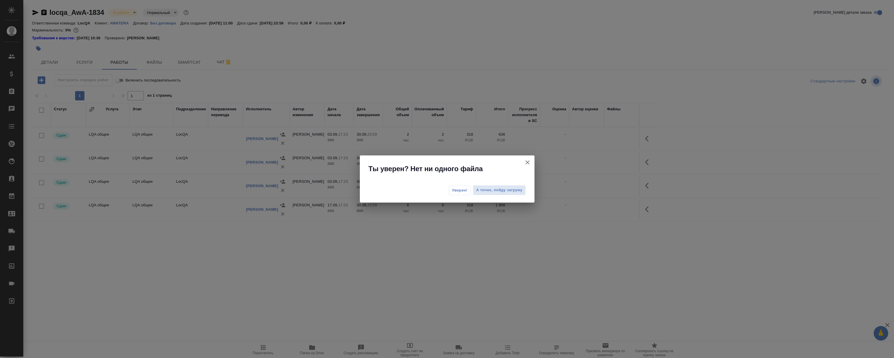
click at [465, 187] on span "Уверен!" at bounding box center [459, 190] width 15 height 6
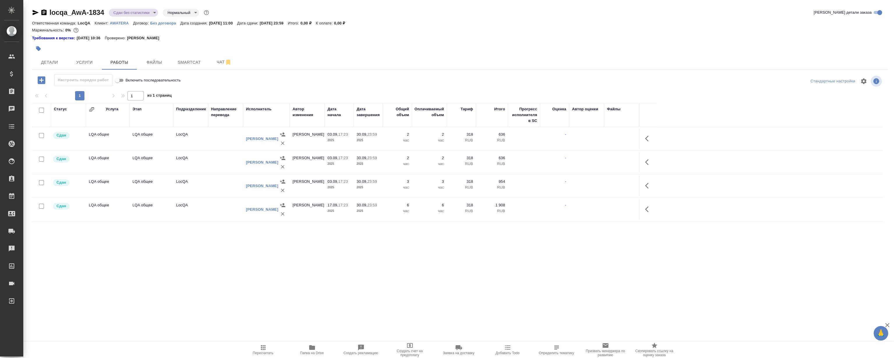
click at [127, 13] on body "🙏 .cls-1 fill:#fff; AWATERA Magerramov Ruslan Клиенты Спецификации Заказы 0 Чат…" at bounding box center [447, 179] width 894 height 358
click at [142, 81] on li "Выполнен" at bounding box center [135, 81] width 53 height 10
click at [129, 12] on body "🙏 .cls-1 fill:#fff; AWATERA Magerramov Ruslan Клиенты Спецификации Заказы 0 Чат…" at bounding box center [447, 179] width 894 height 358
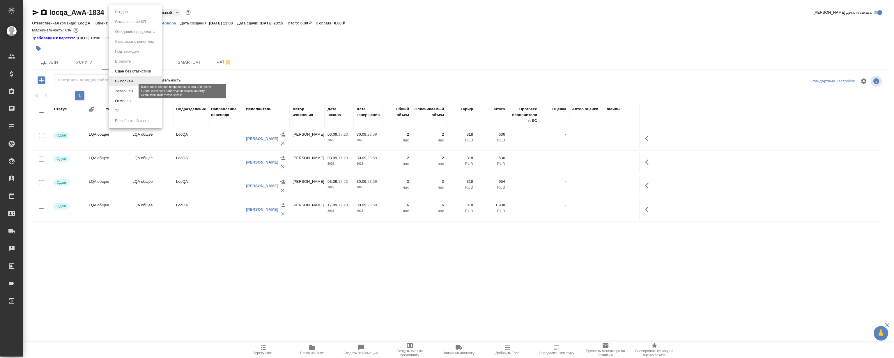
click at [130, 88] on button "Завершен" at bounding box center [123, 91] width 21 height 6
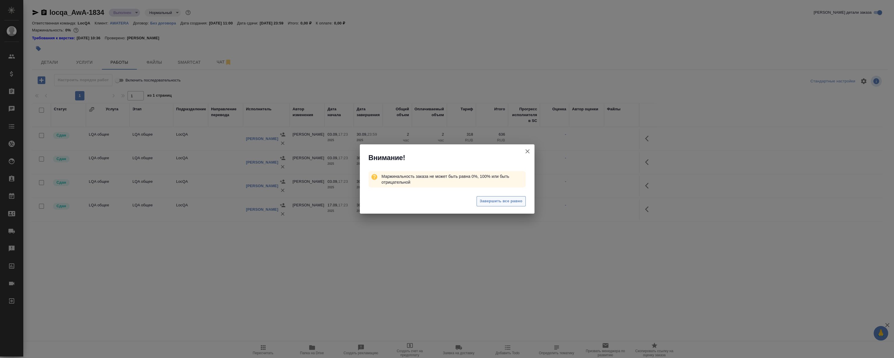
click at [488, 203] on span "Завершить все равно" at bounding box center [501, 201] width 43 height 7
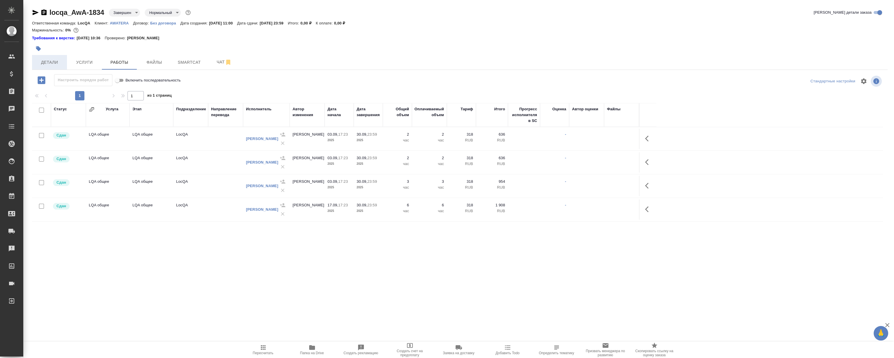
click at [40, 65] on span "Детали" at bounding box center [50, 62] width 28 height 7
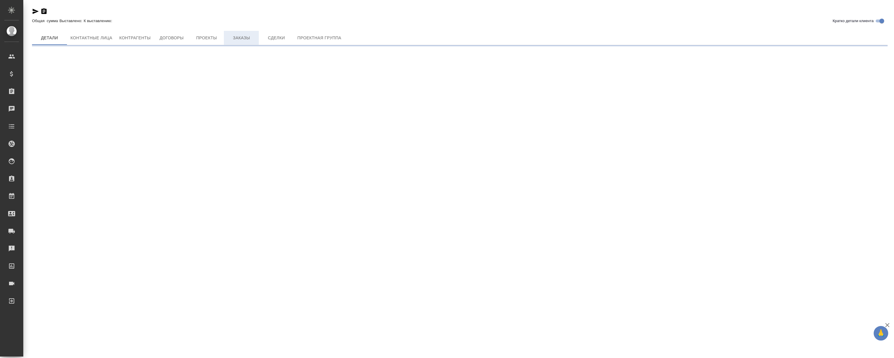
click at [236, 41] on span "Заказы" at bounding box center [241, 37] width 28 height 7
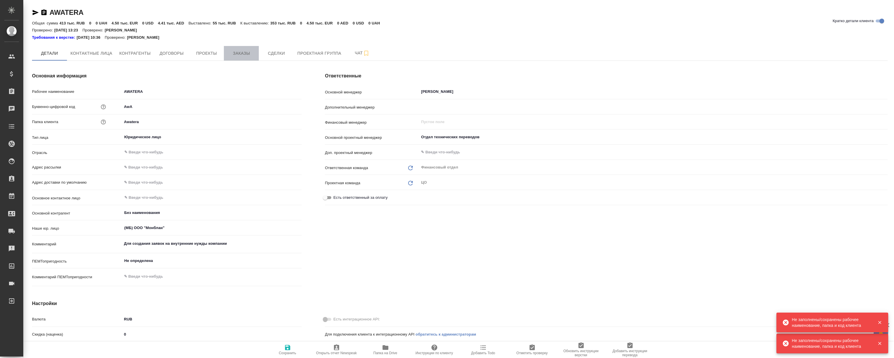
click at [250, 58] on button "Заказы" at bounding box center [241, 53] width 35 height 15
type textarea "x"
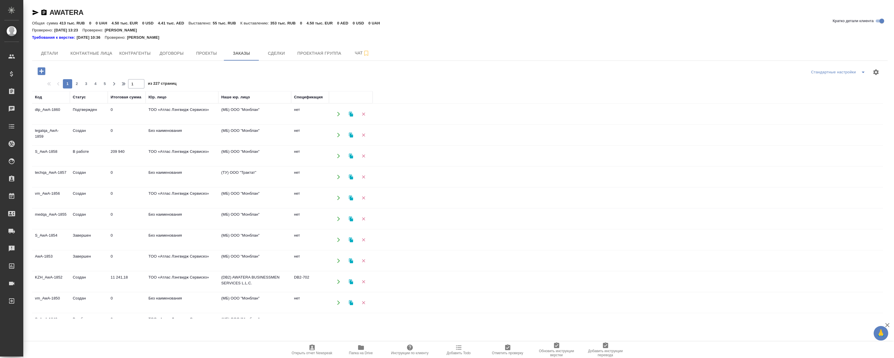
click at [40, 70] on icon "button" at bounding box center [42, 71] width 8 height 8
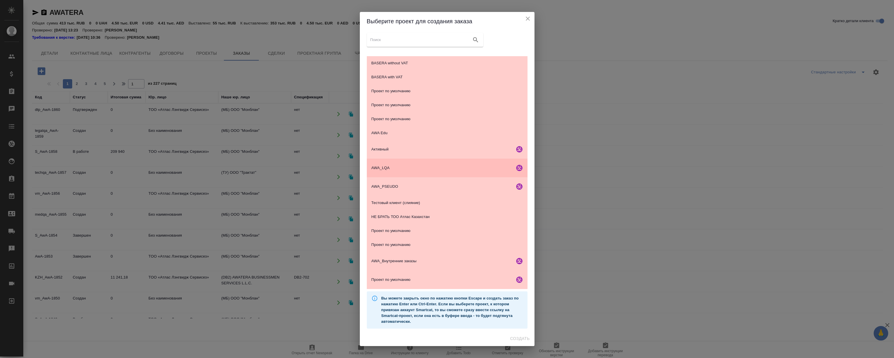
click at [458, 170] on span "AWA_LQA" at bounding box center [441, 168] width 141 height 6
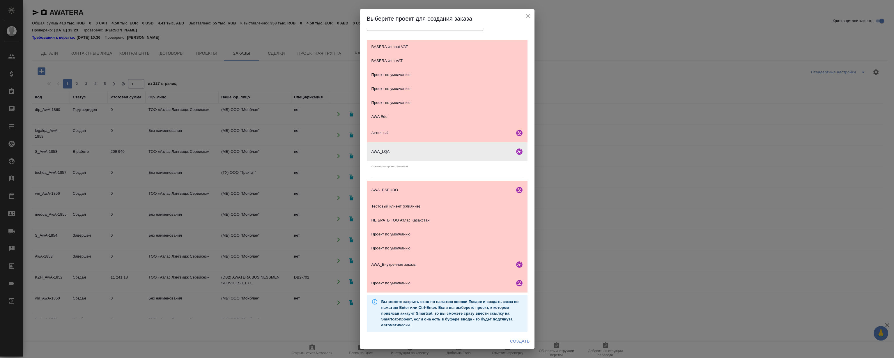
scroll to position [15, 0]
click at [517, 340] on span "Создать" at bounding box center [520, 341] width 20 height 7
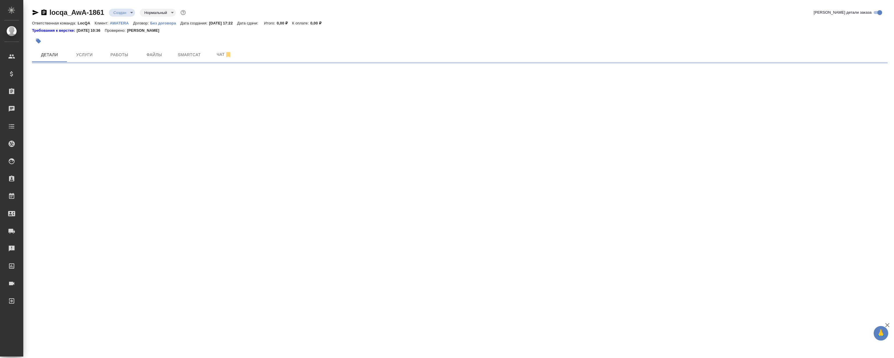
select select "RU"
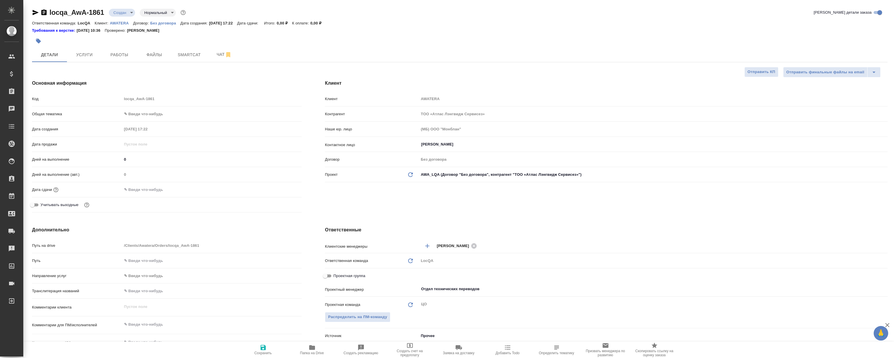
type textarea "x"
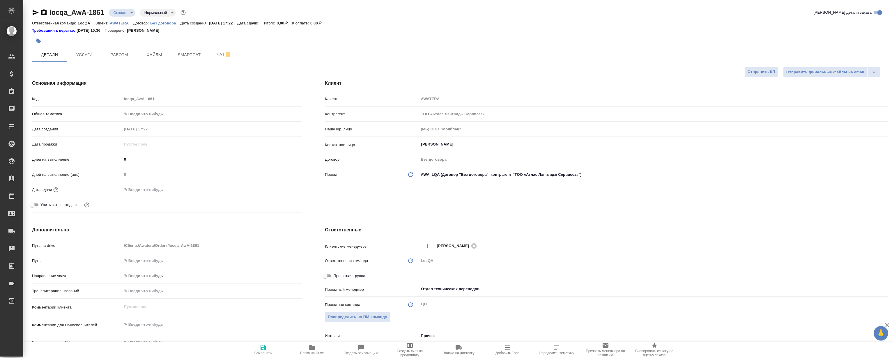
type textarea "x"
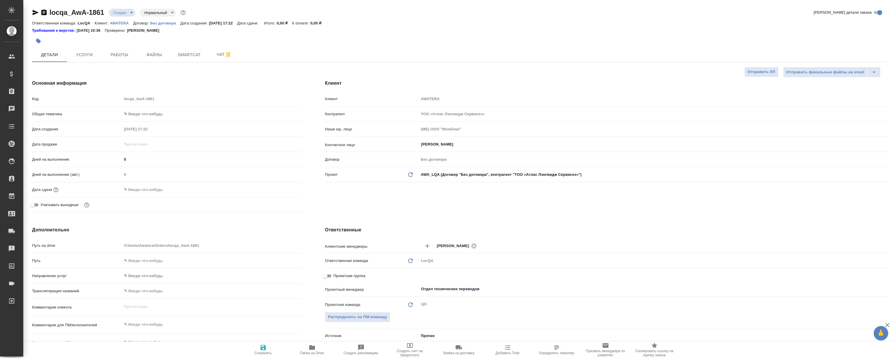
type textarea "x"
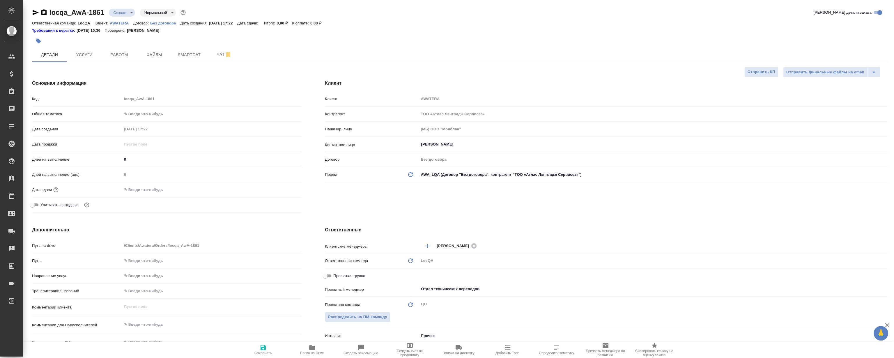
type textarea "x"
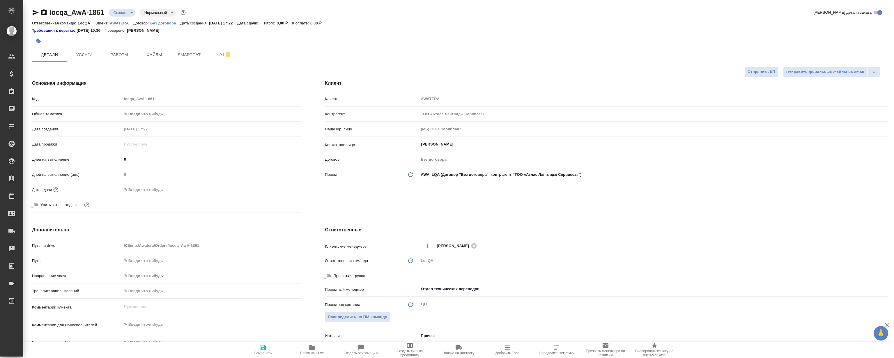
type textarea "x"
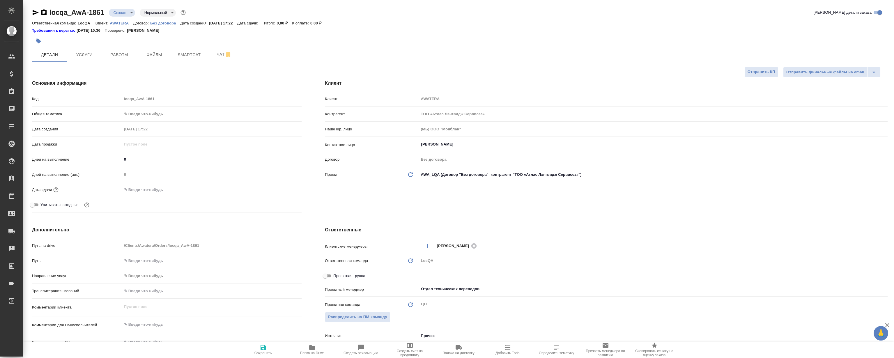
type textarea "x"
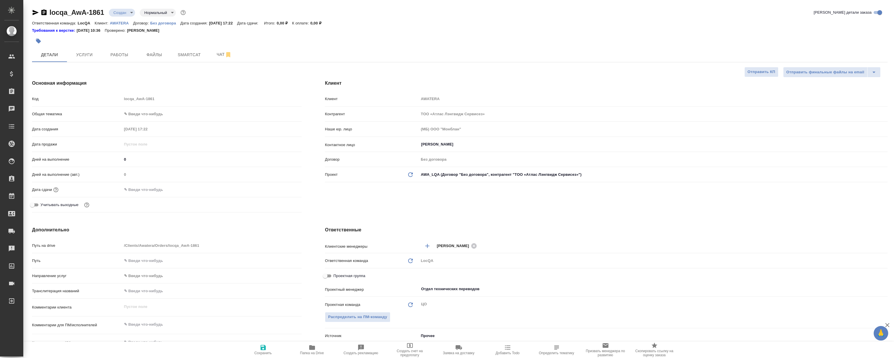
type textarea "x"
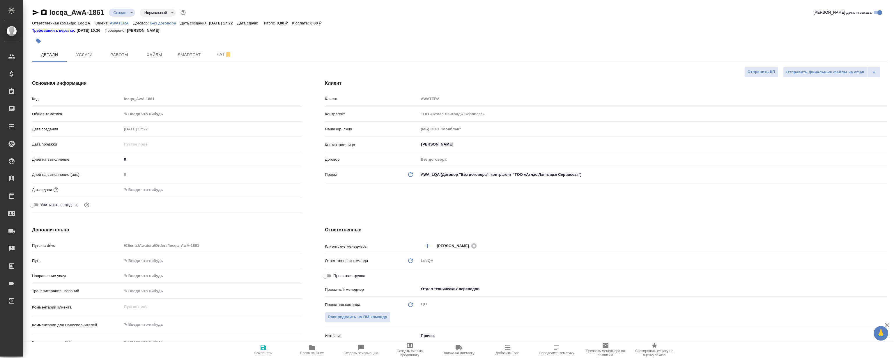
type textarea "x"
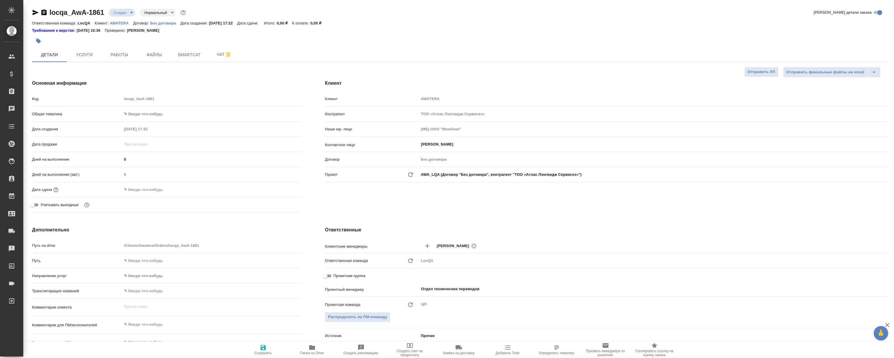
type textarea "x"
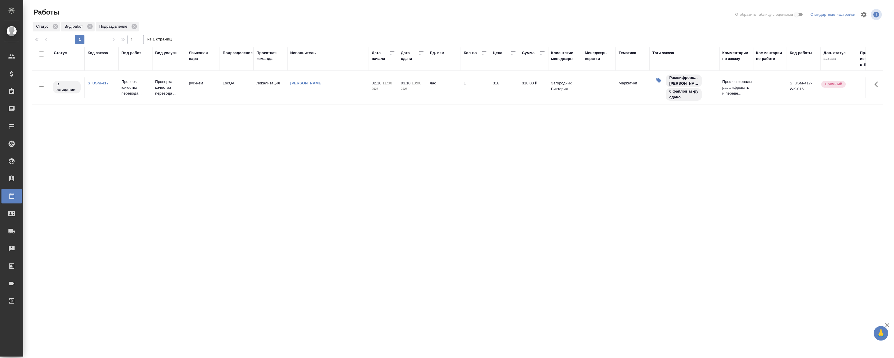
click at [227, 148] on div "Статус Код заказа Вид работ Вид услуги Языковая пара Подразделение Проектная ко…" at bounding box center [457, 152] width 851 height 210
